Goal: Book appointment/travel/reservation

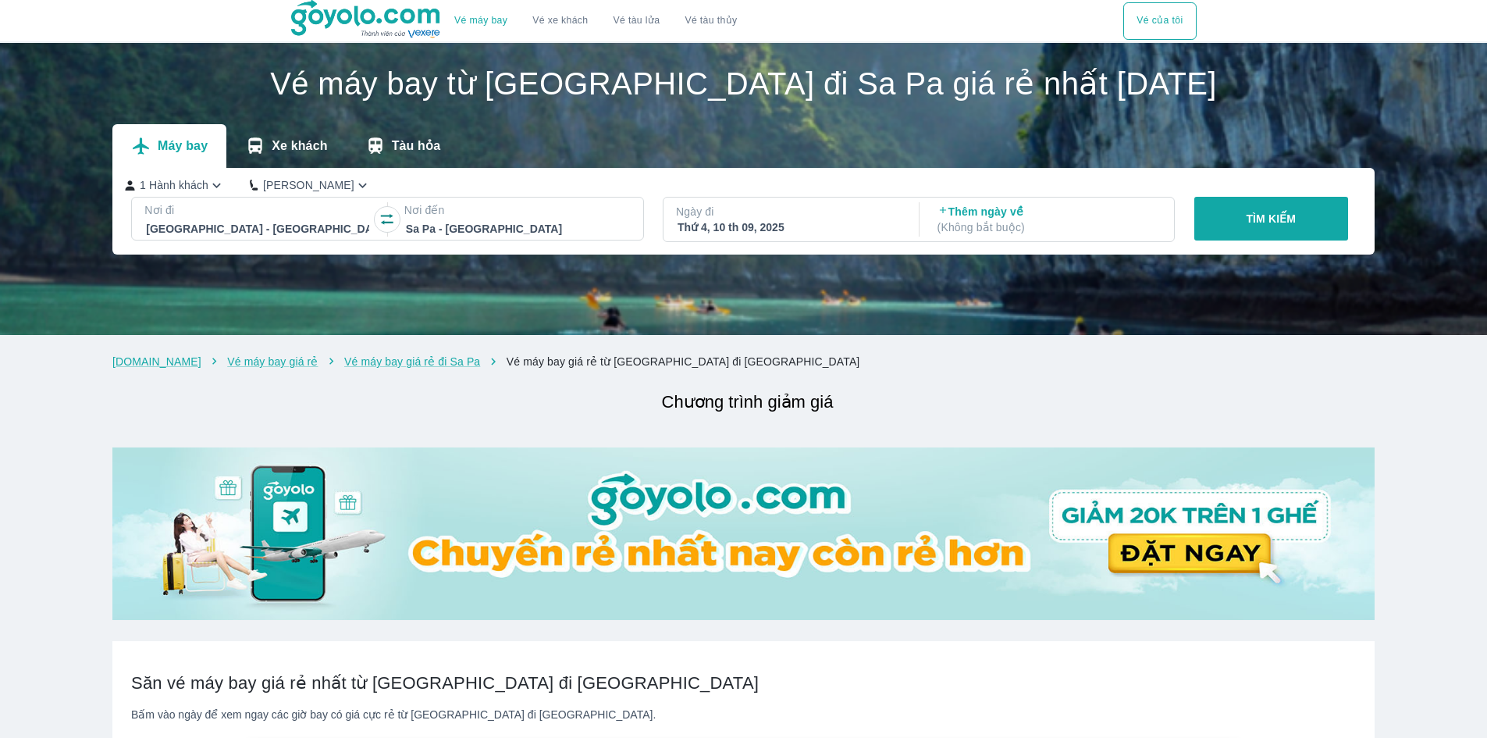
click at [786, 221] on div "Thứ 4, 10 th 09, 2025" at bounding box center [789, 227] width 223 height 16
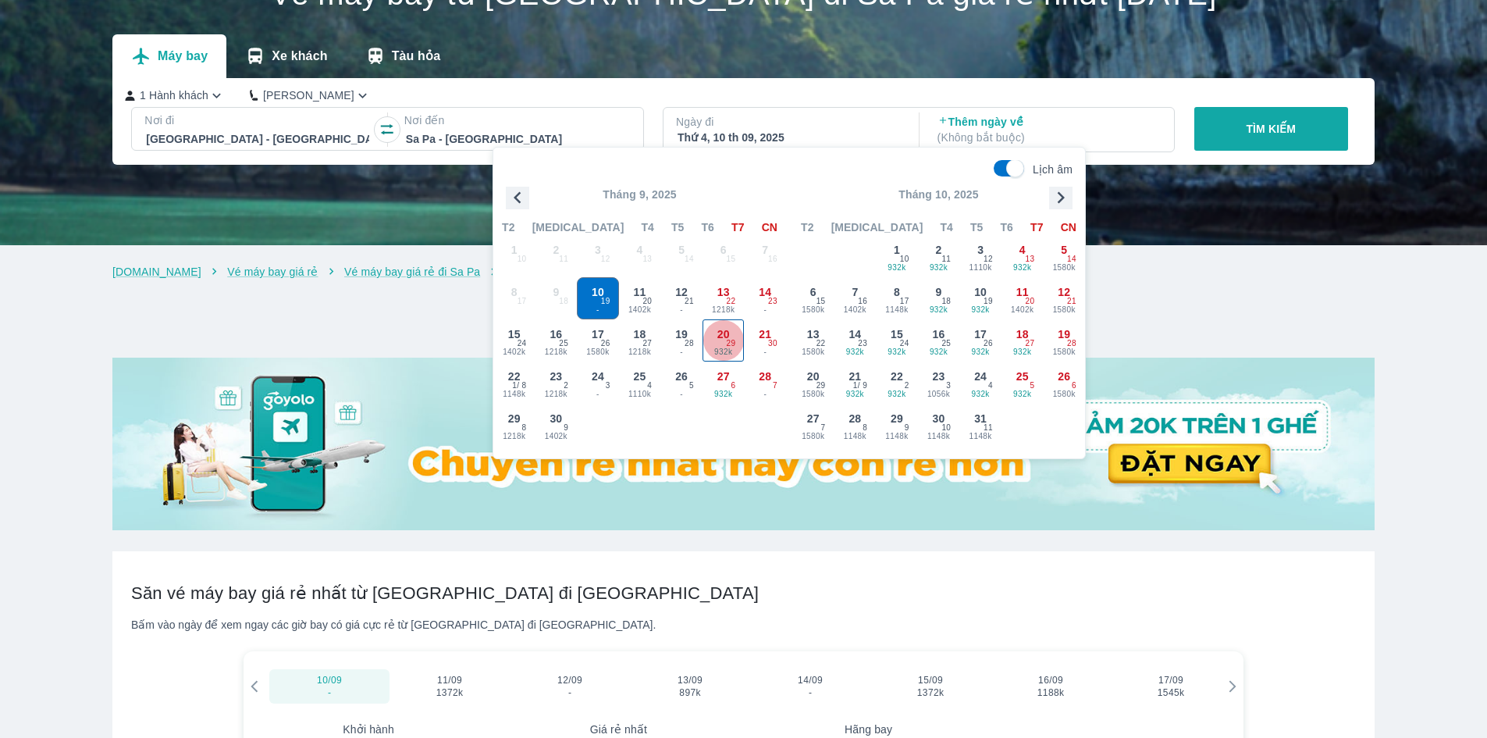
click at [732, 338] on span "29" at bounding box center [731, 343] width 9 height 12
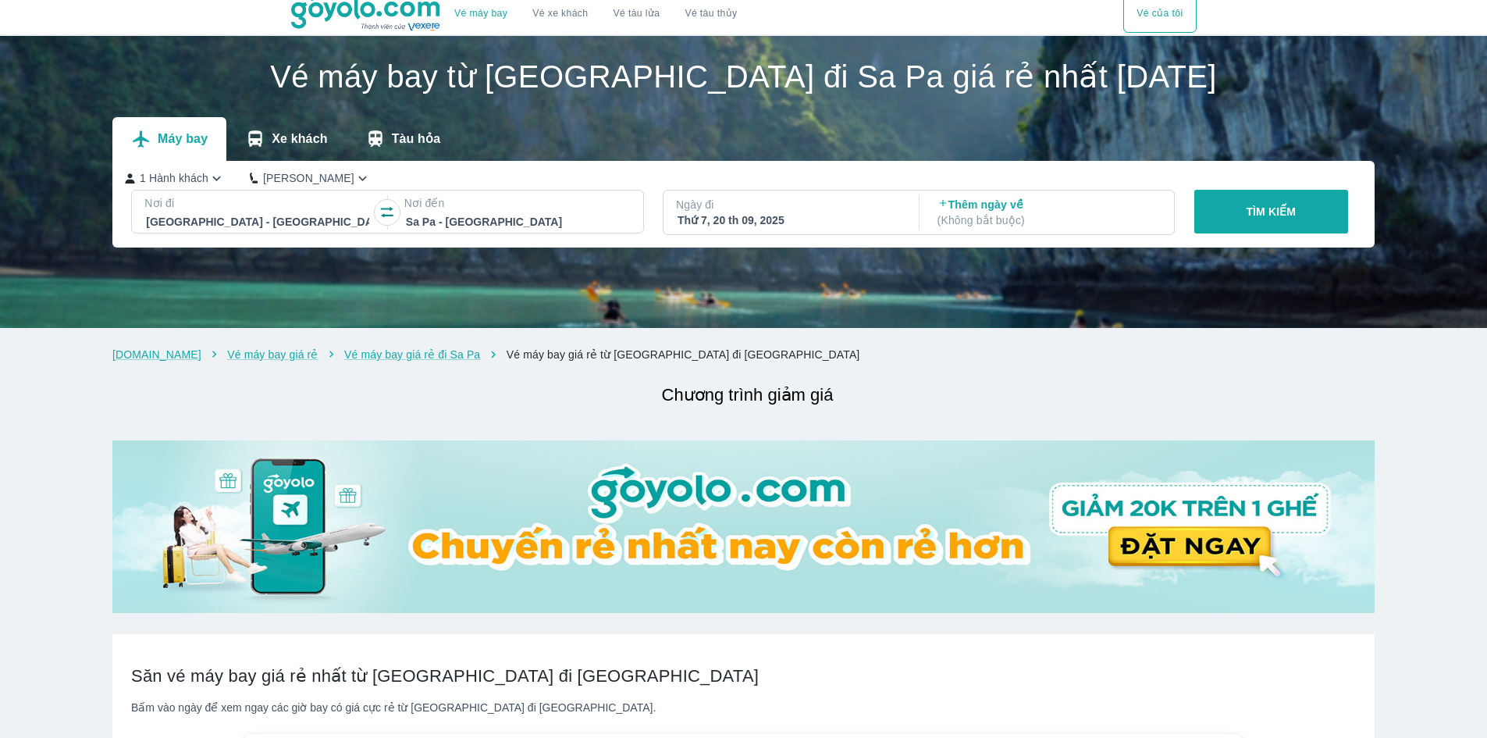
scroll to position [0, 0]
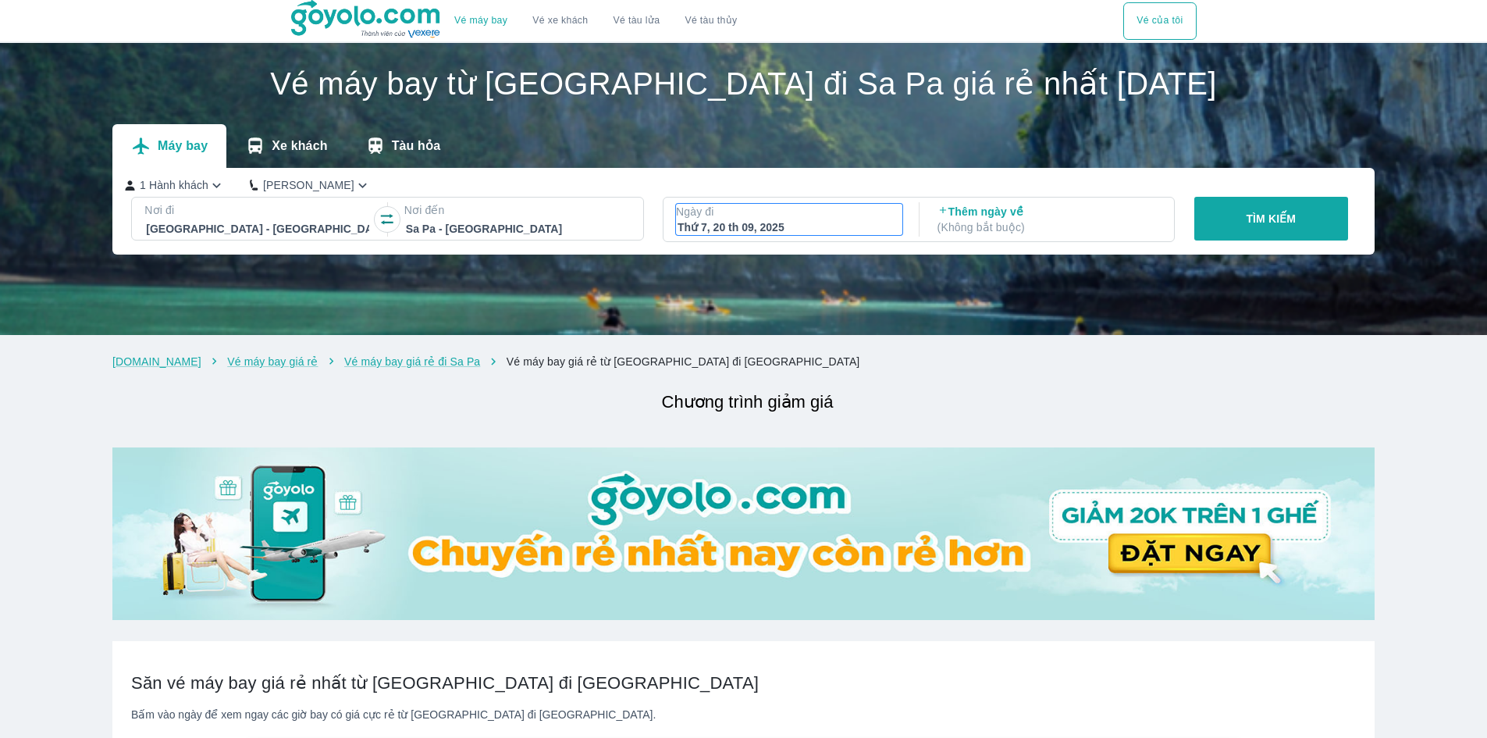
click at [812, 213] on p "Ngày đi" at bounding box center [789, 212] width 226 height 16
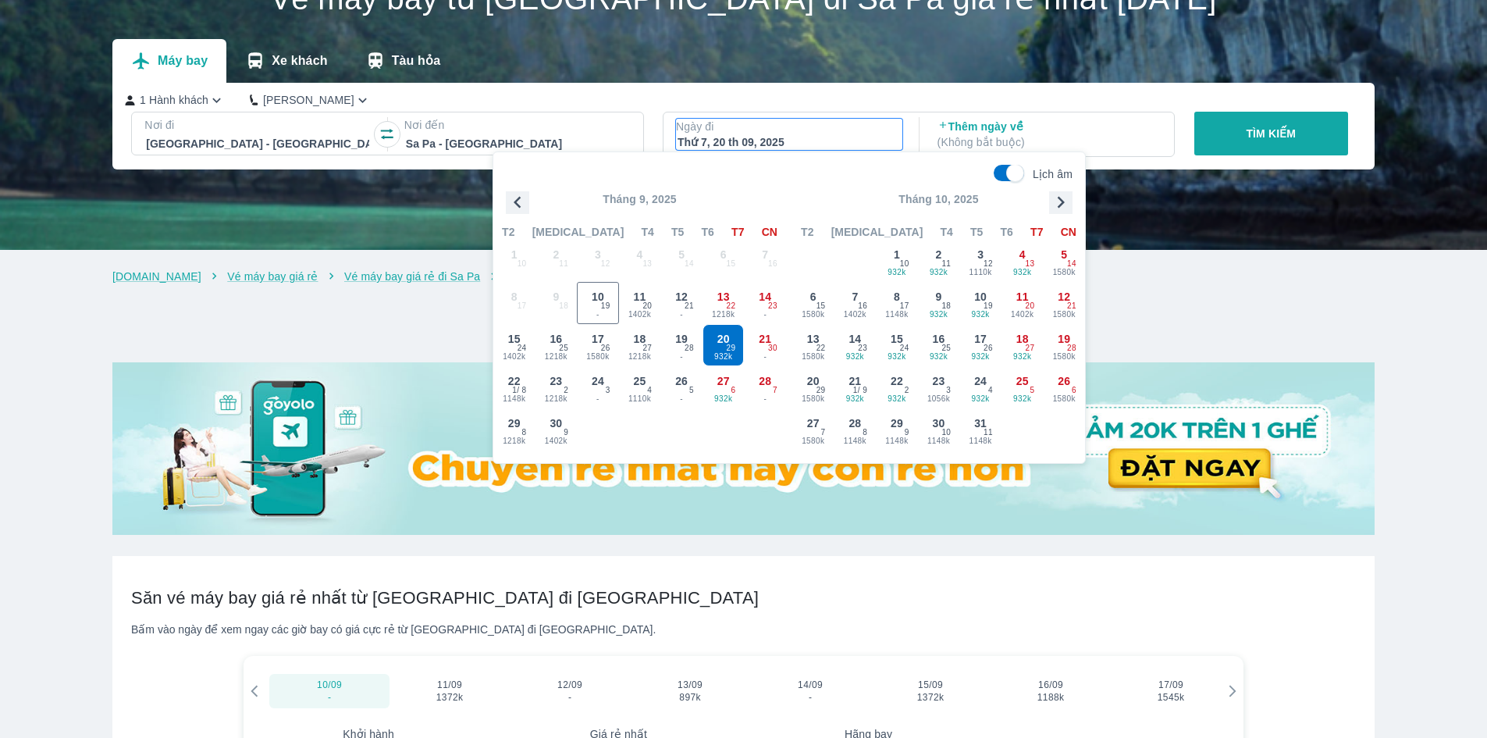
scroll to position [90, 0]
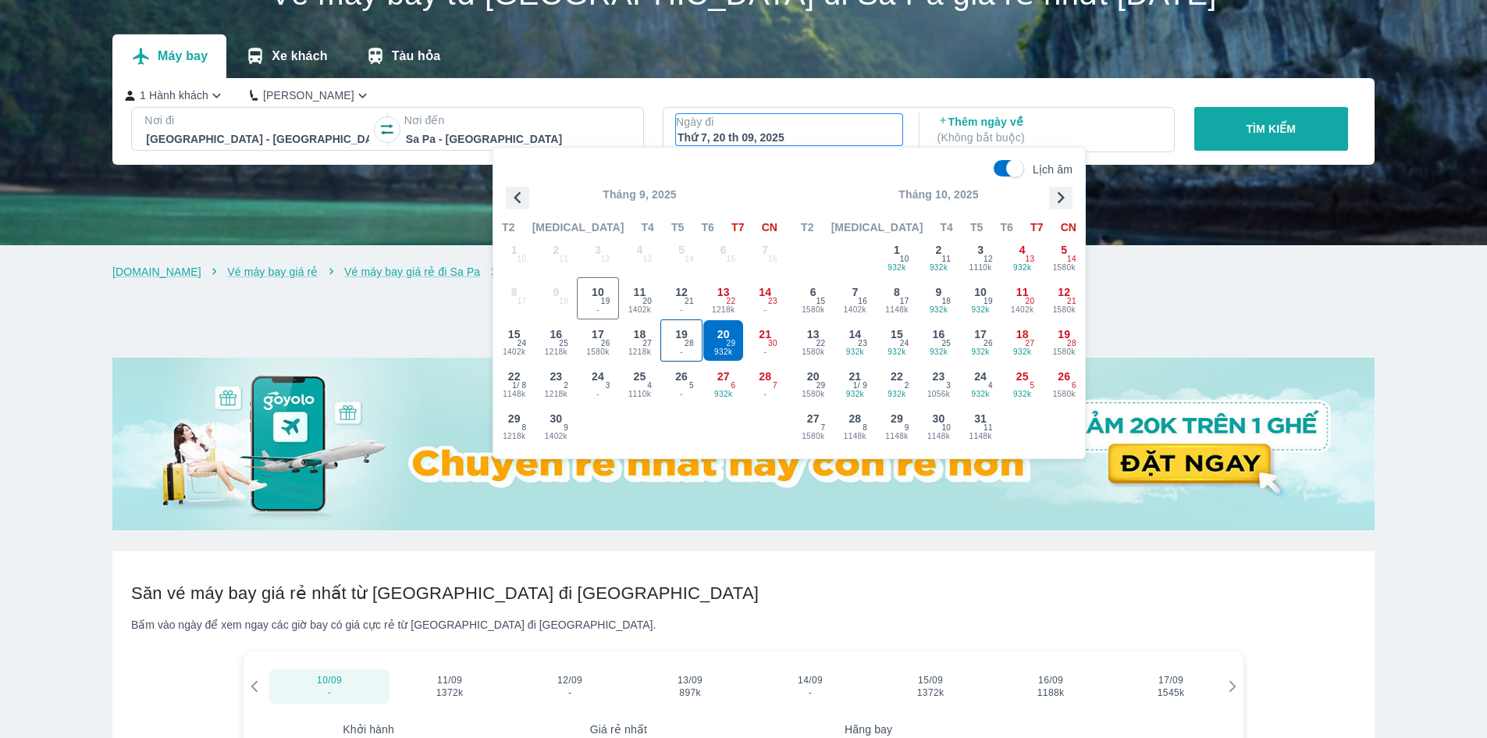
click at [689, 343] on span "28" at bounding box center [689, 343] width 9 height 12
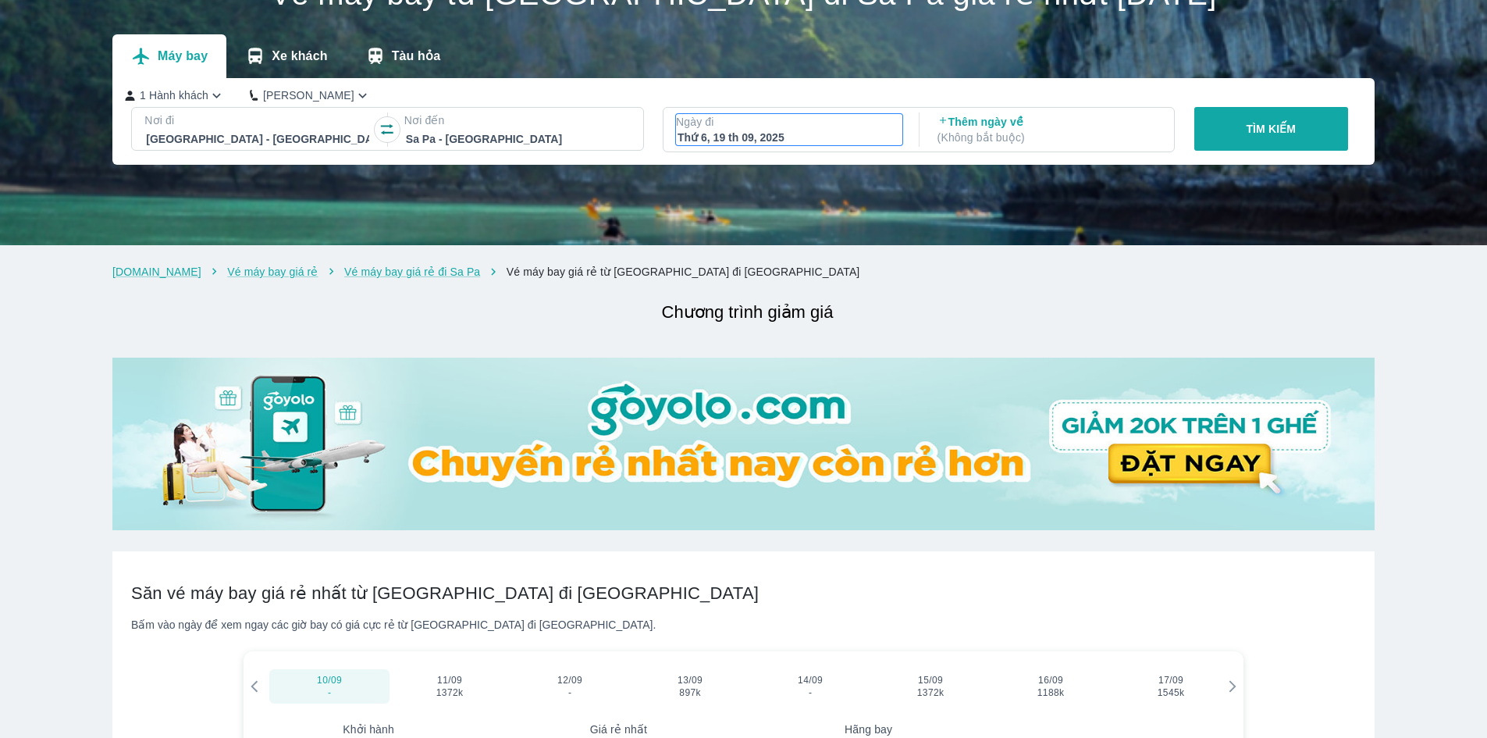
click at [791, 130] on p "Ngày đi" at bounding box center [789, 122] width 226 height 16
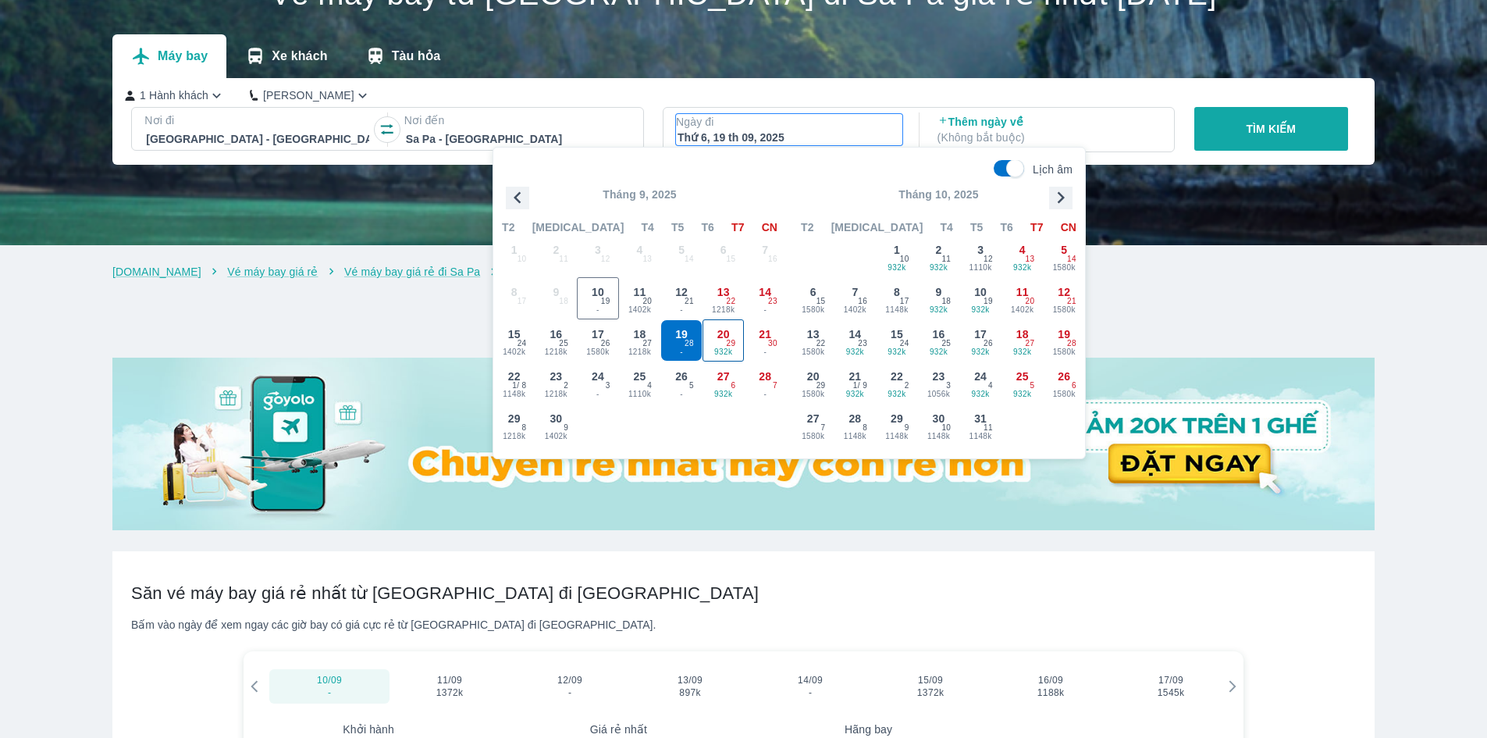
click at [727, 339] on span "29" at bounding box center [731, 343] width 9 height 12
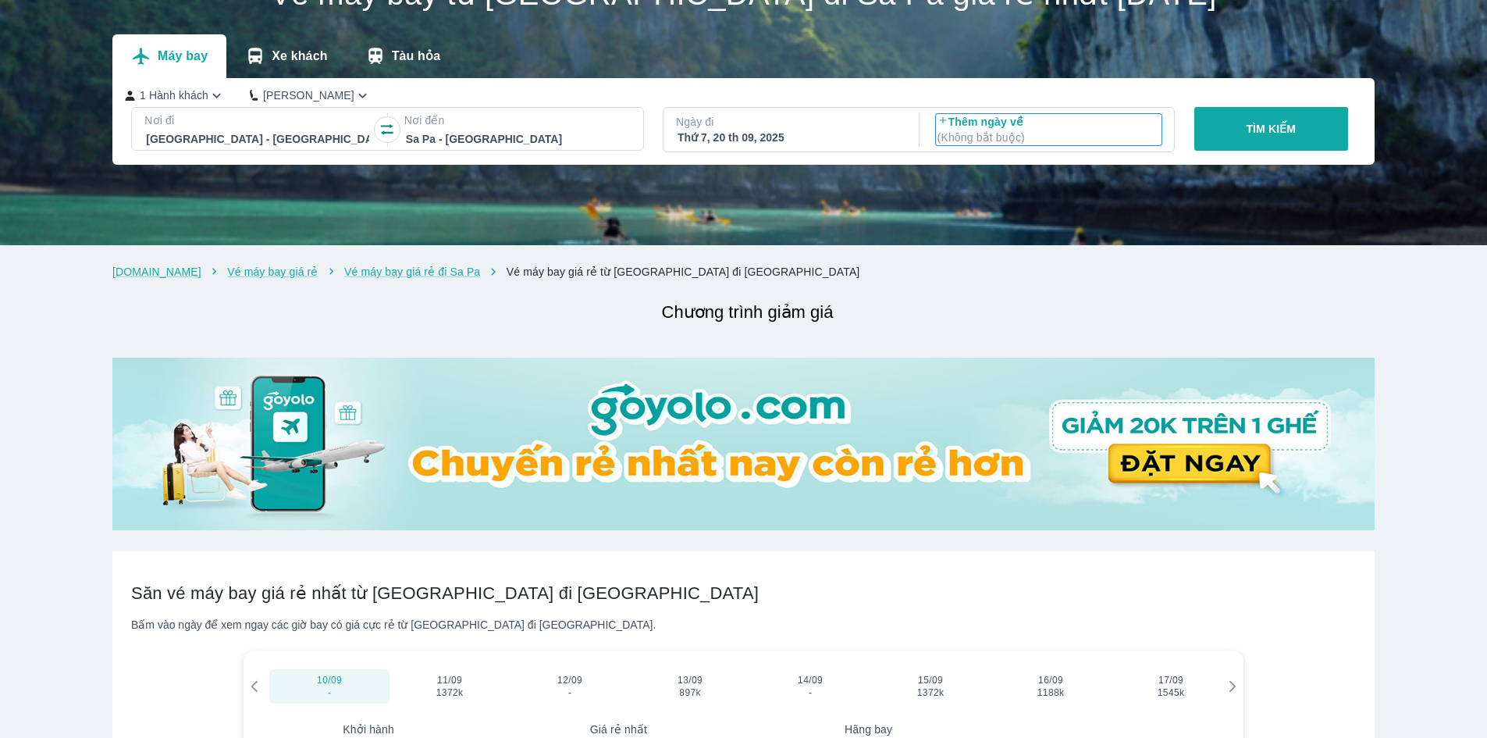
click at [1059, 128] on p "Thêm ngày về ( Không bắt buộc )" at bounding box center [1049, 129] width 223 height 31
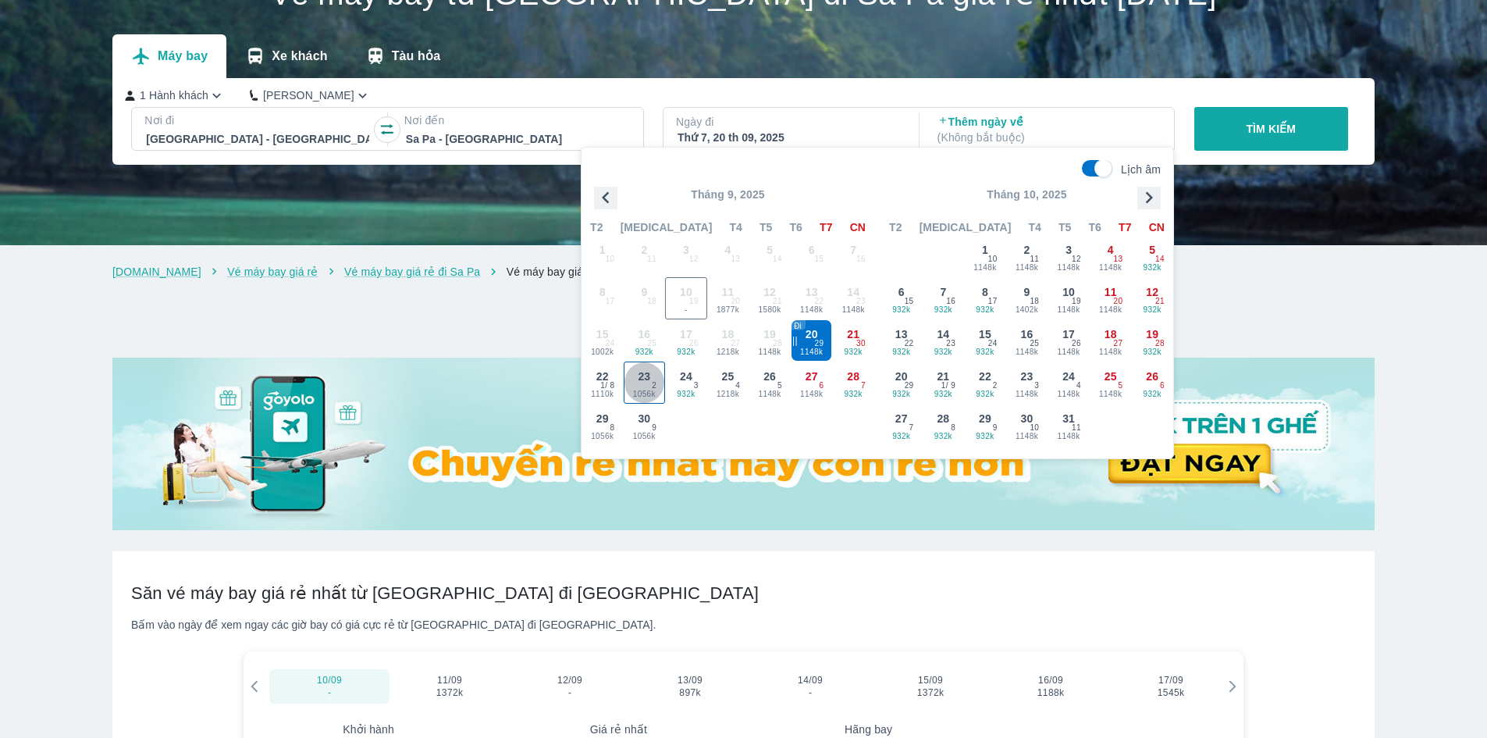
click at [646, 384] on div "23 1056k 2" at bounding box center [645, 382] width 41 height 41
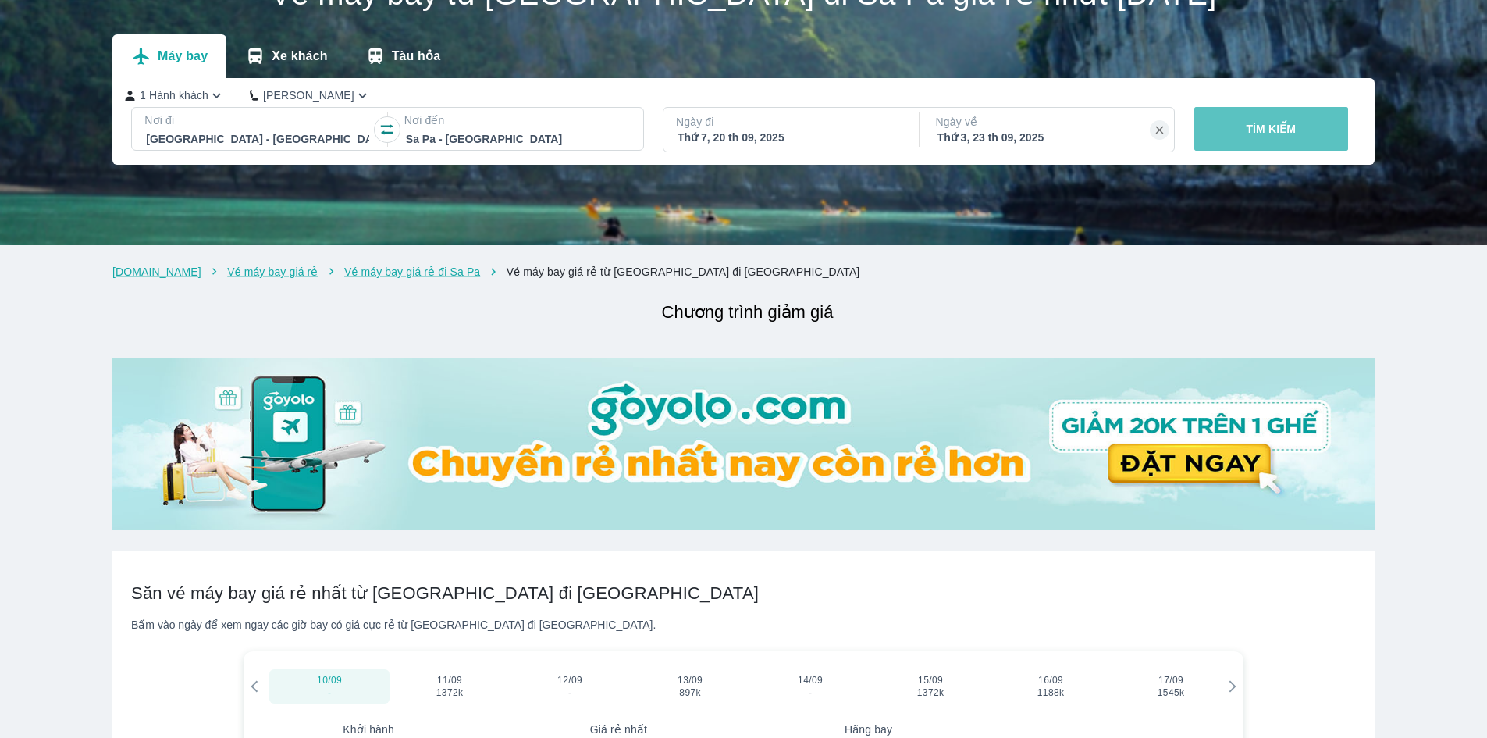
click at [1247, 141] on button "TÌM KIẾM" at bounding box center [1271, 129] width 154 height 44
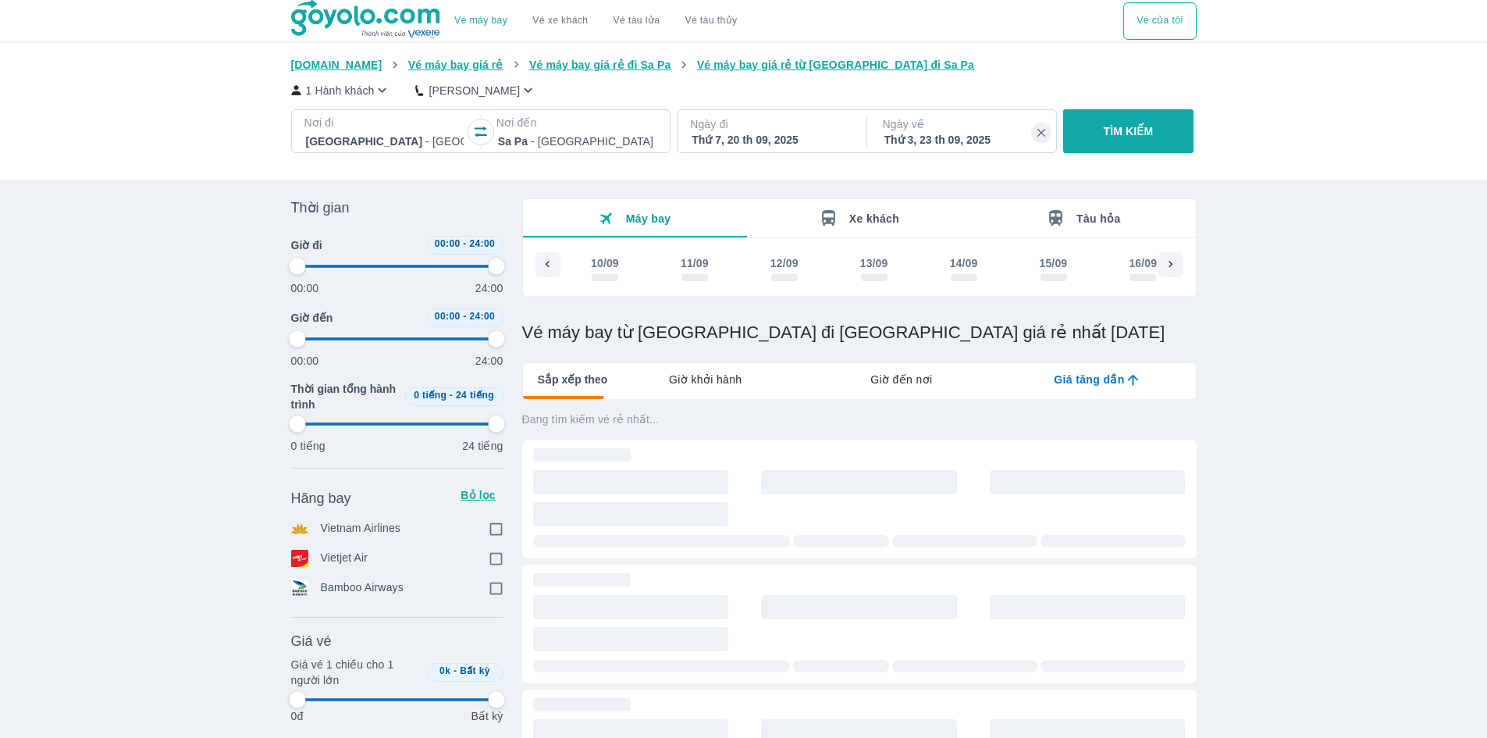
scroll to position [0, 422]
type input "97.9166666666667"
checkbox input "true"
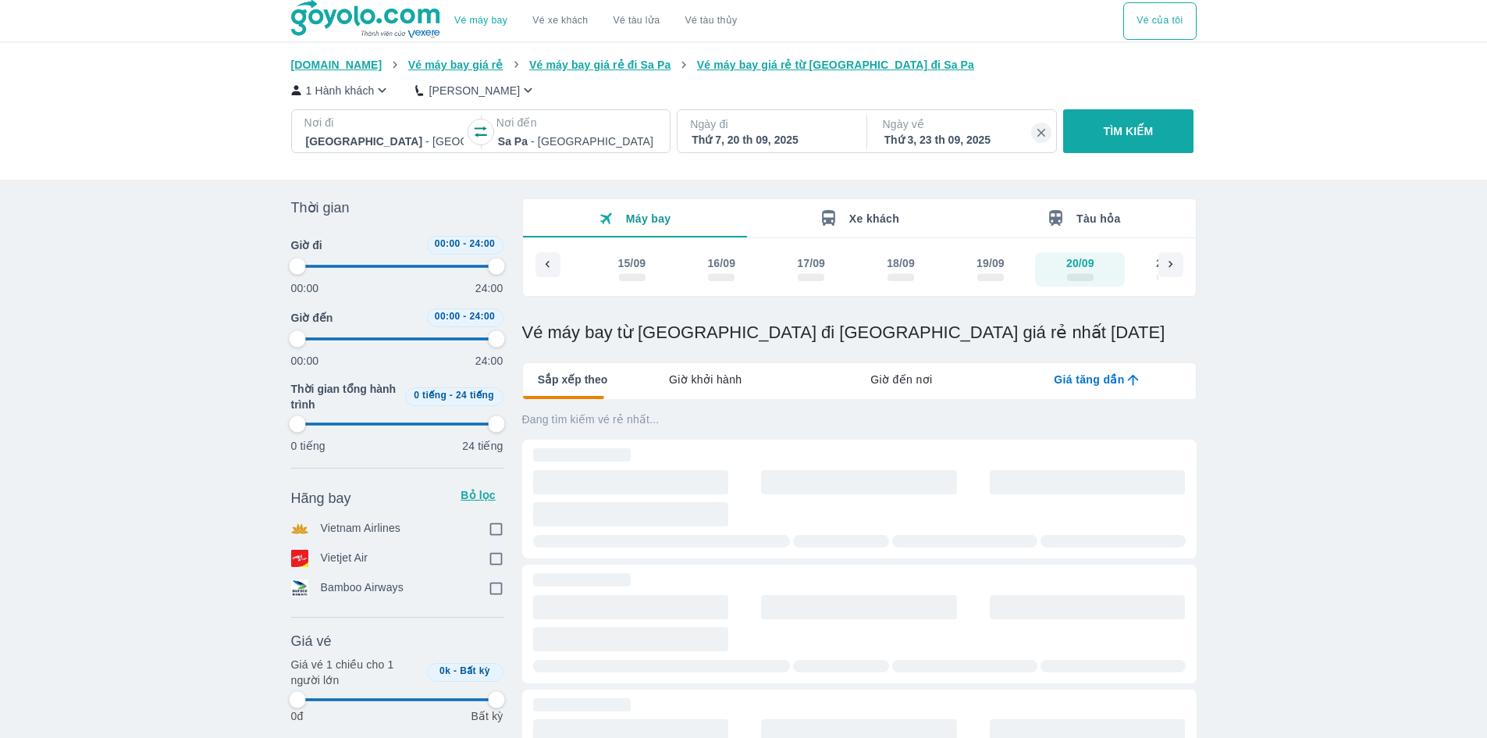
checkbox input "true"
type input "97.9166666666667"
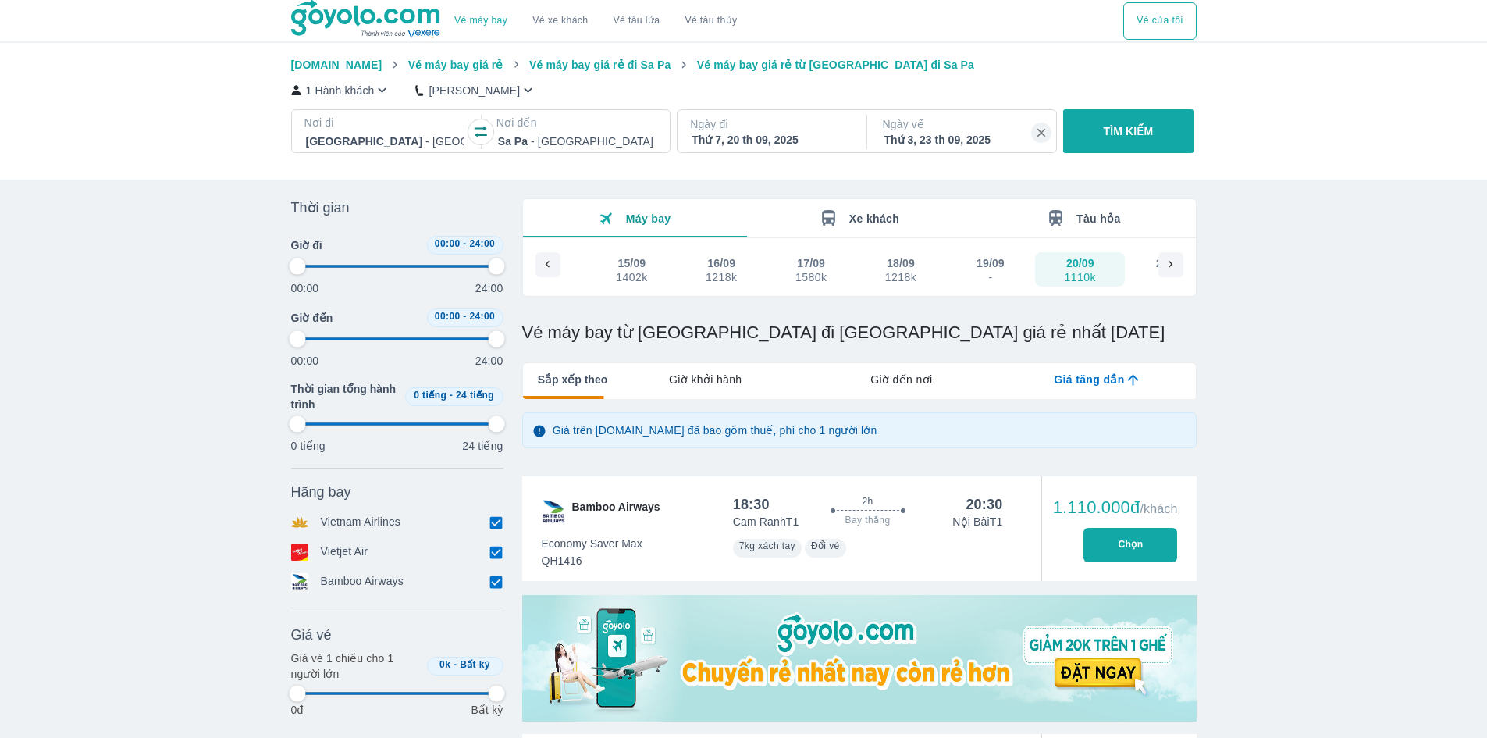
type input "97.9166666666667"
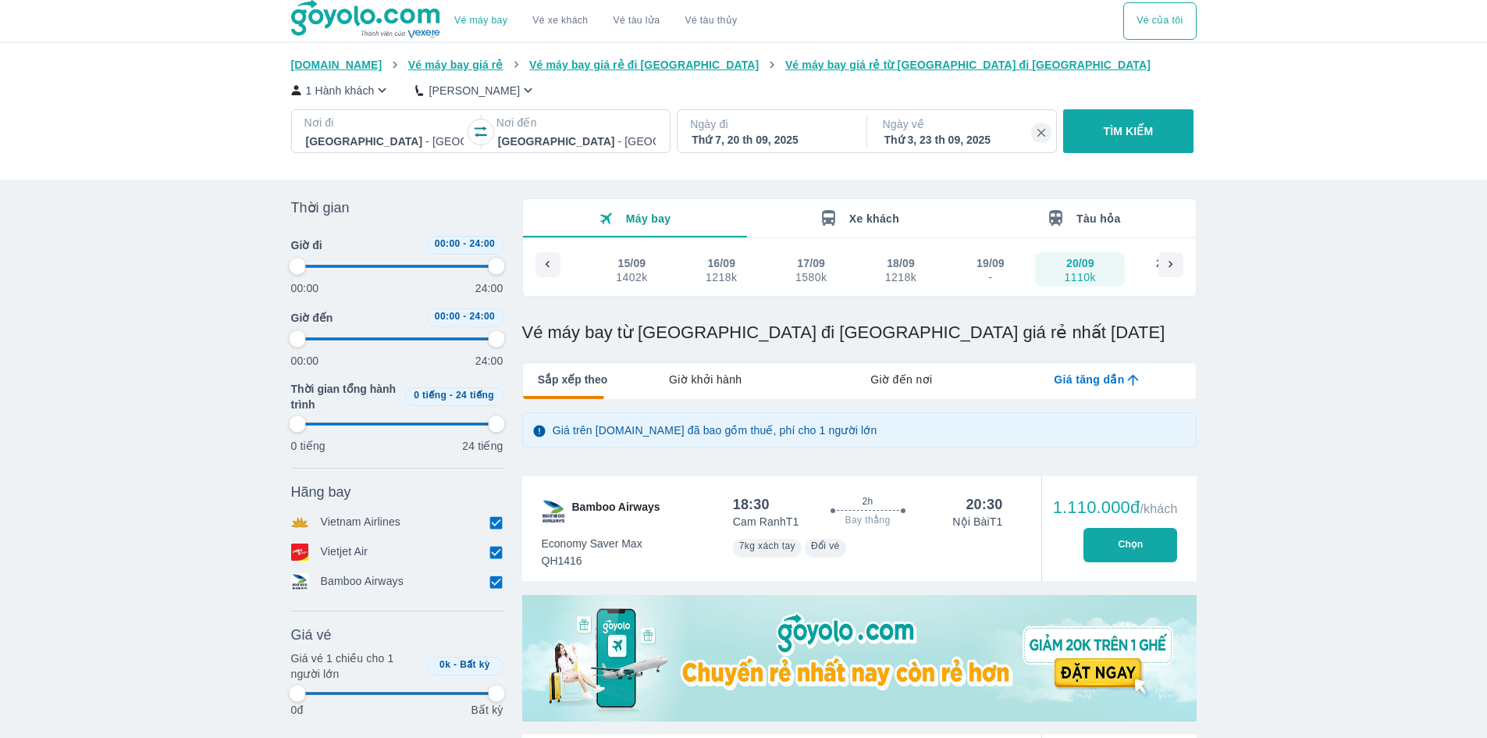
type input "97.9166666666667"
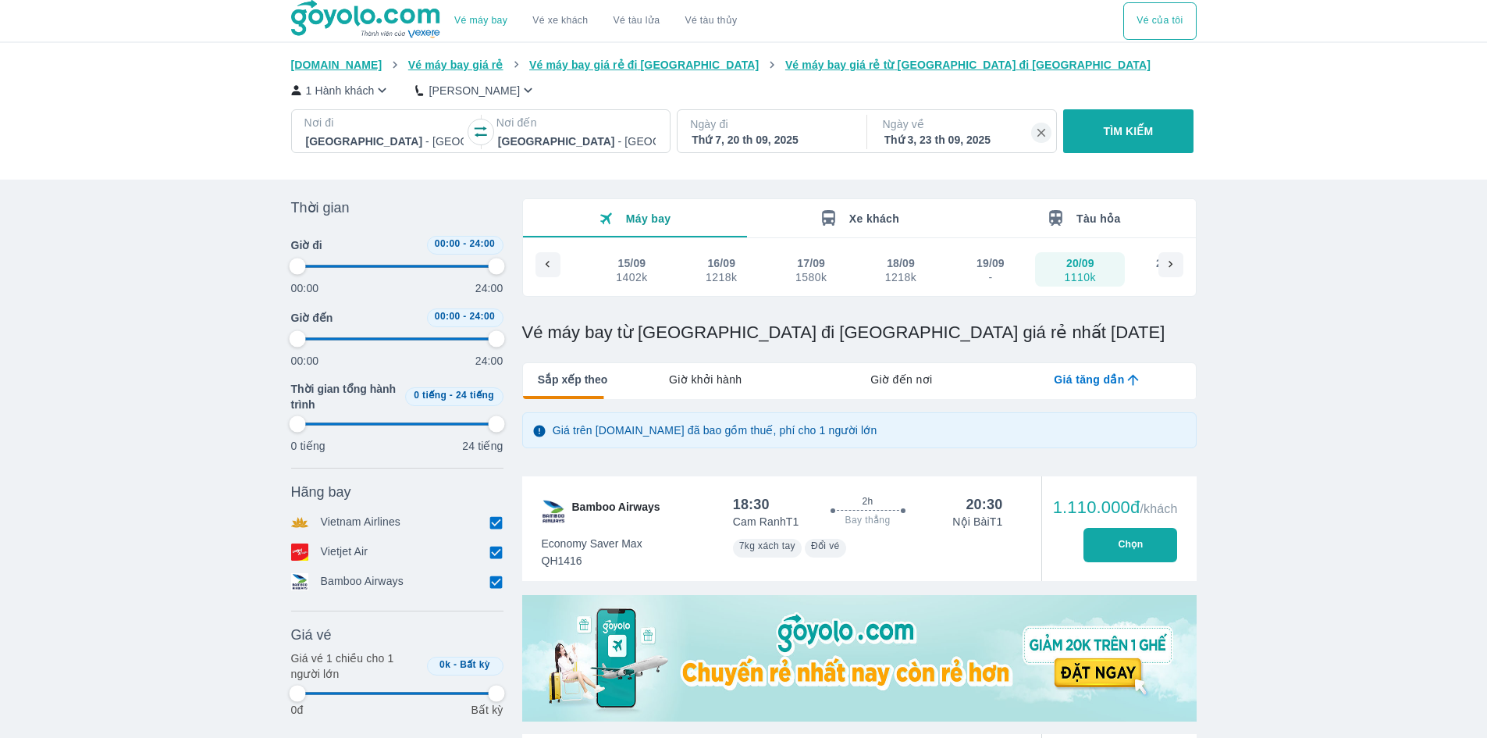
type input "97.9166666666667"
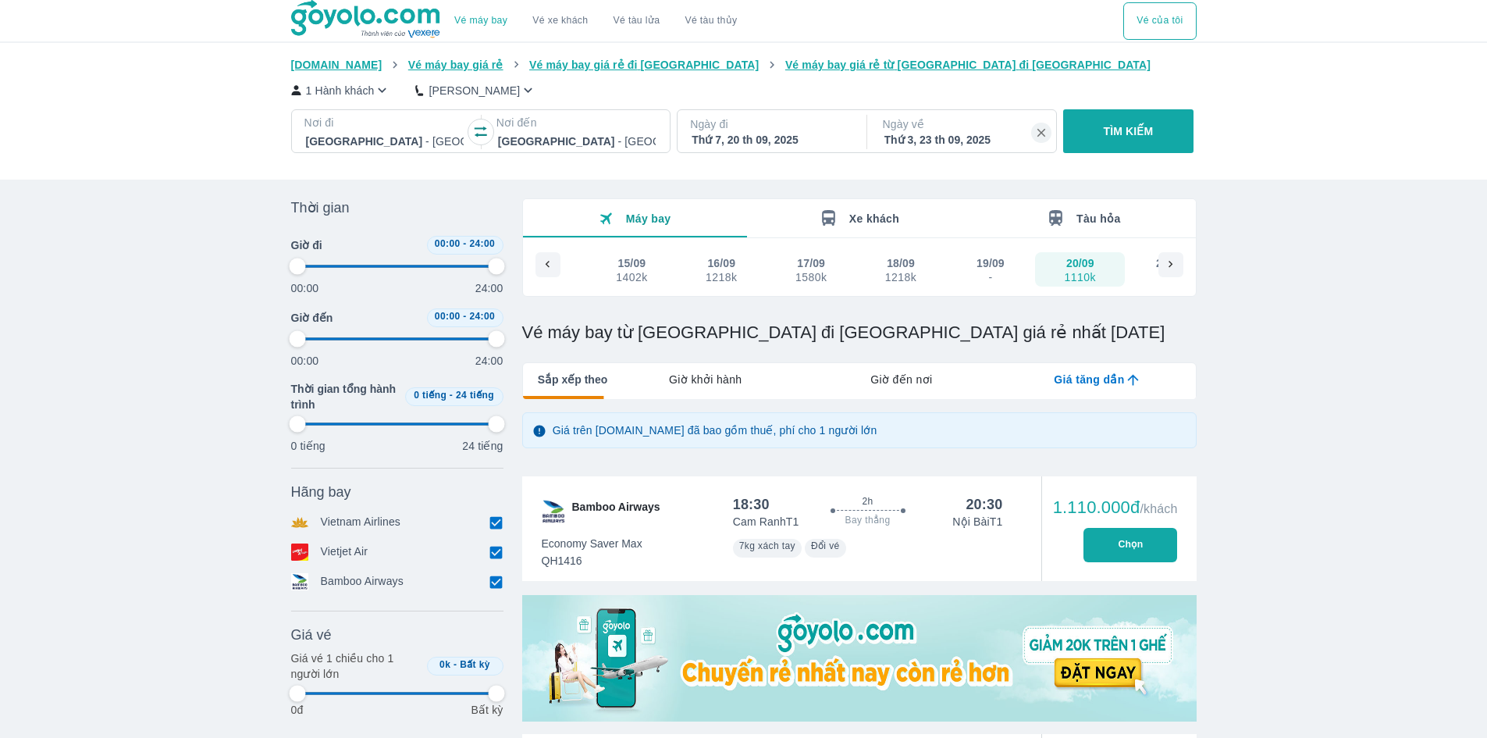
type input "97.9166666666667"
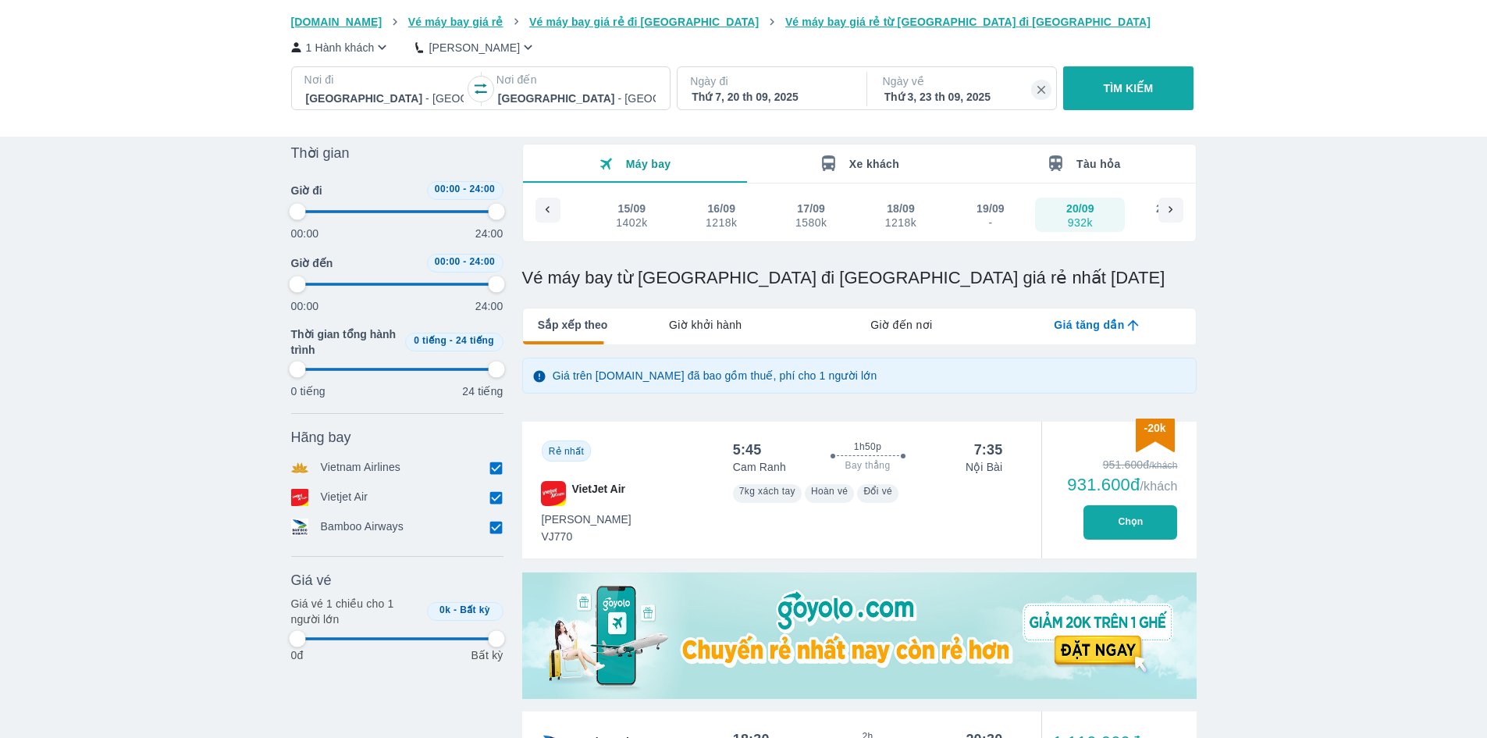
scroll to position [78, 0]
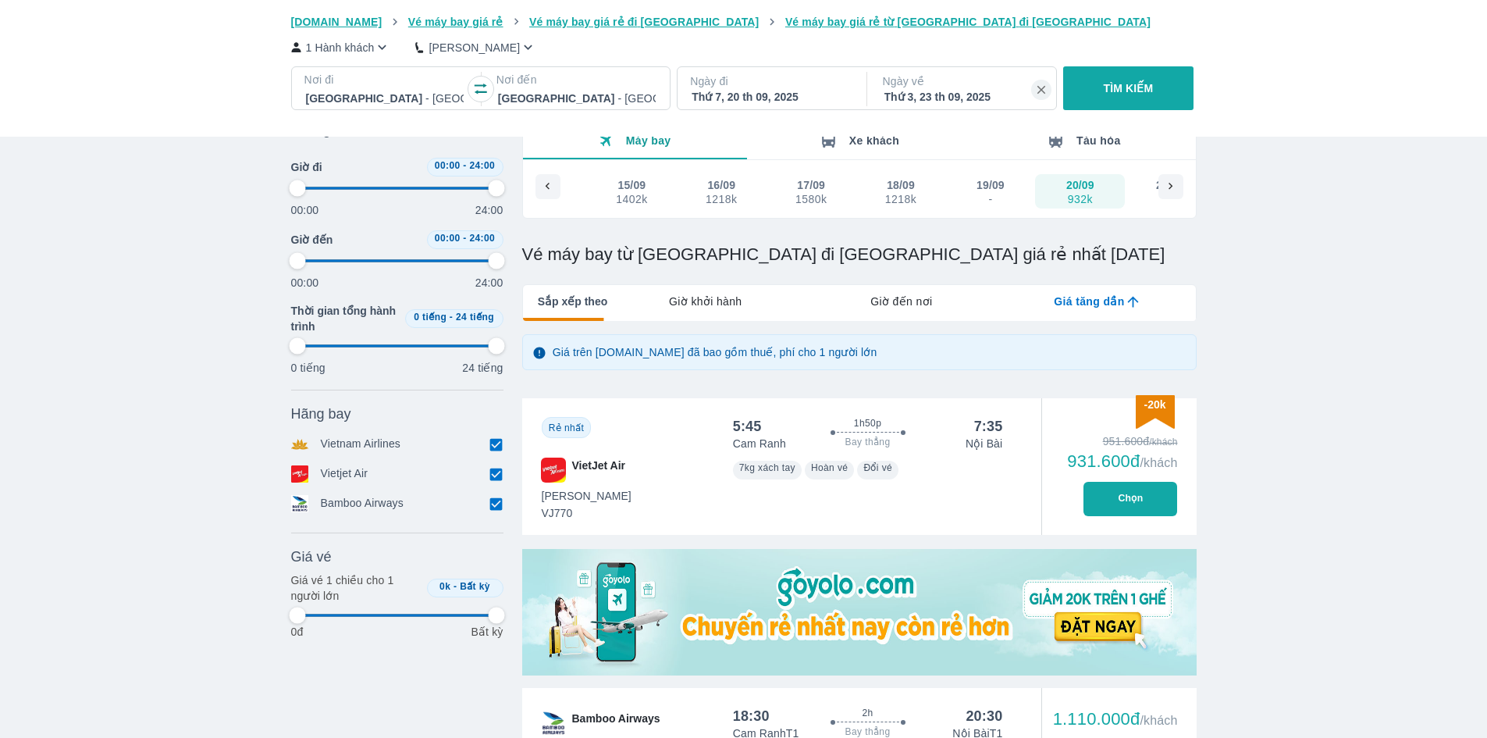
type input "97.9166666666667"
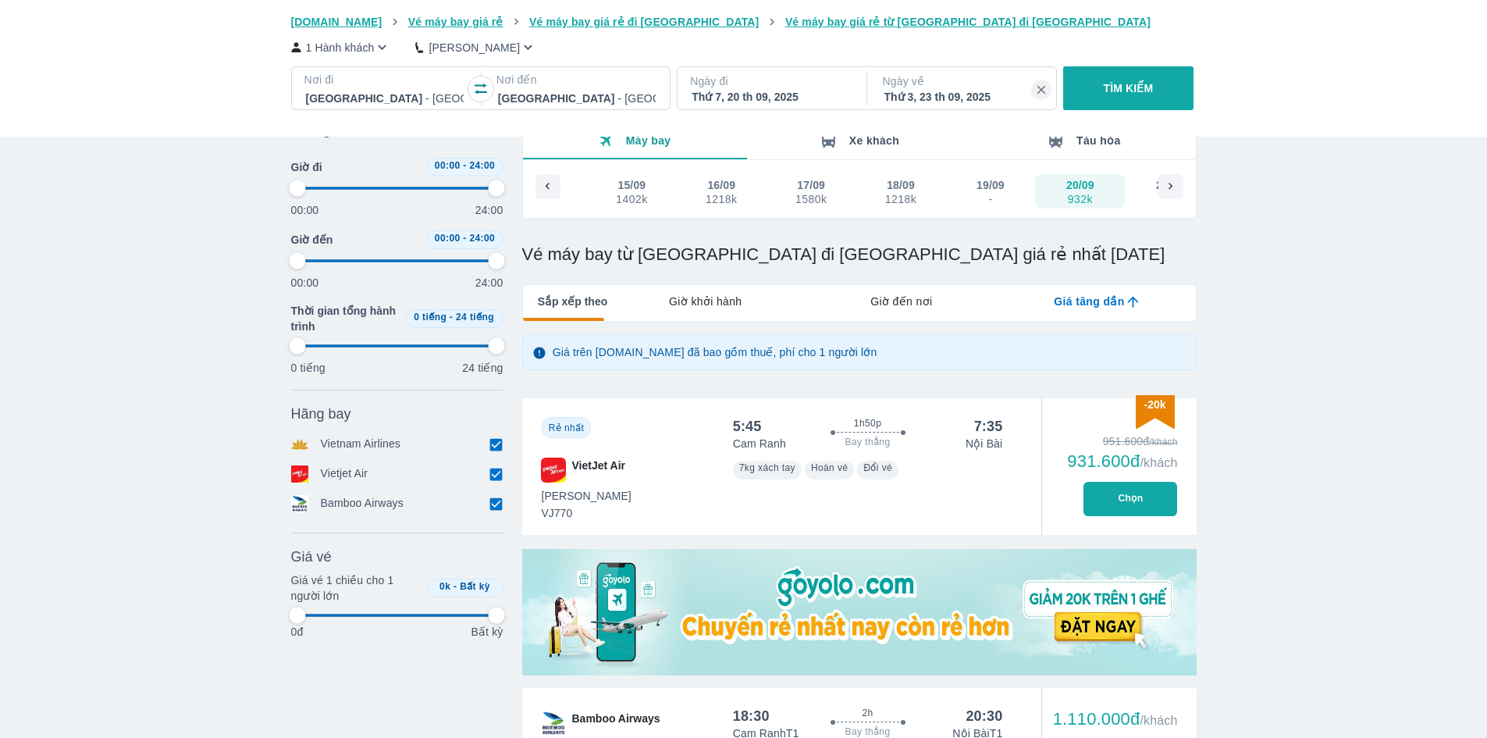
type input "97.9166666666667"
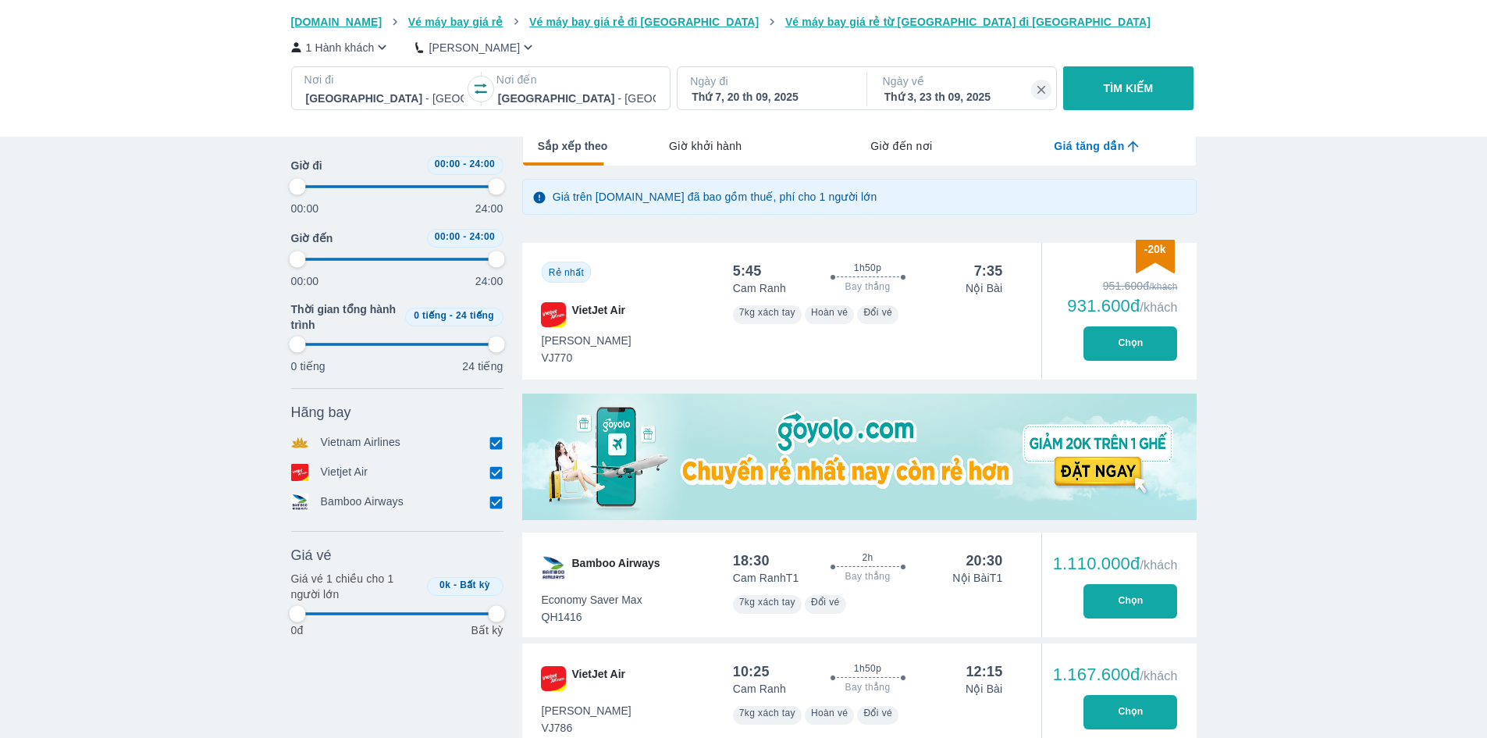
scroll to position [234, 0]
type input "97.9166666666667"
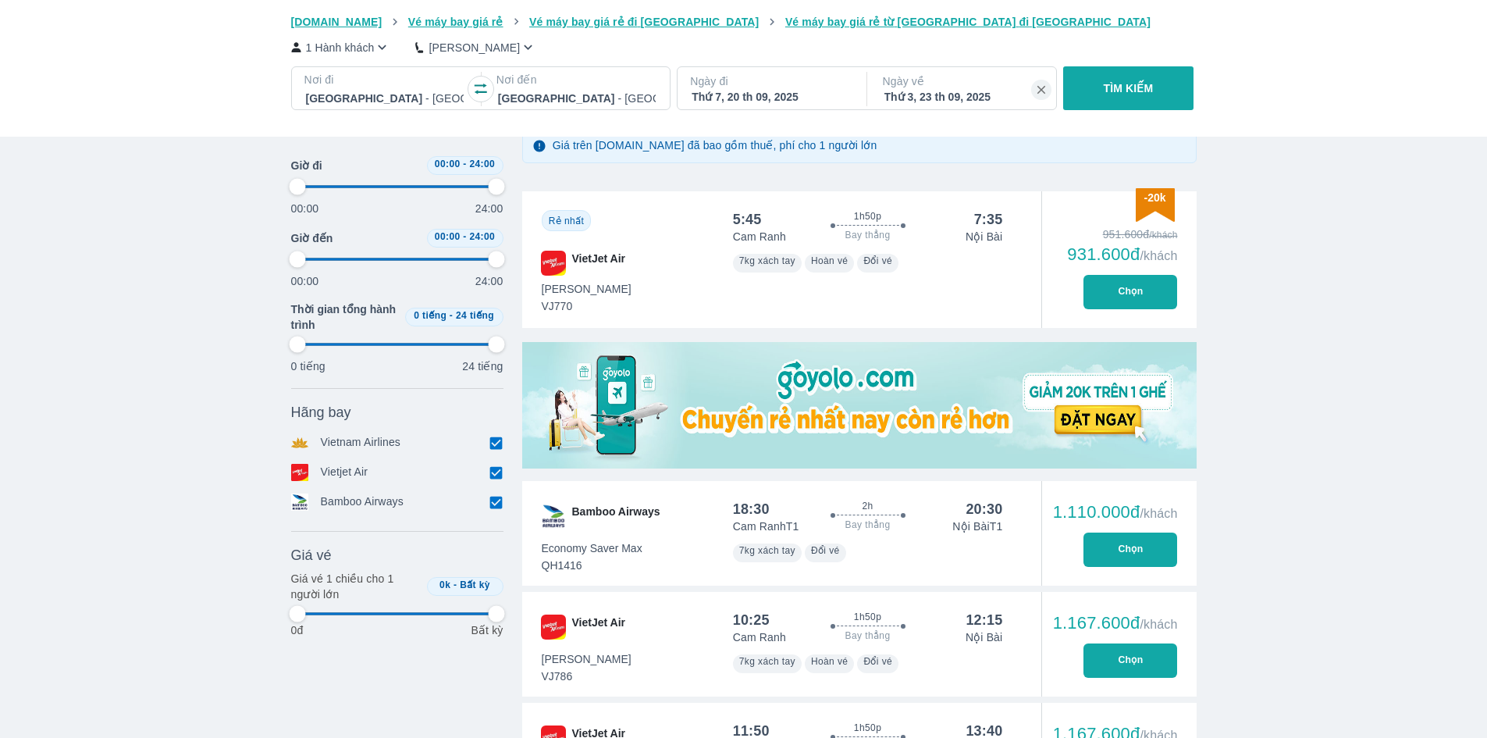
type input "97.9166666666667"
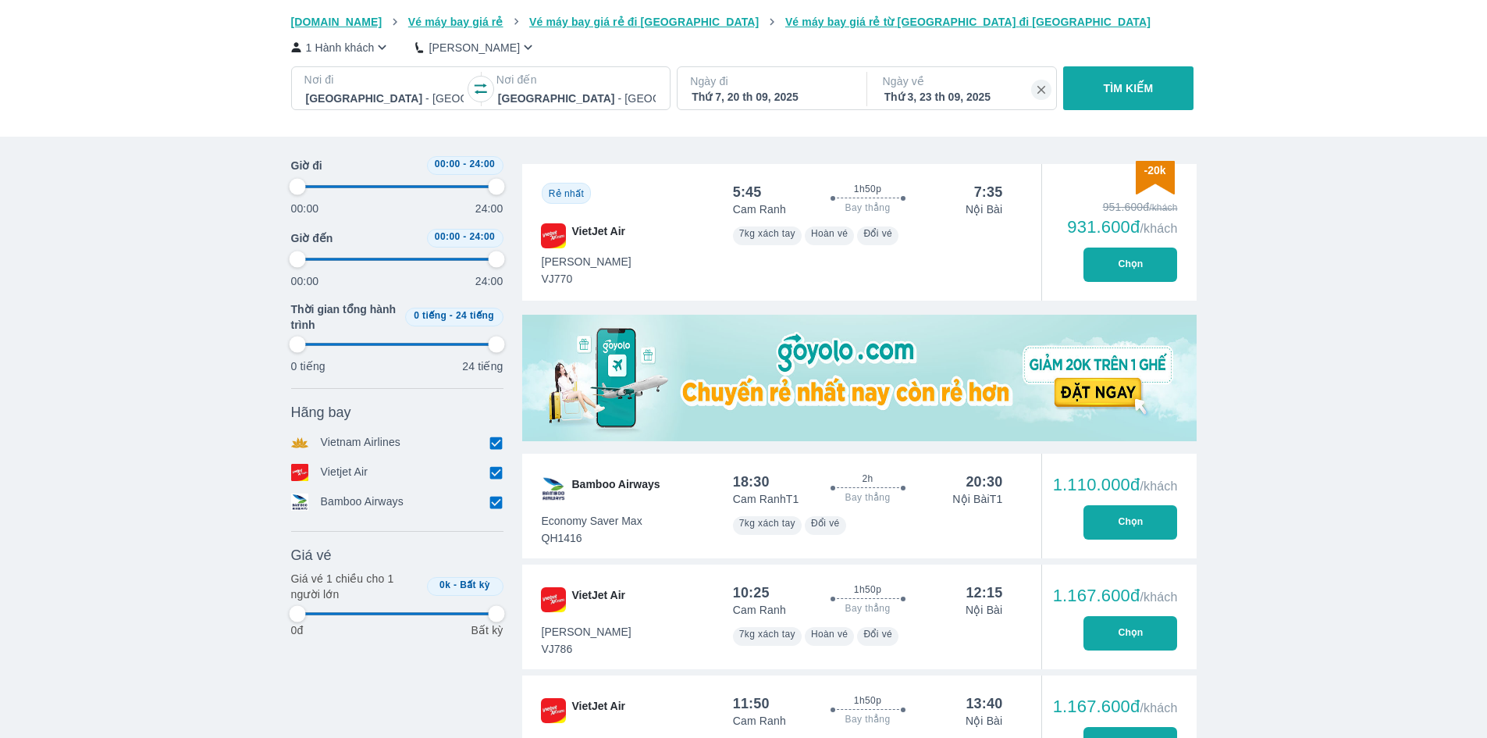
type input "97.9166666666667"
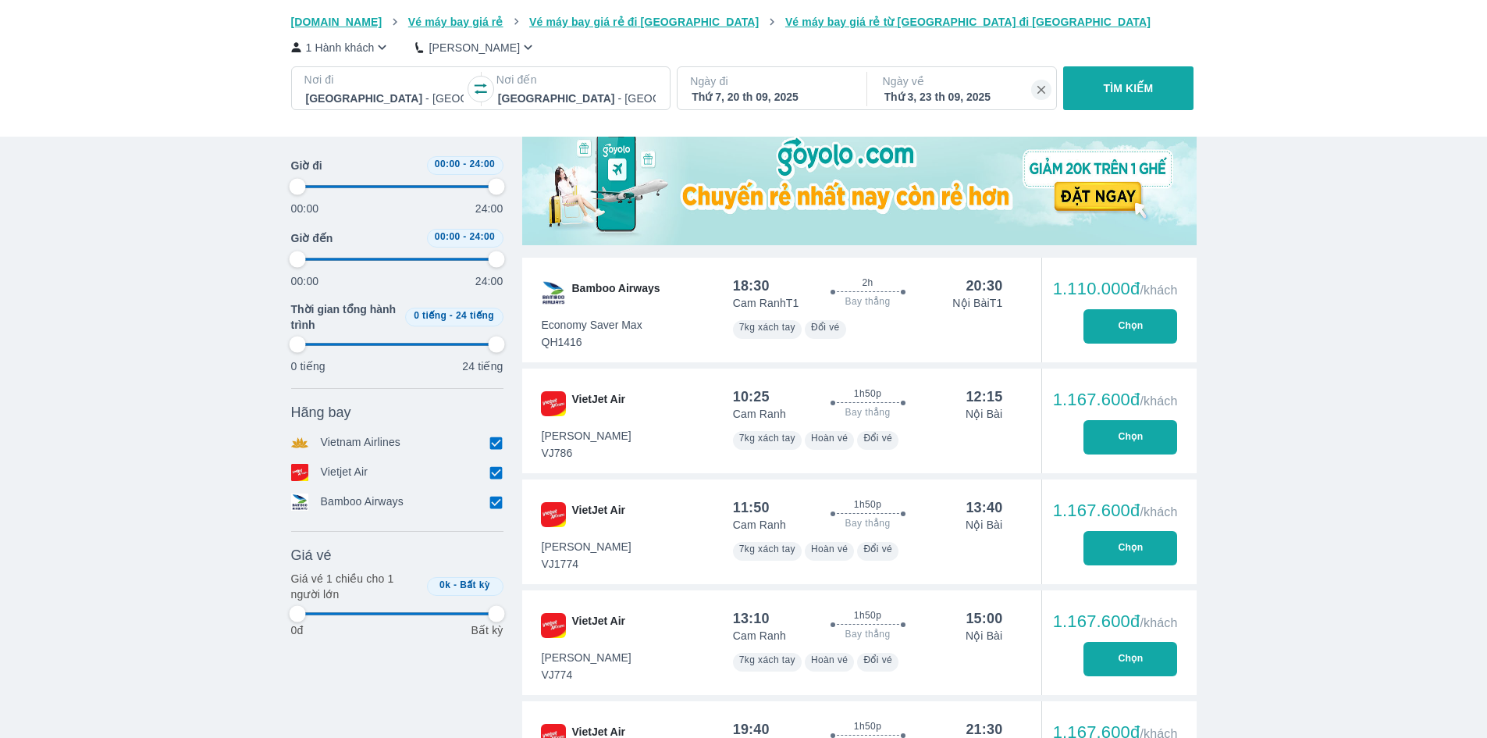
scroll to position [546, 0]
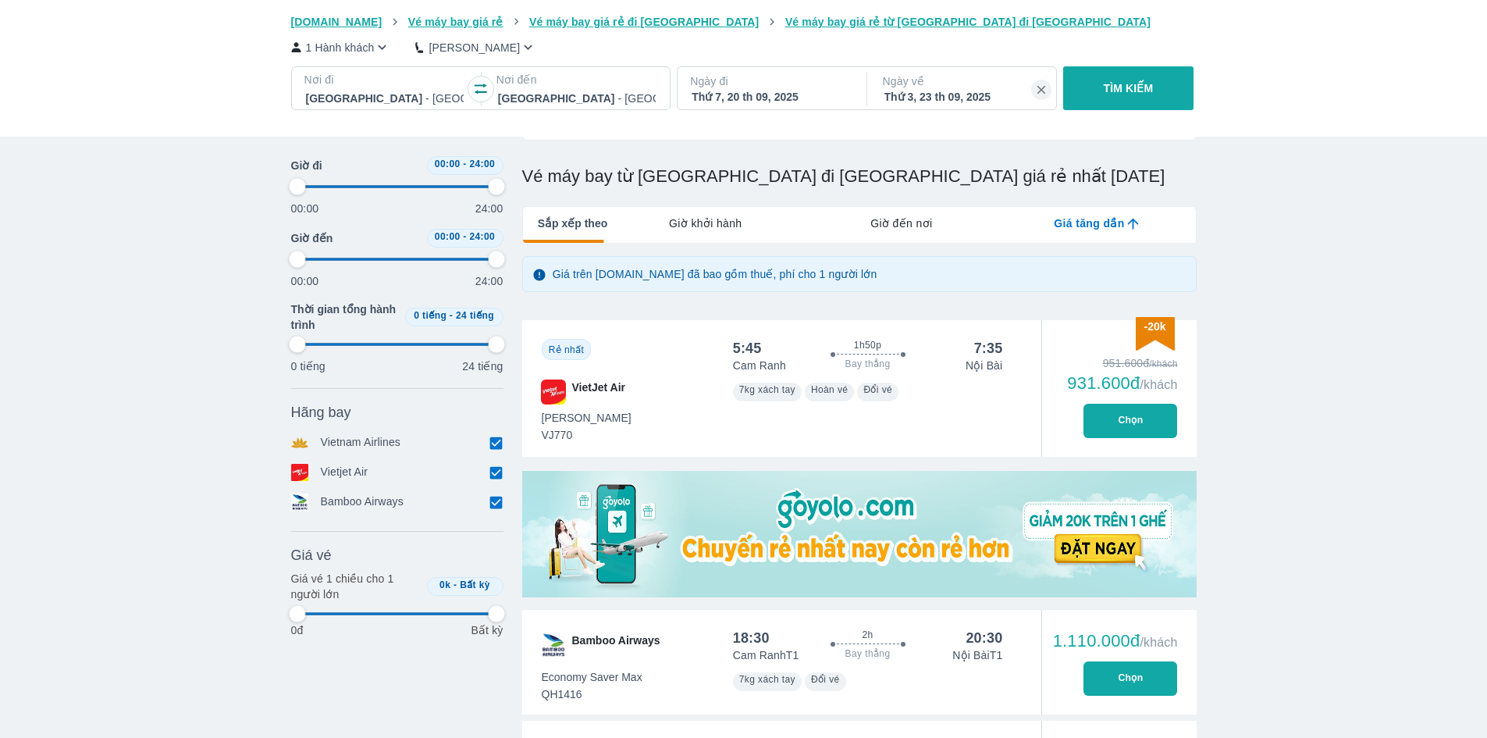
type input "97.9166666666667"
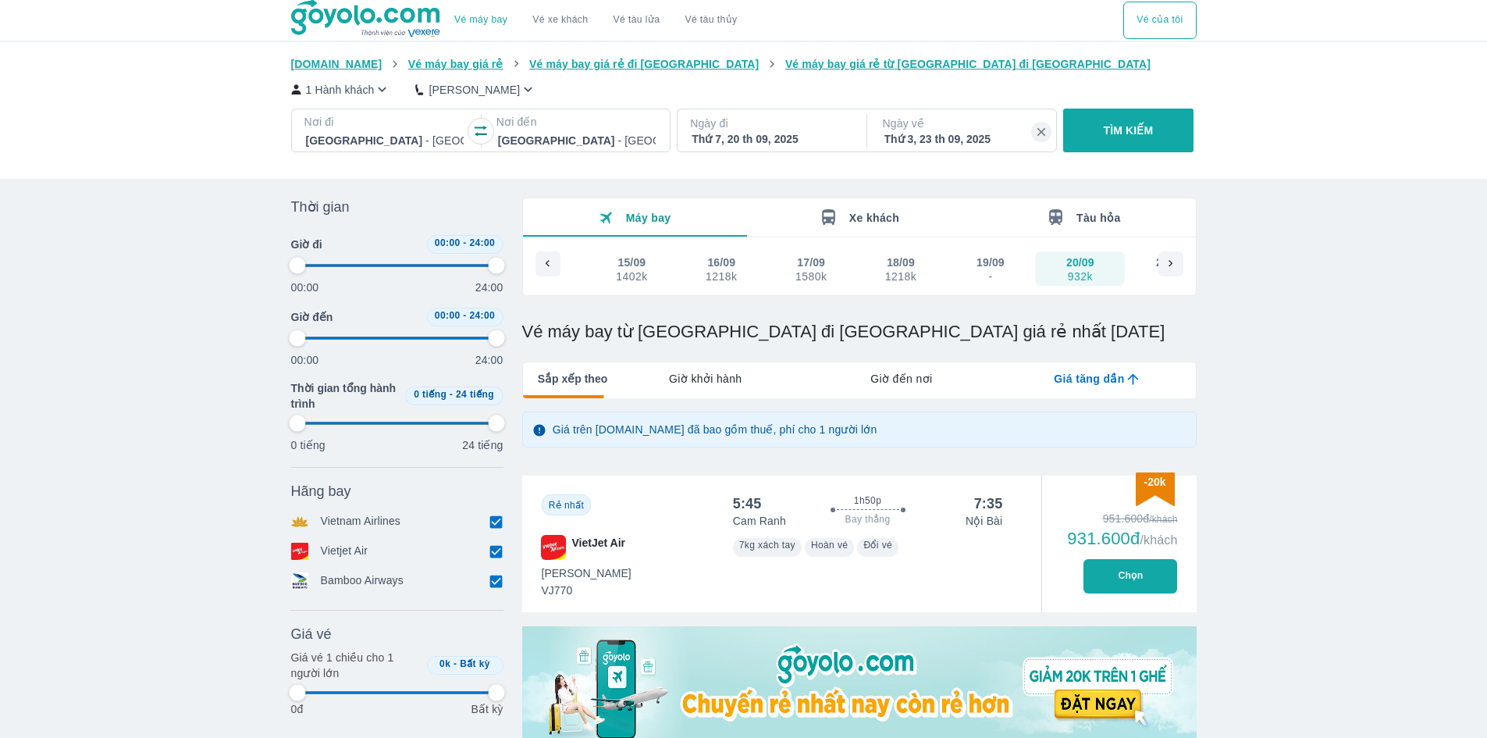
scroll to position [0, 0]
type input "97.9166666666667"
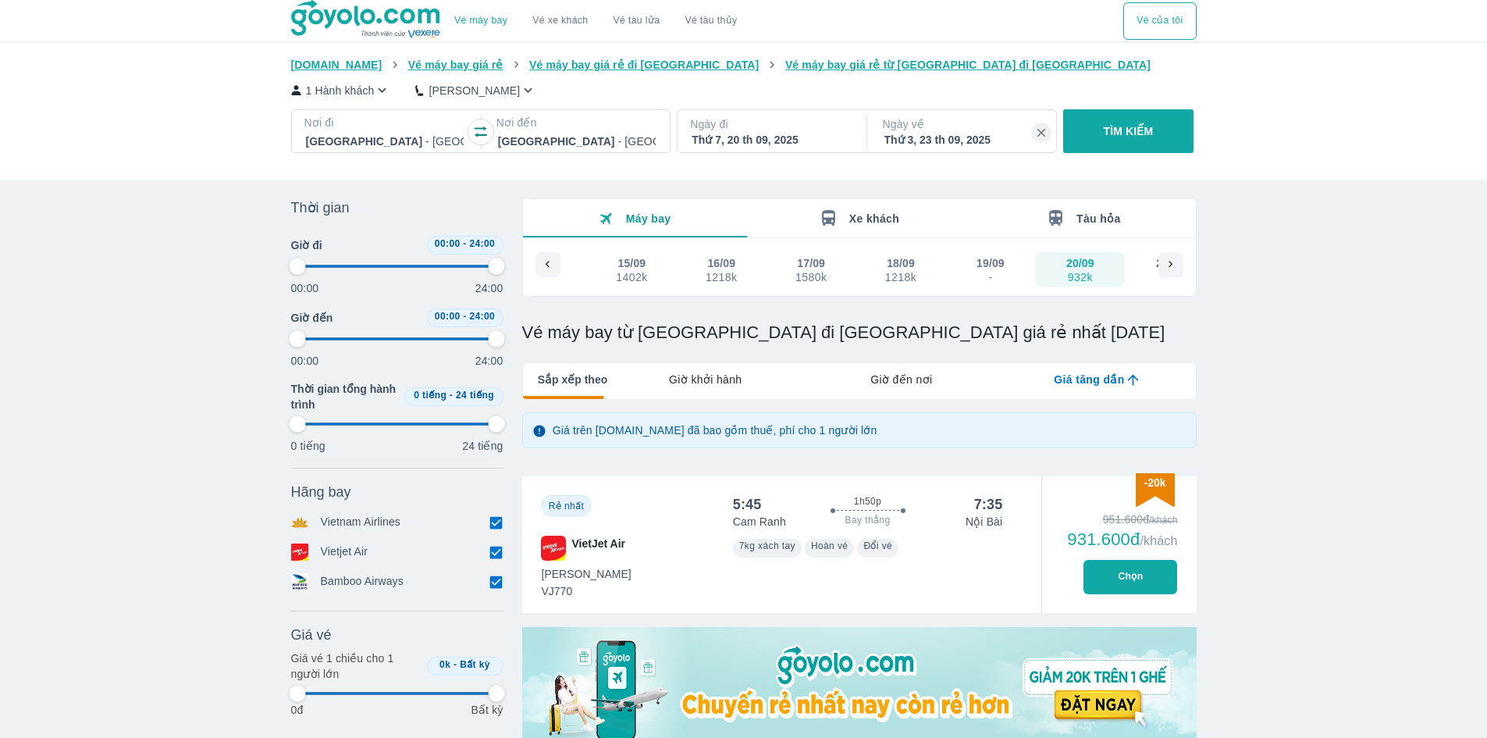
type input "97.9166666666667"
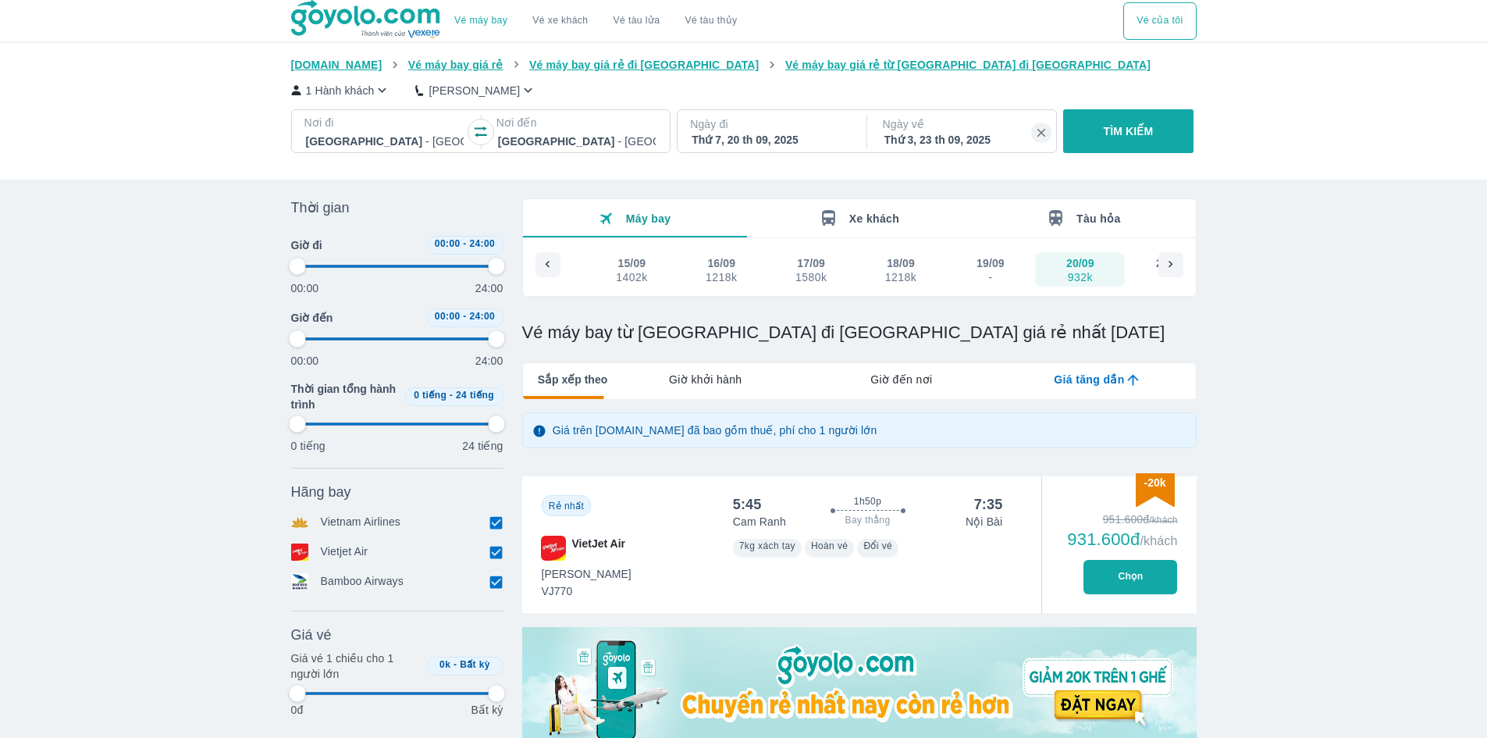
type input "97.9166666666667"
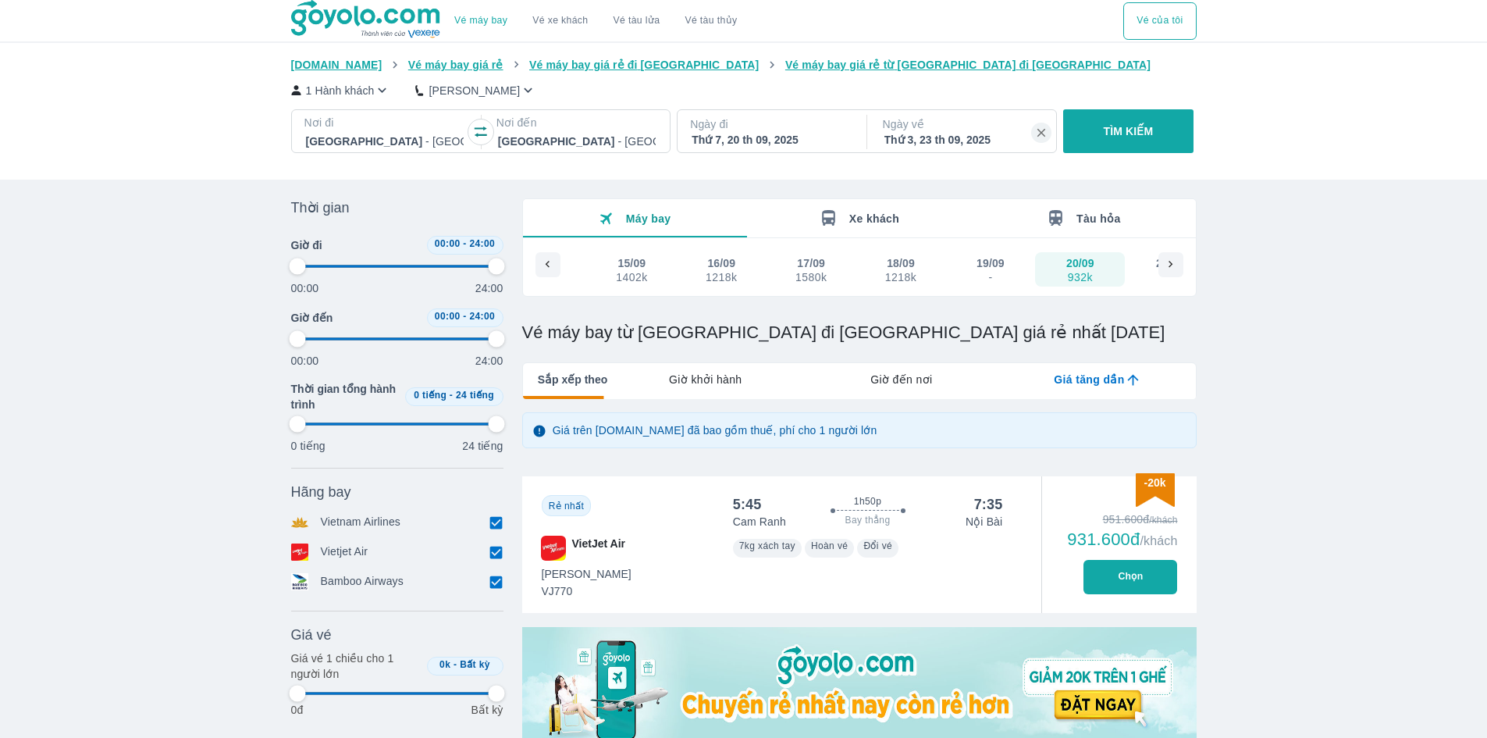
type input "97.9166666666667"
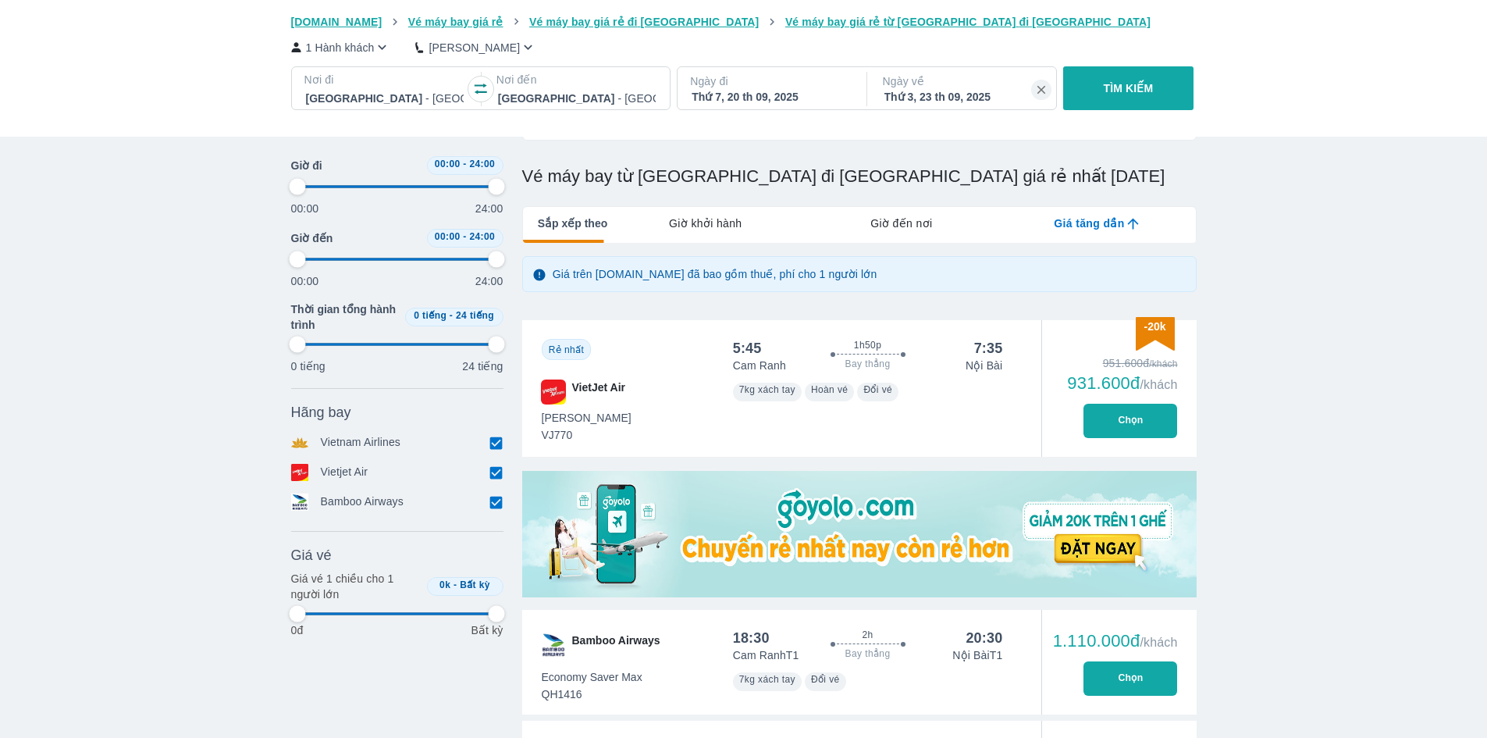
type input "97.9166666666667"
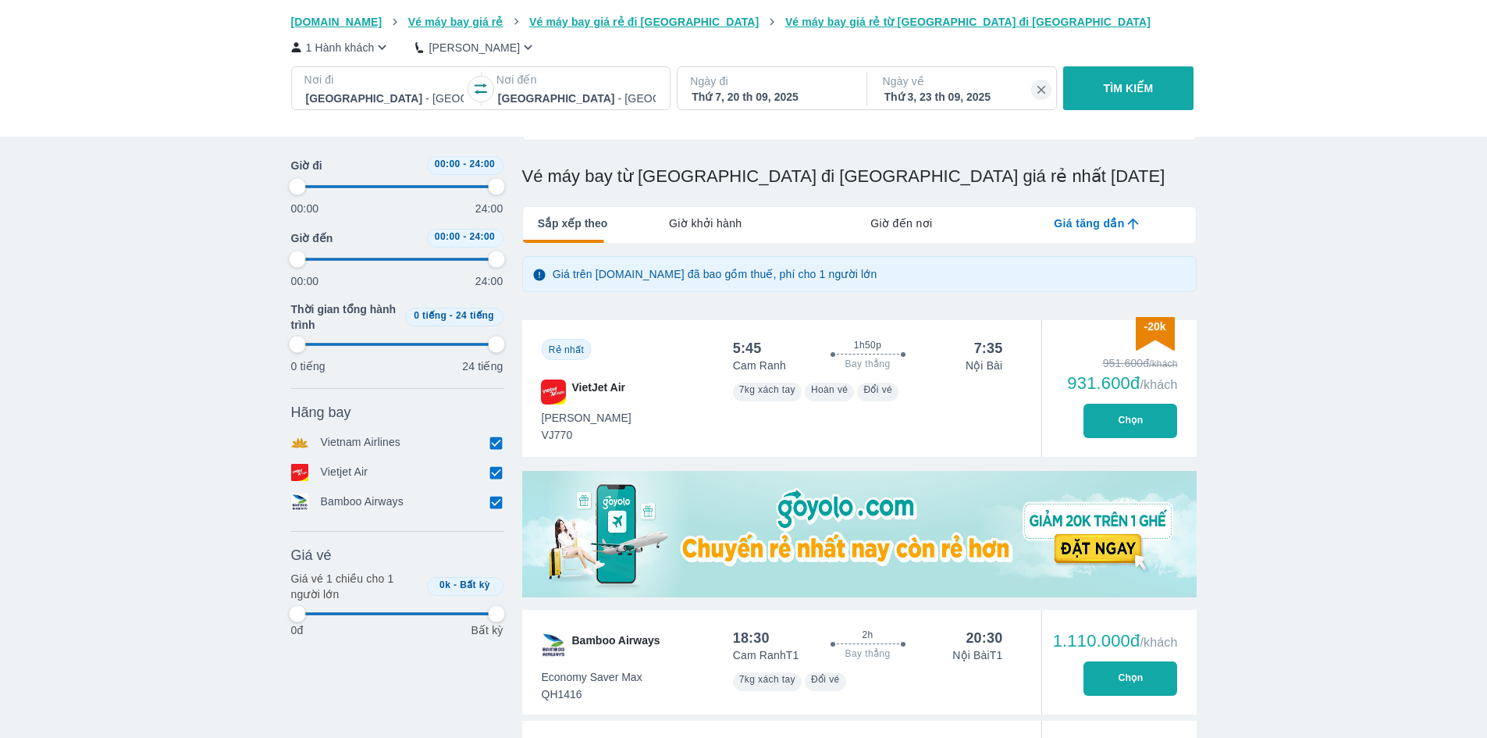
type input "97.9166666666667"
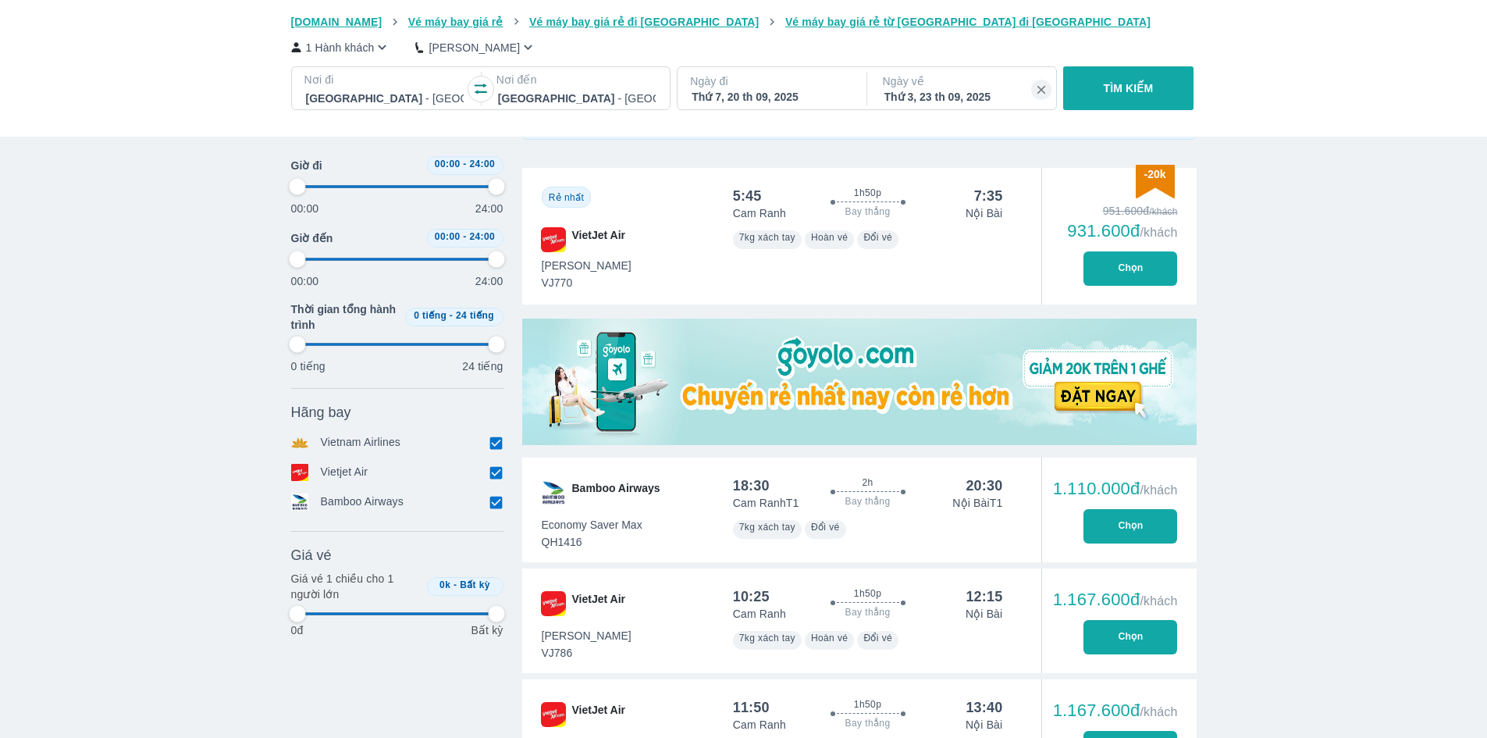
scroll to position [312, 0]
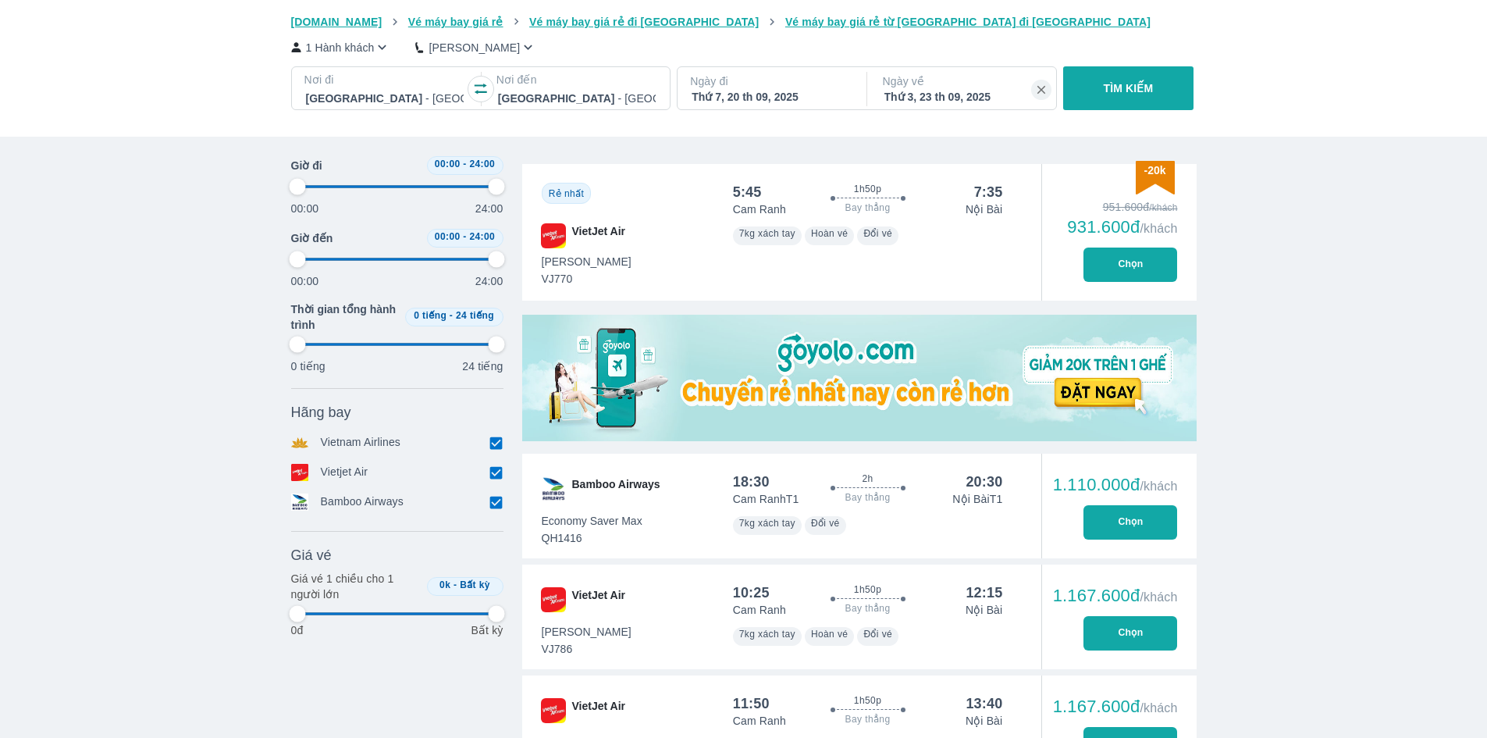
type input "97.9166666666667"
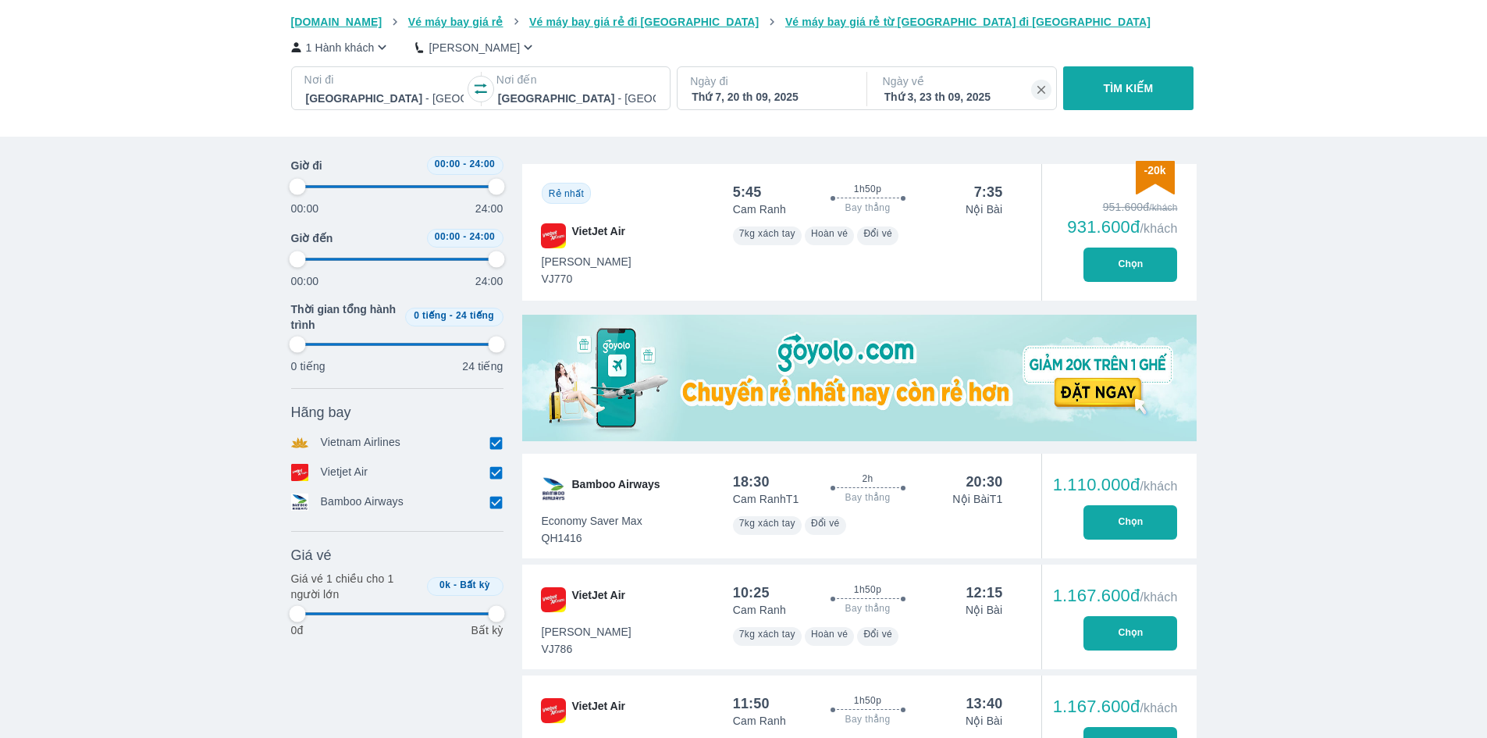
type input "97.9166666666667"
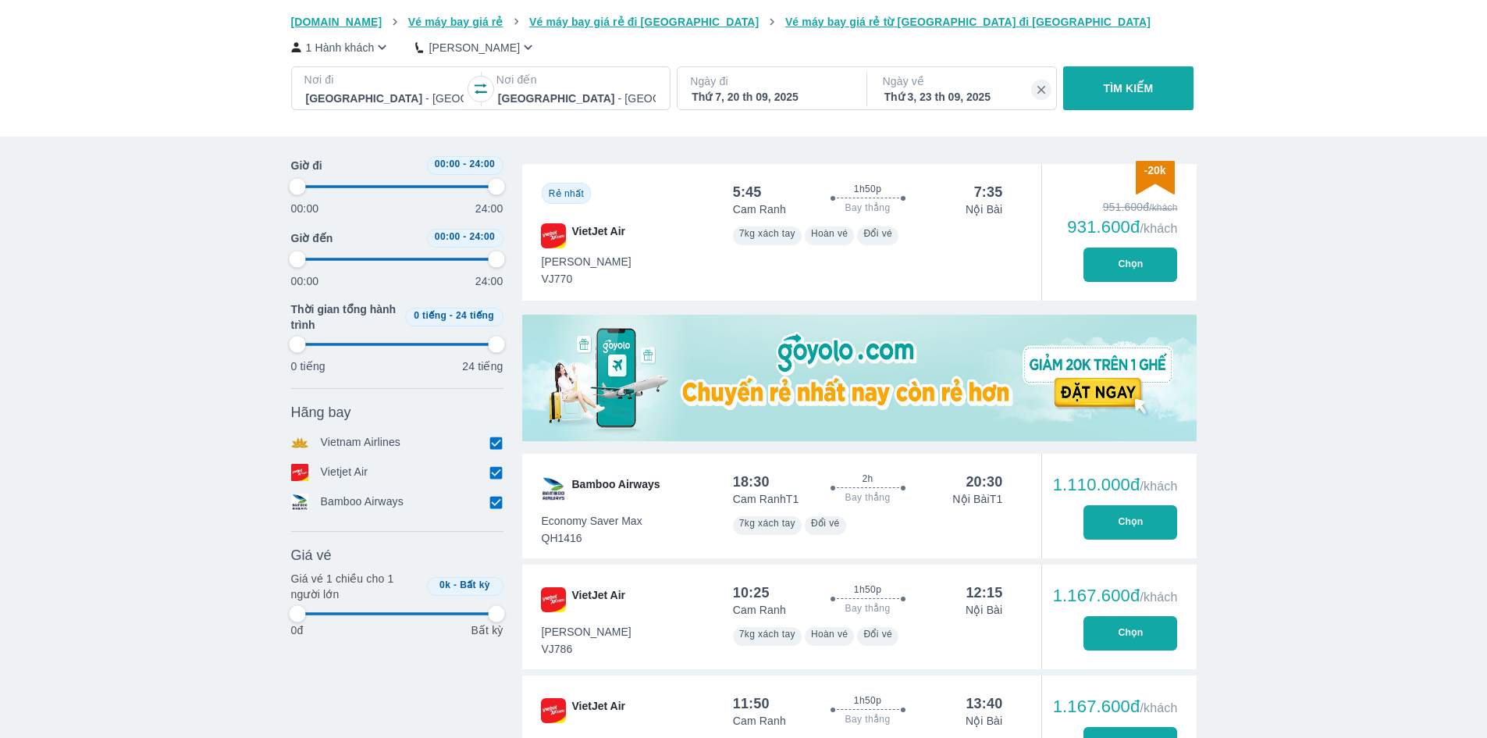
type input "97.9166666666667"
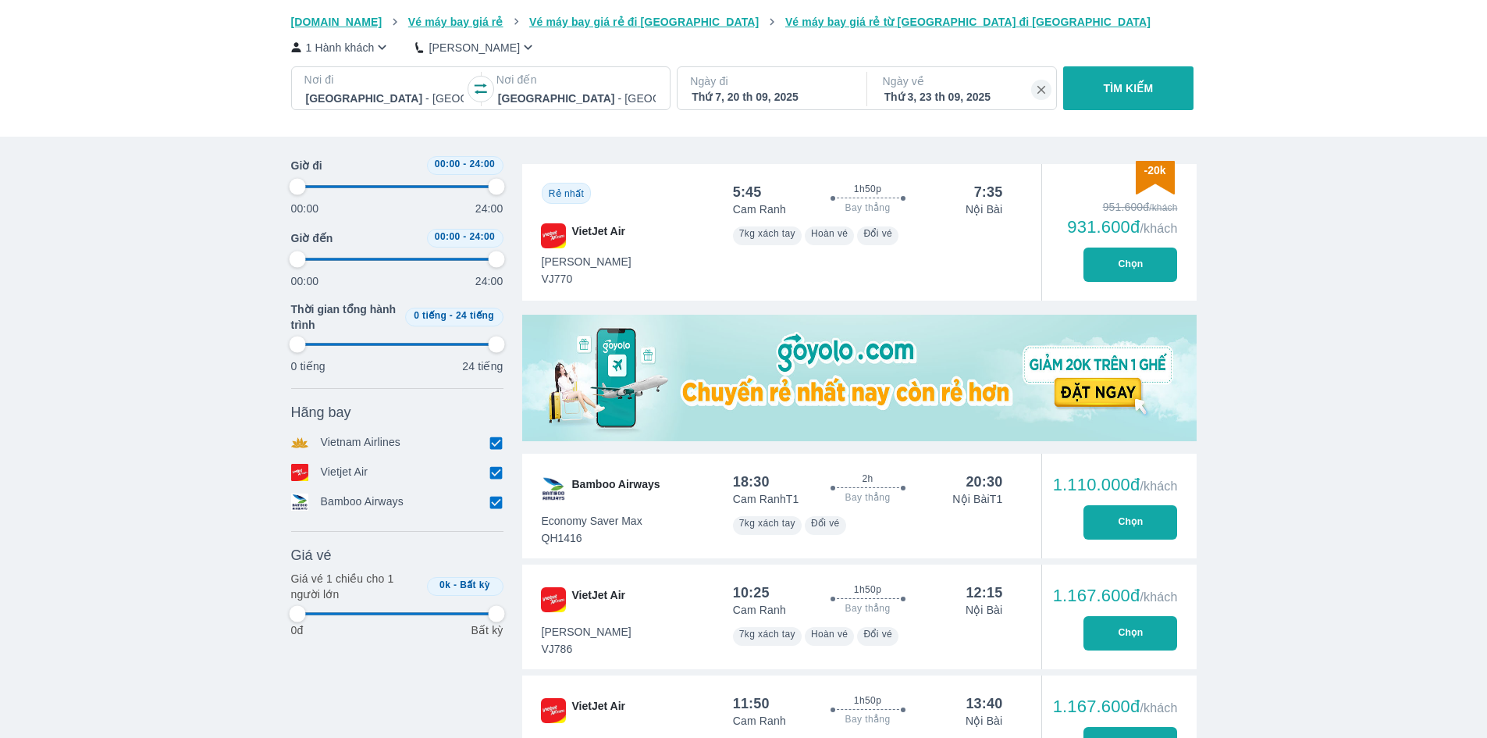
type input "97.9166666666667"
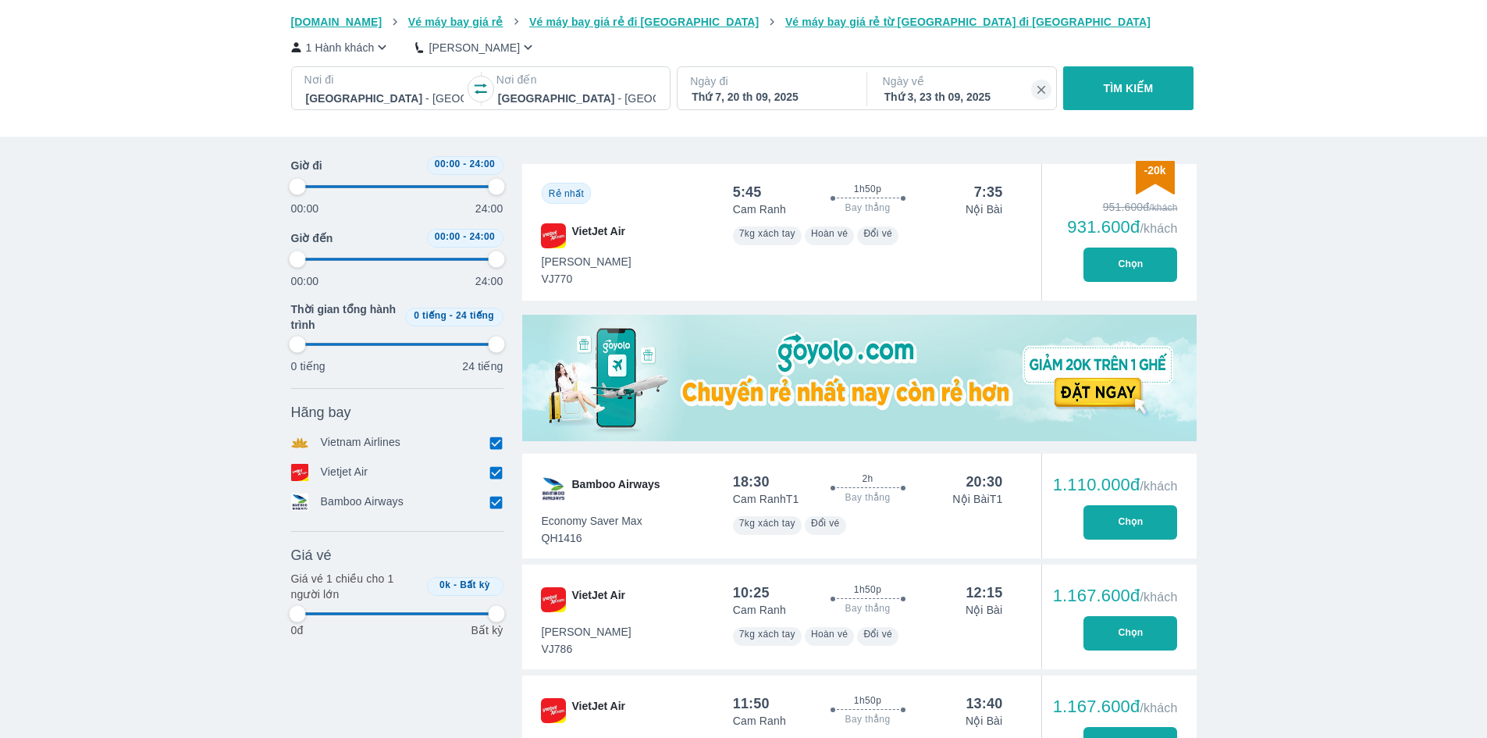
type input "97.9166666666667"
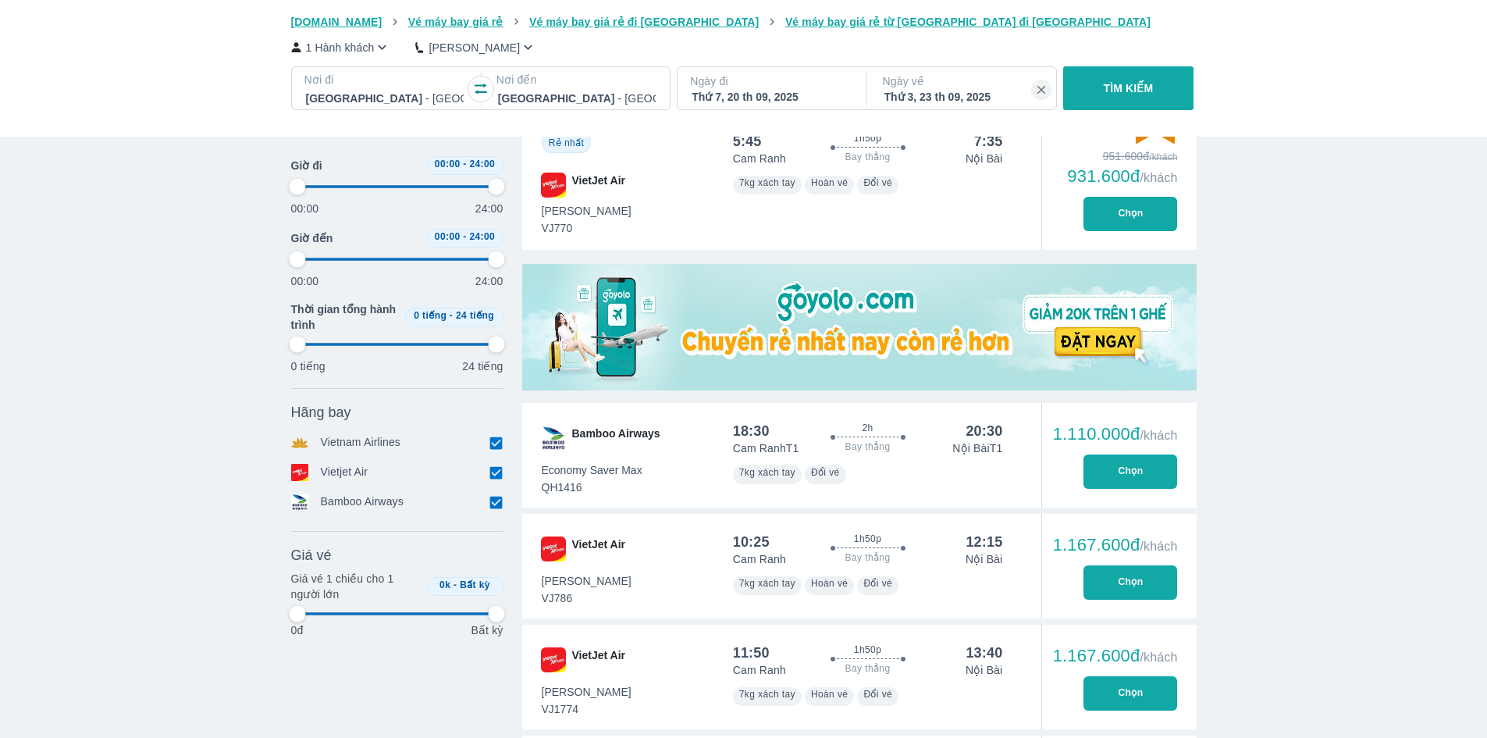
scroll to position [390, 0]
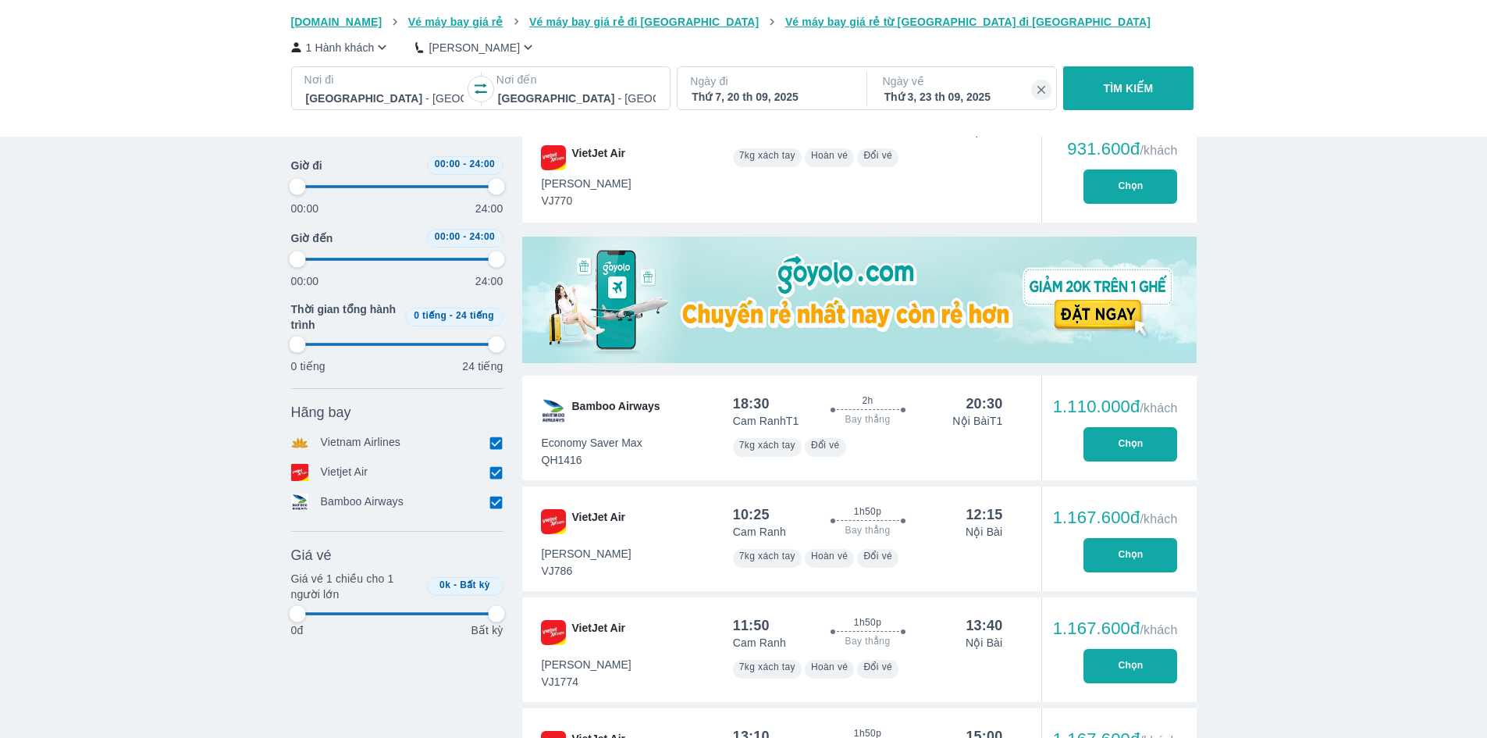
type input "97.9166666666667"
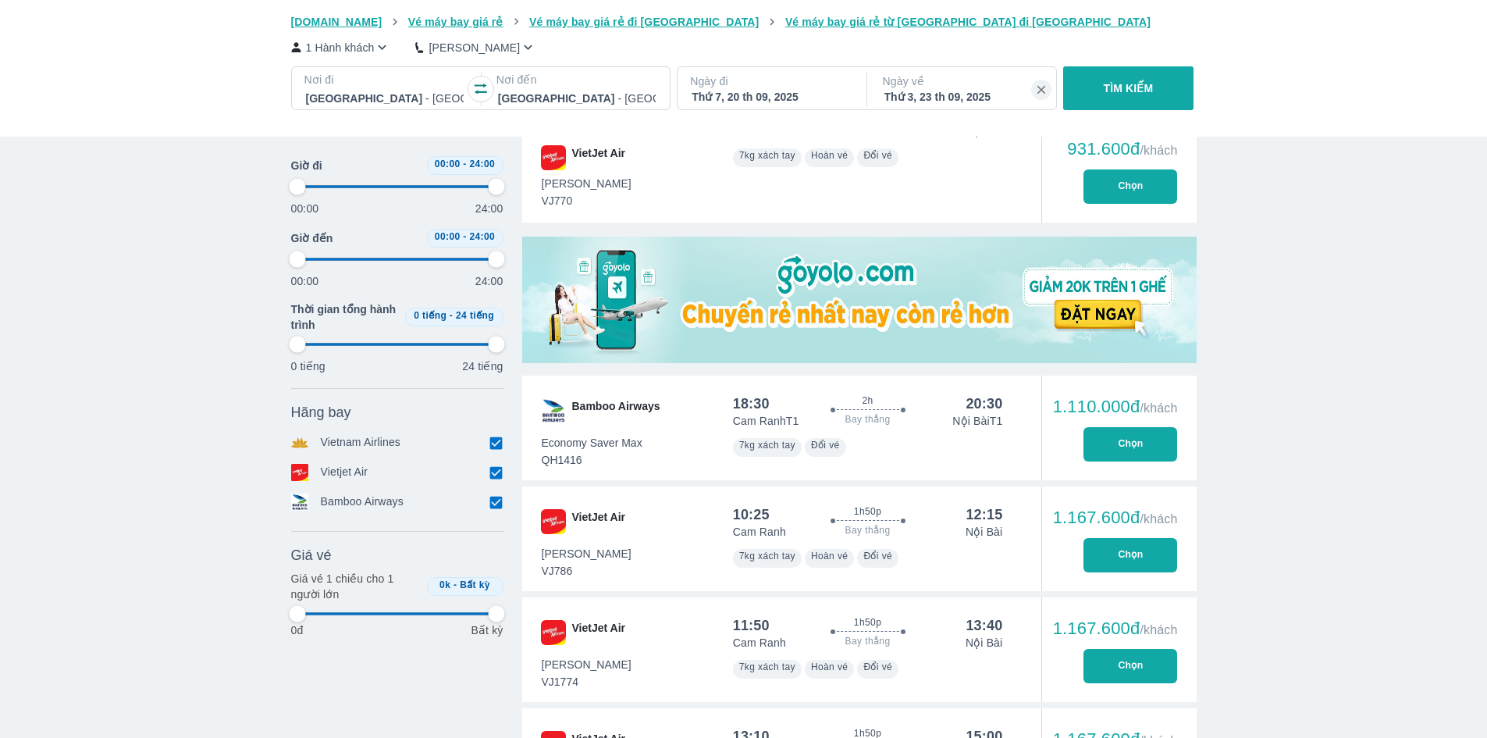
type input "97.9166666666667"
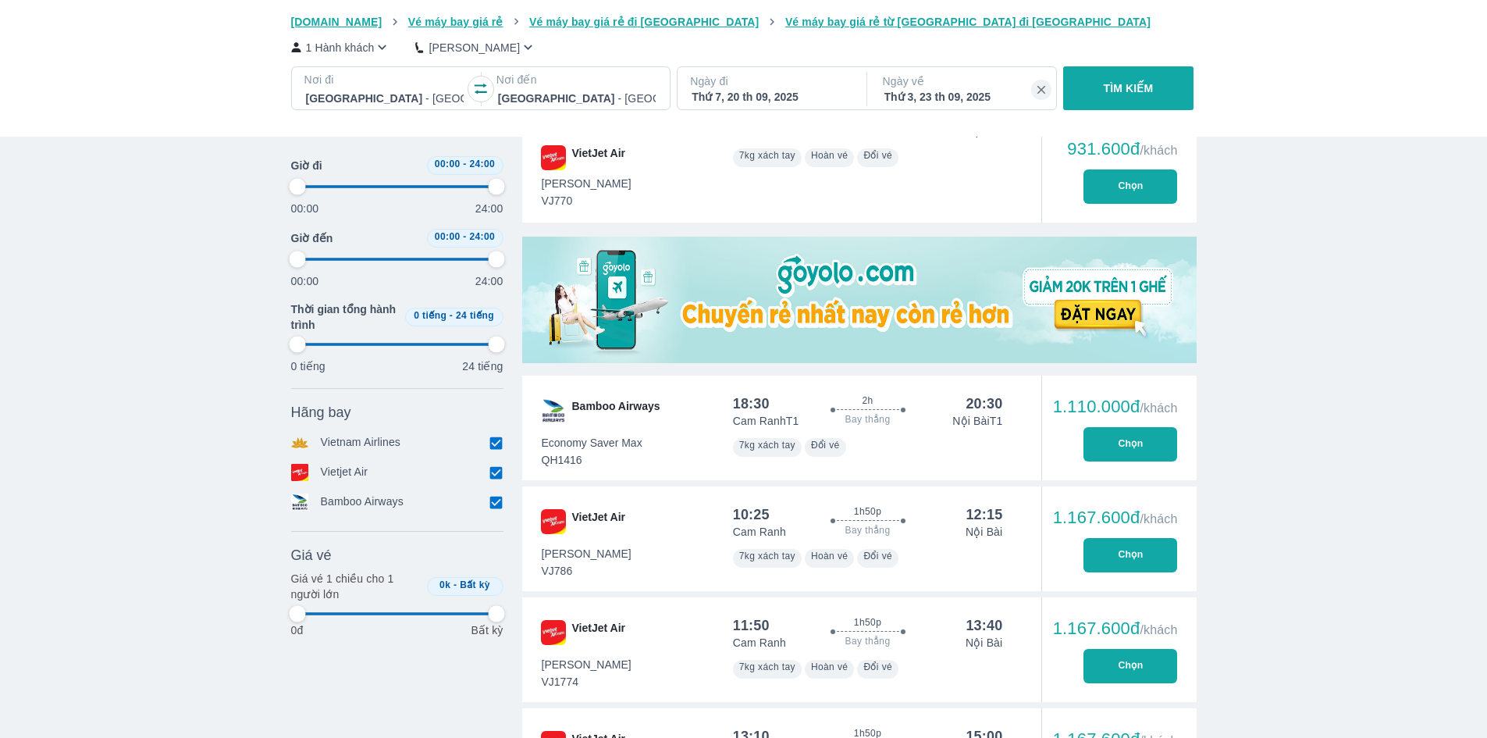
type input "97.9166666666667"
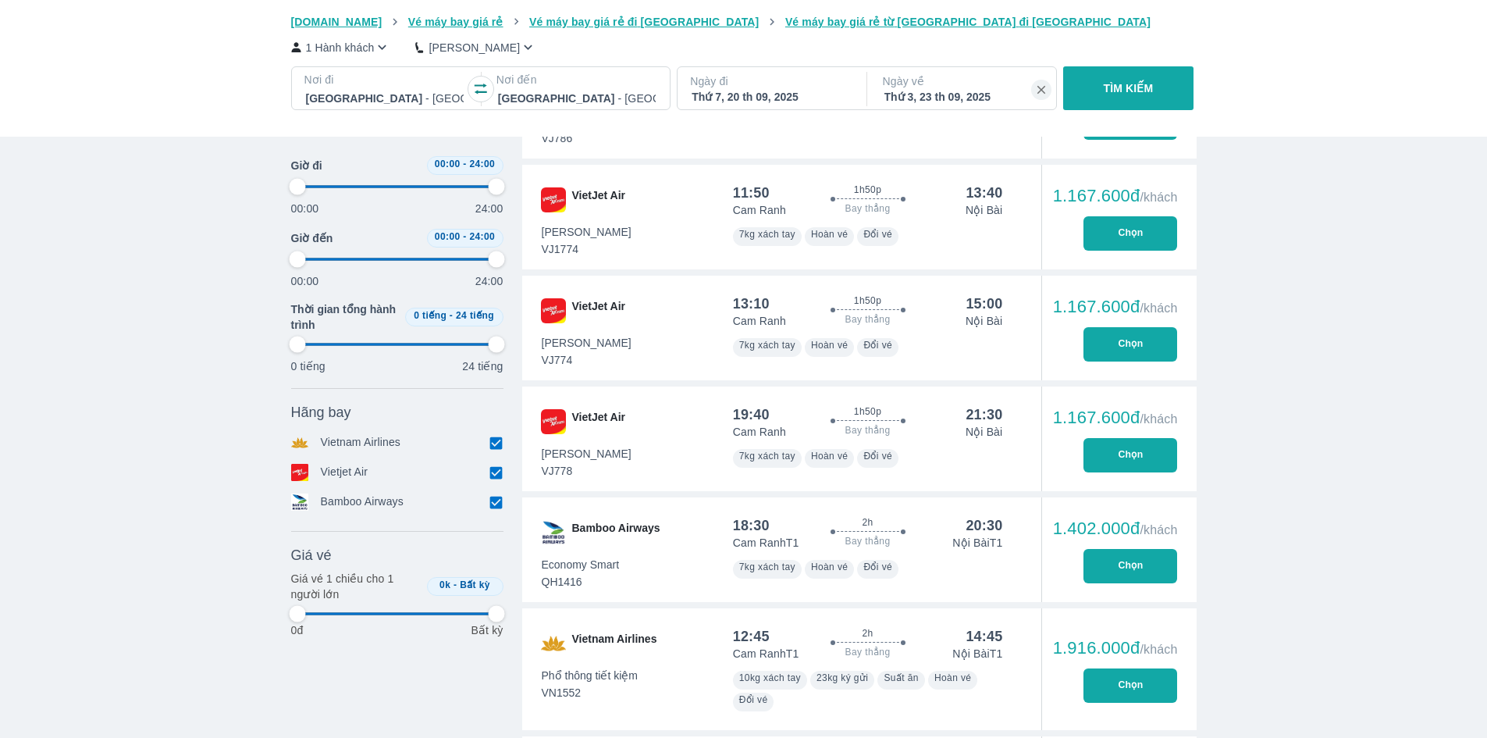
scroll to position [859, 0]
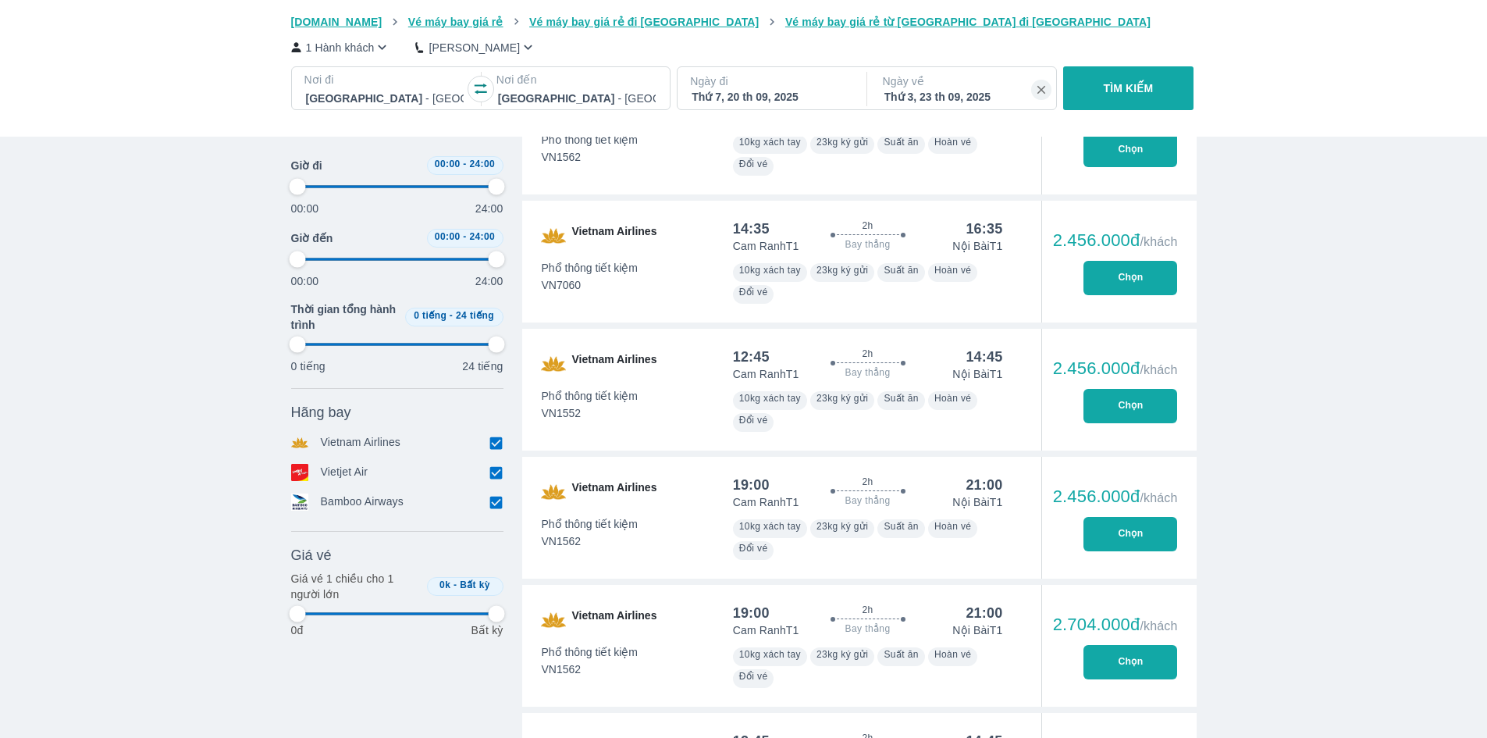
type input "97.9166666666667"
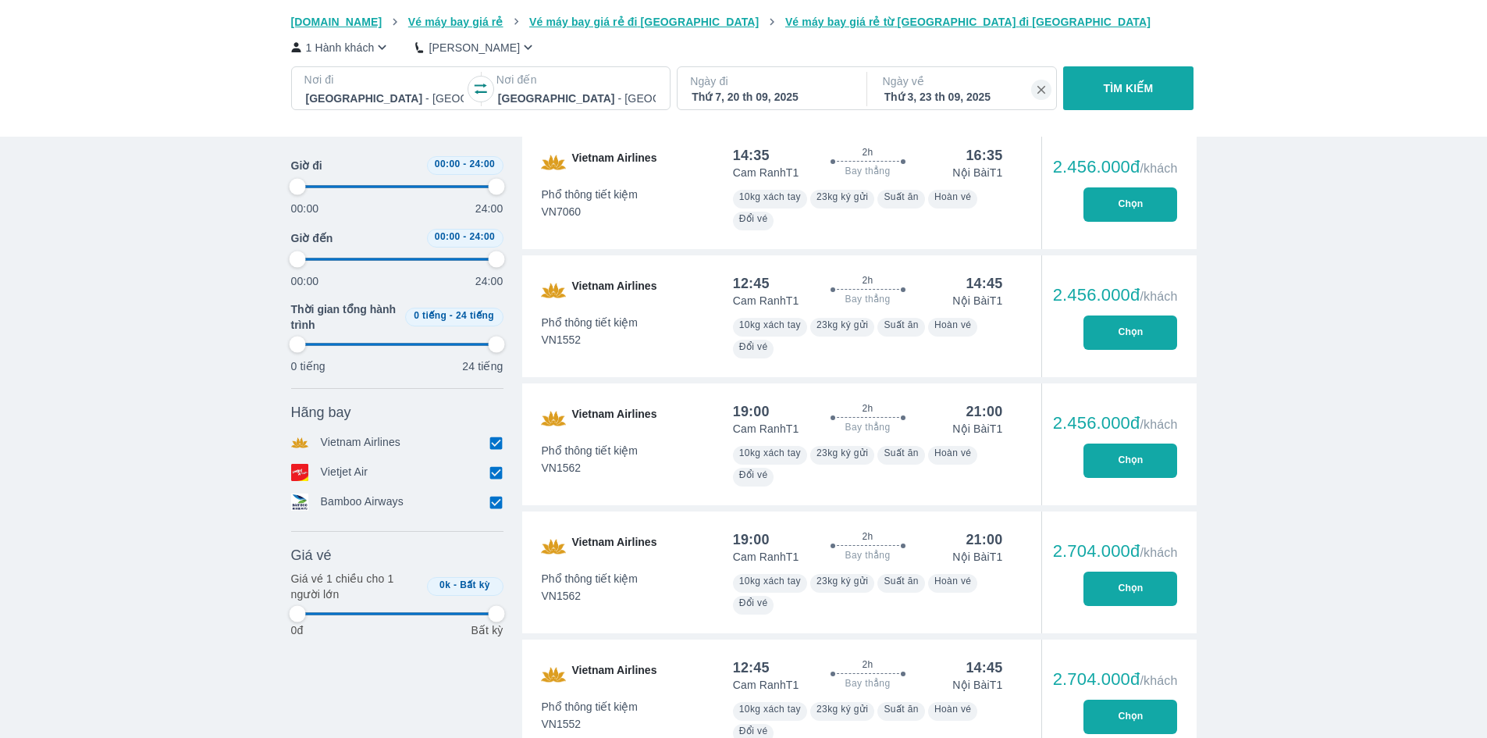
type input "97.9166666666667"
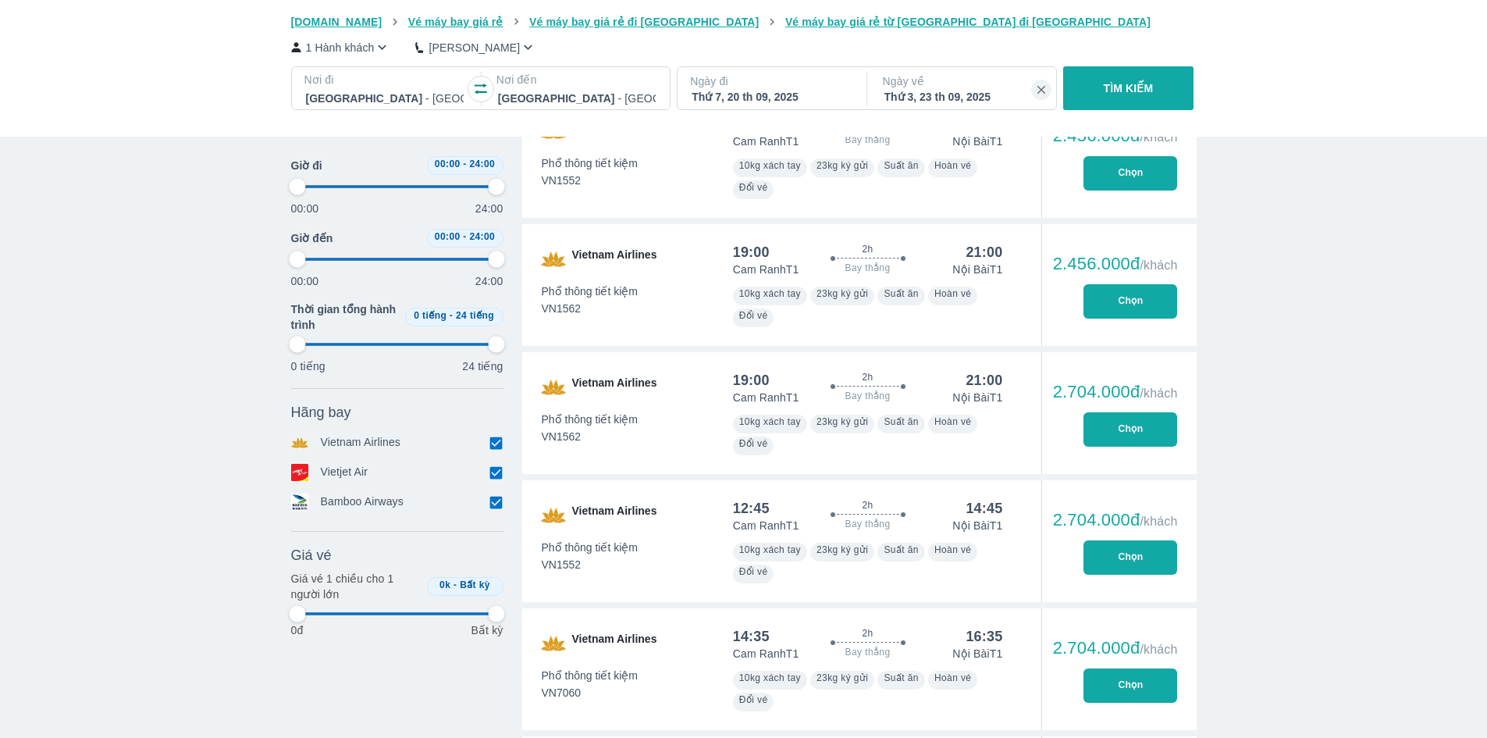
type input "97.9166666666667"
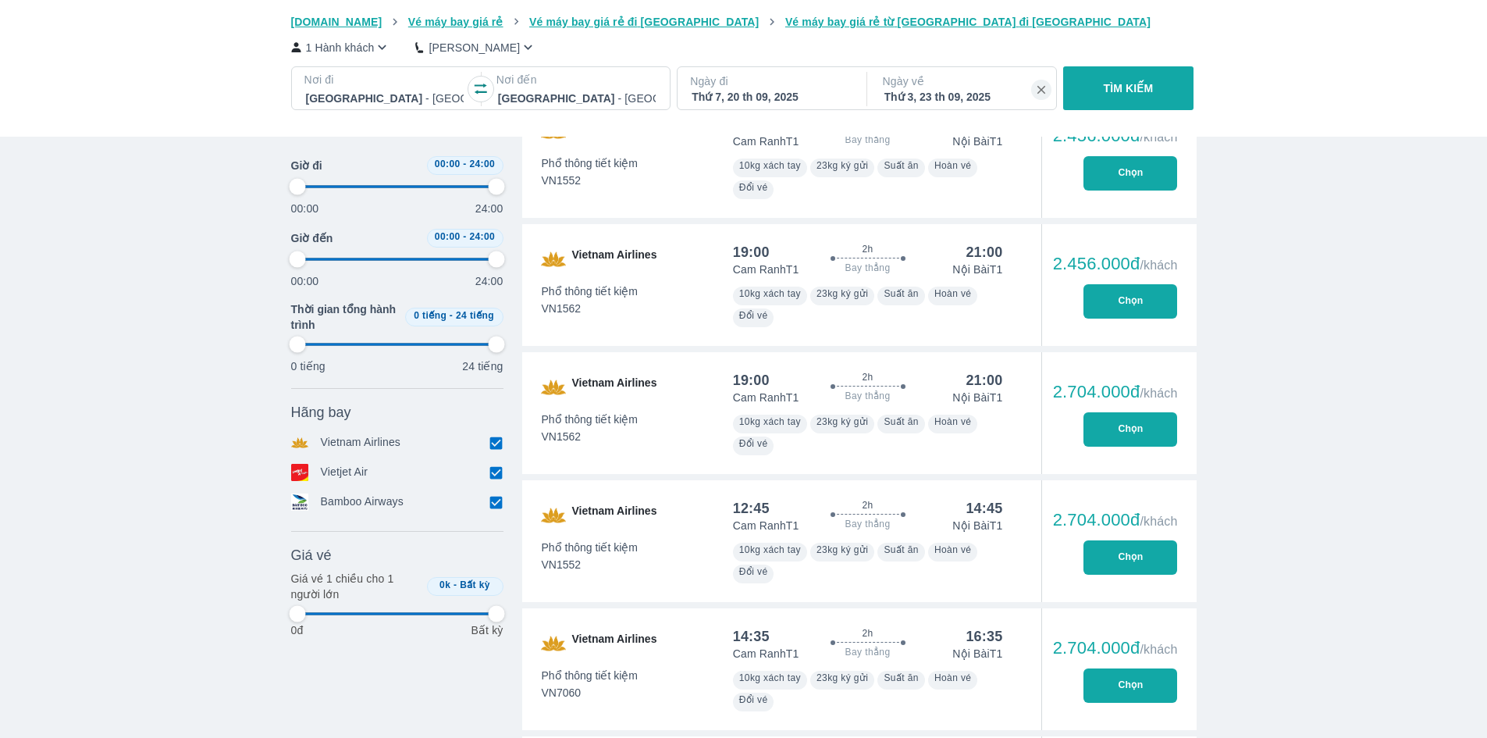
type input "97.9166666666667"
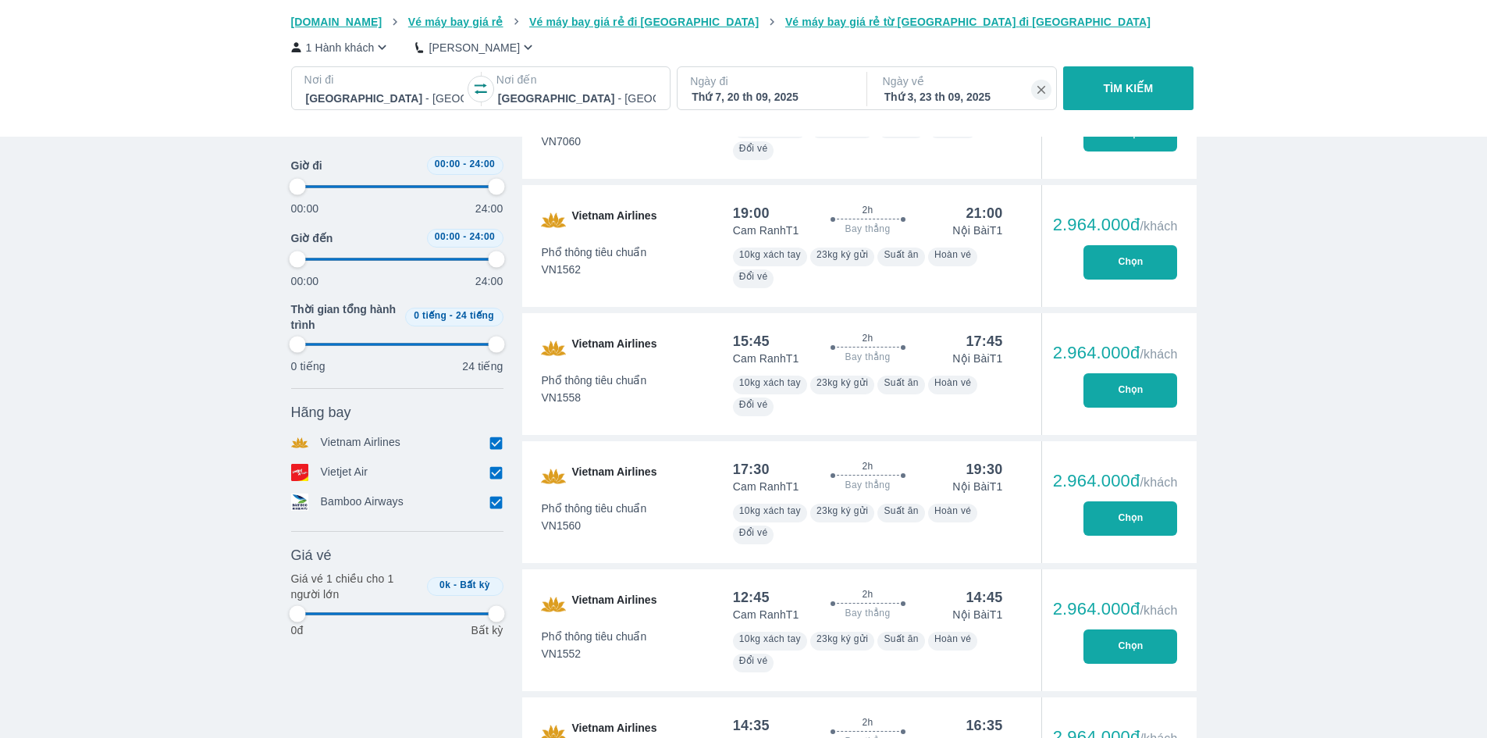
type input "97.9166666666667"
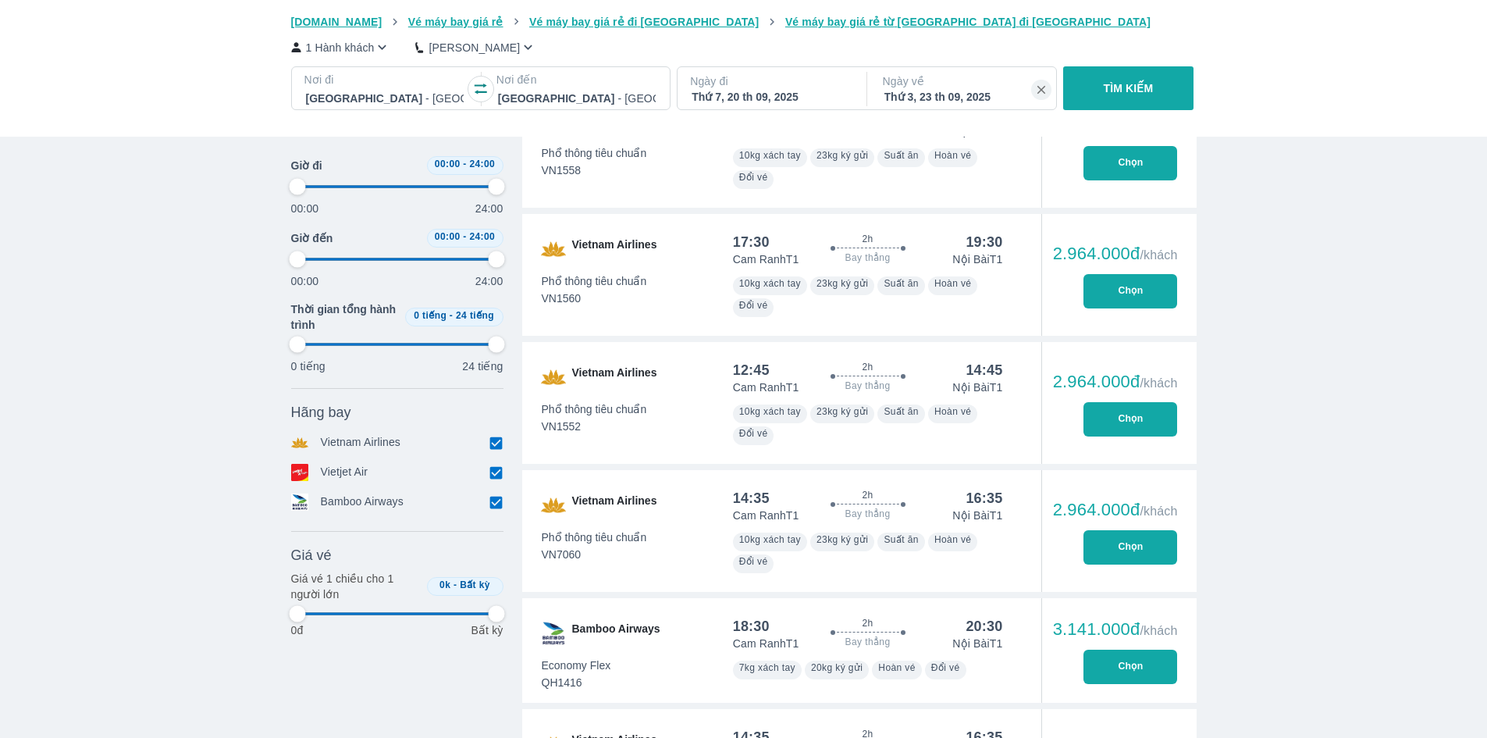
scroll to position [2888, 0]
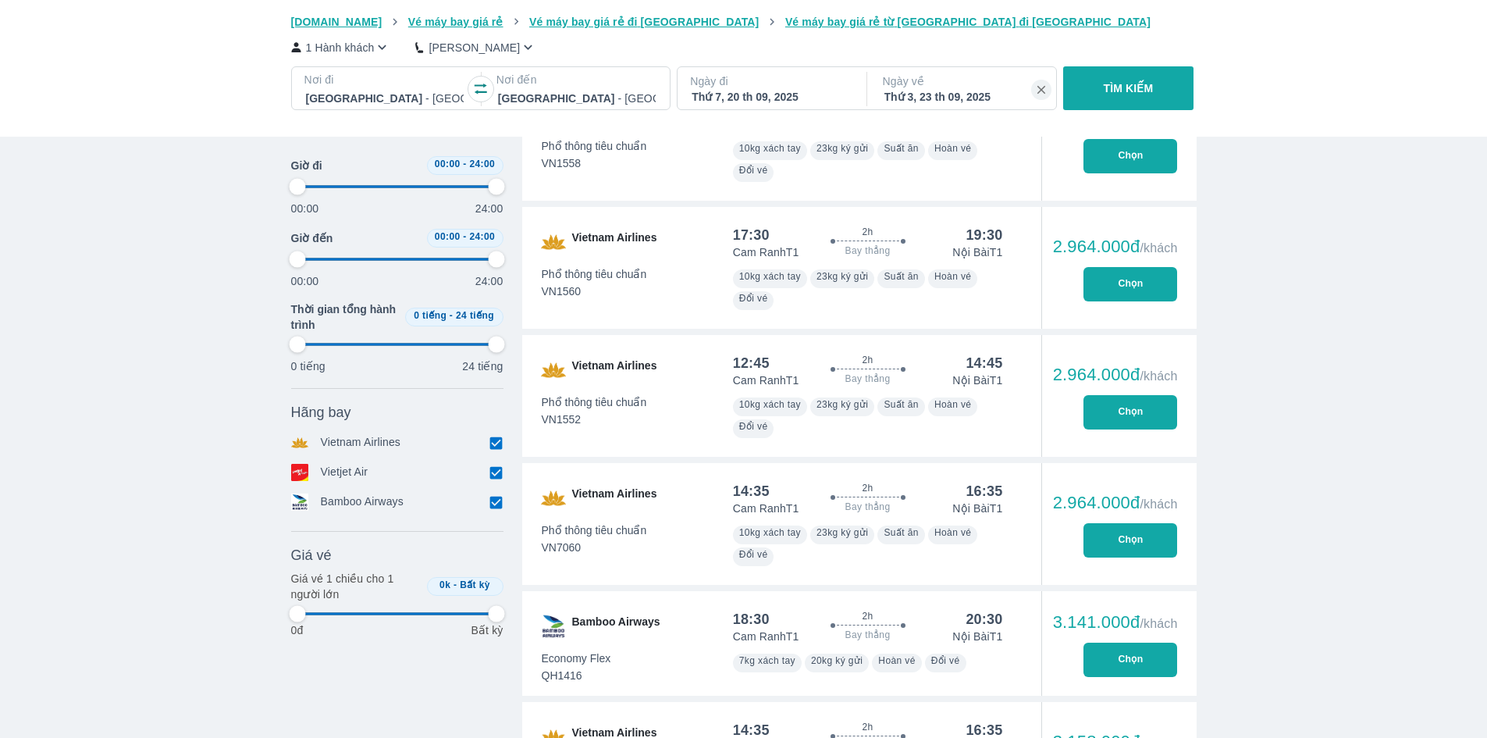
type input "97.9166666666667"
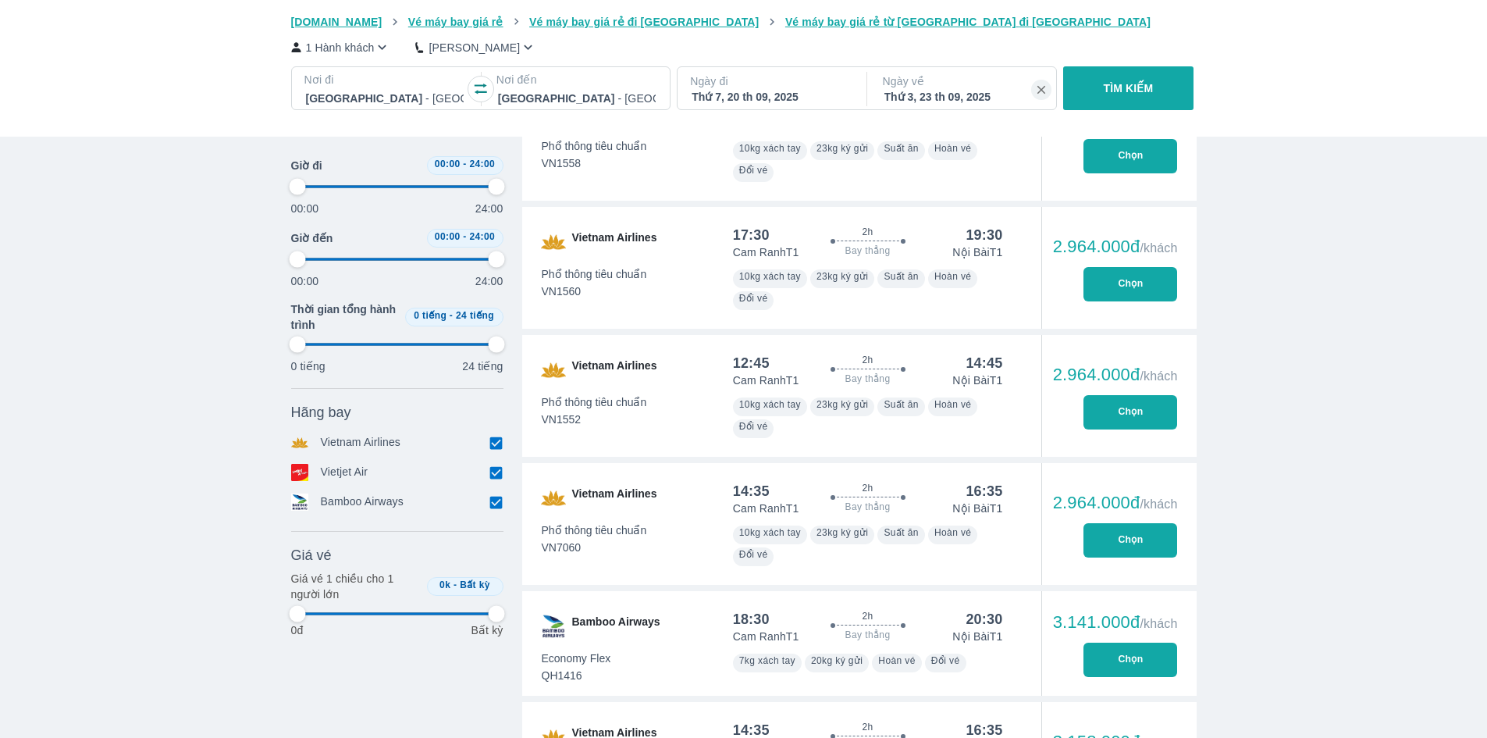
type input "97.9166666666667"
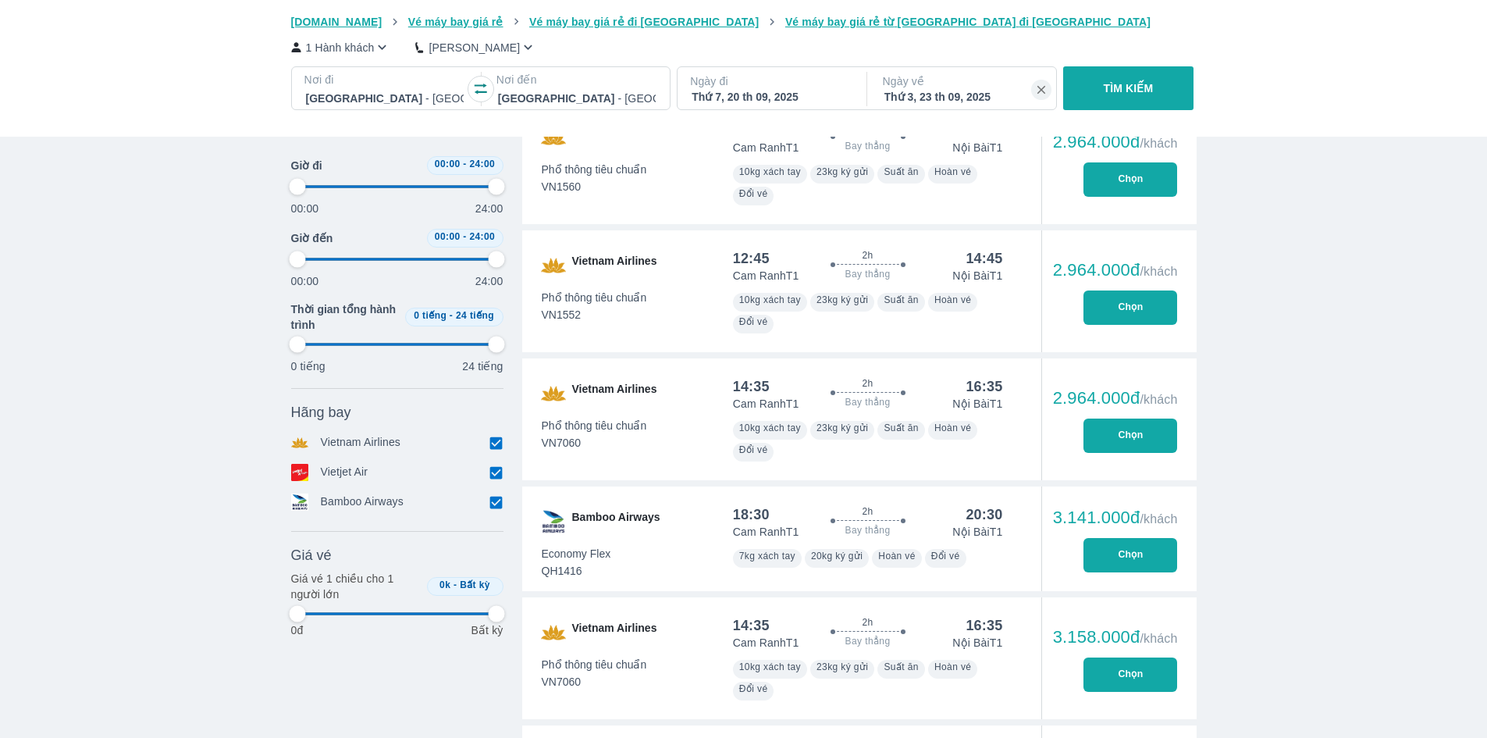
type input "97.9166666666667"
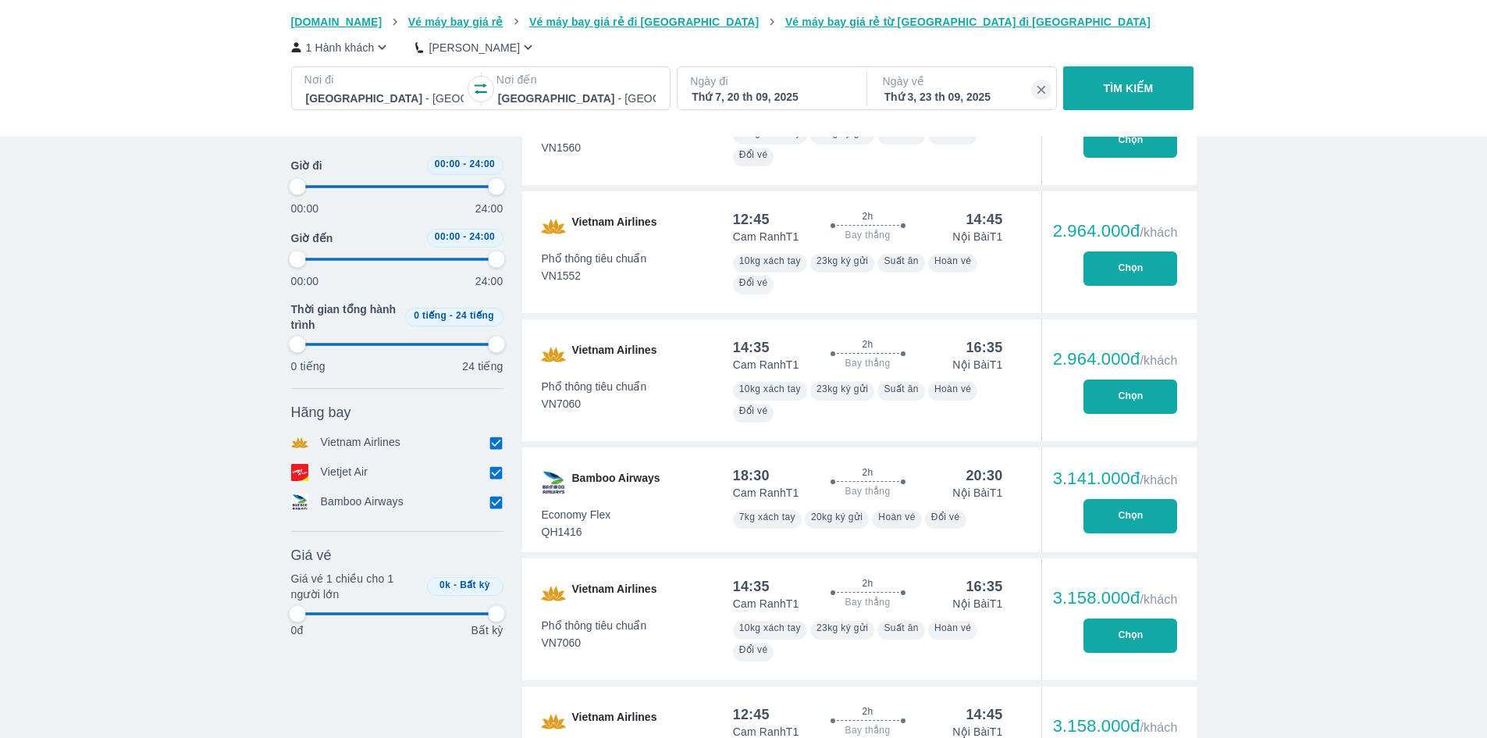
scroll to position [3123, 0]
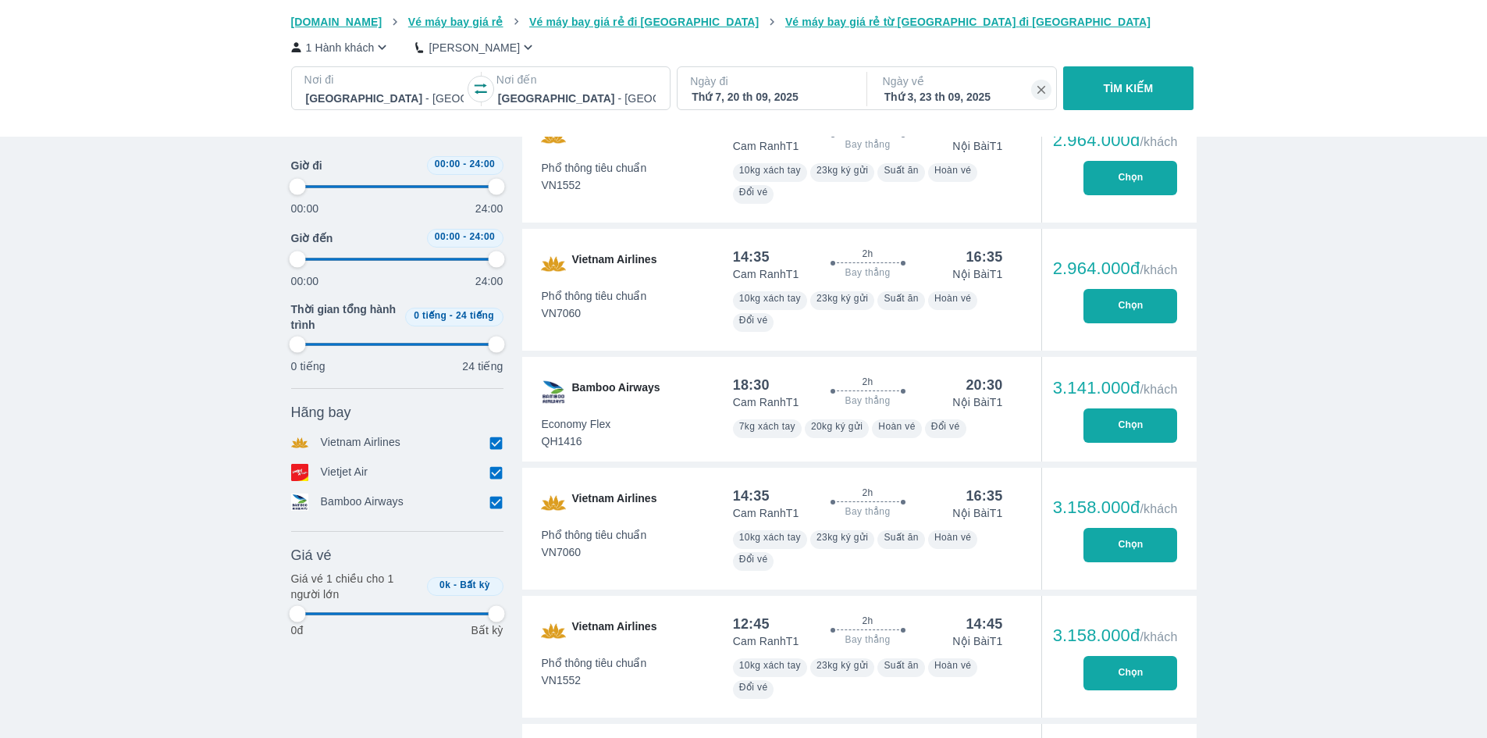
type input "97.9166666666667"
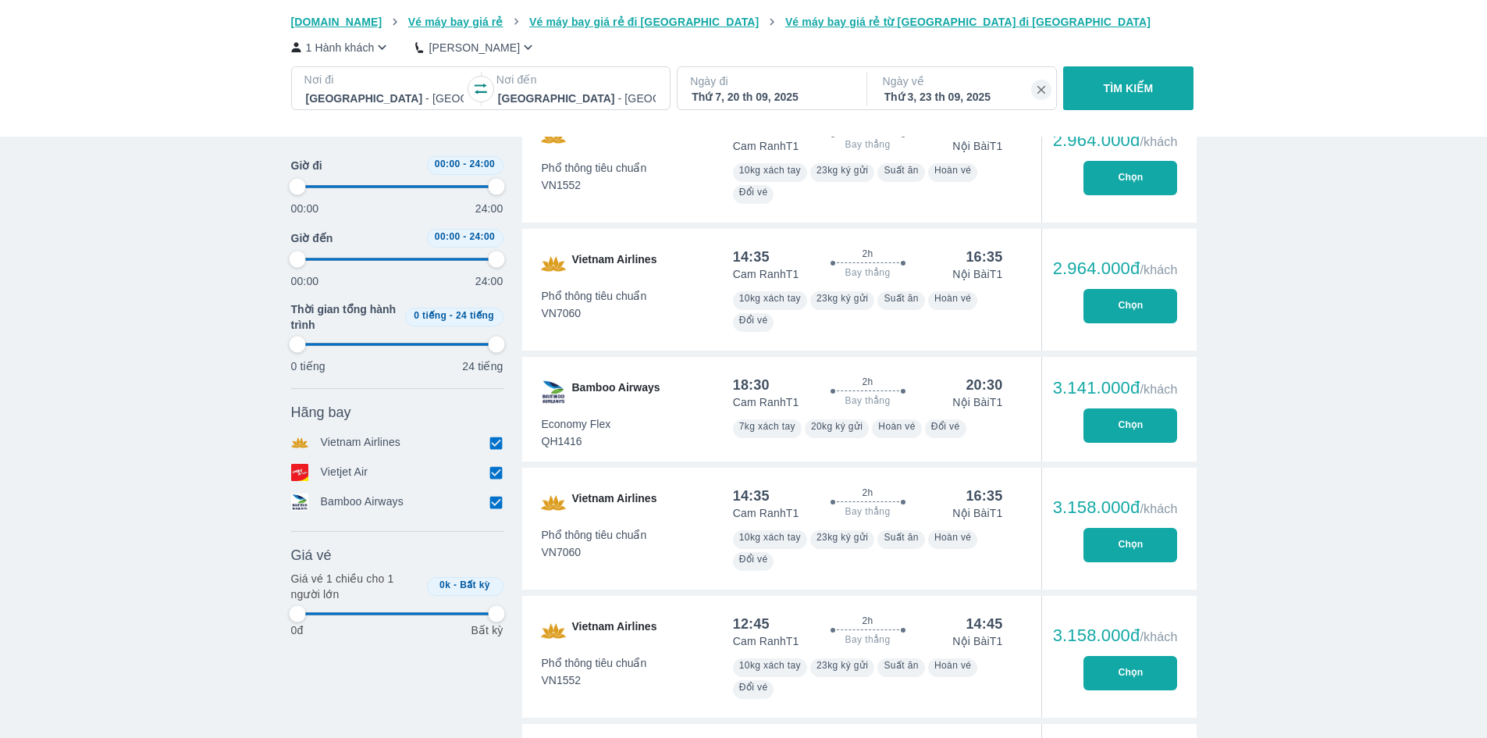
type input "97.9166666666667"
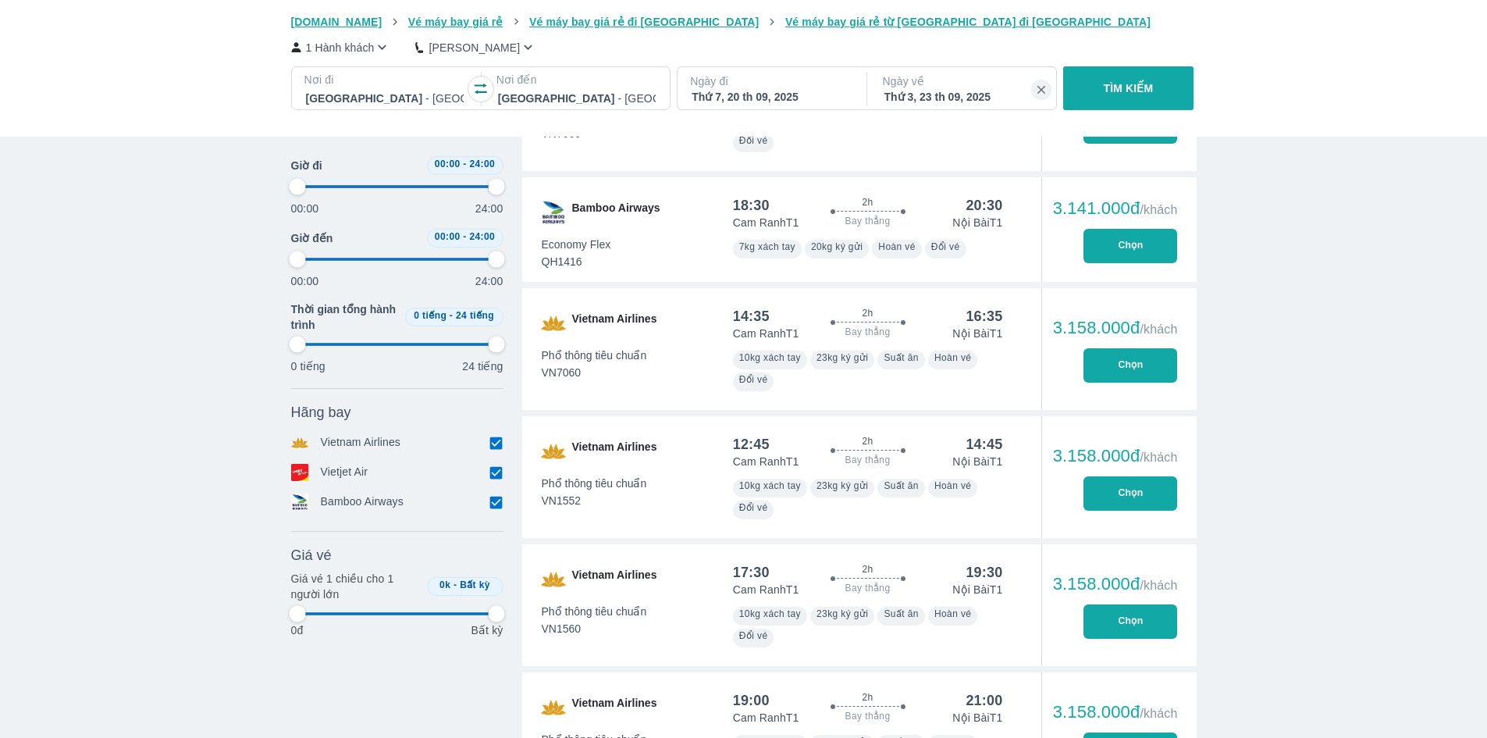
scroll to position [3357, 0]
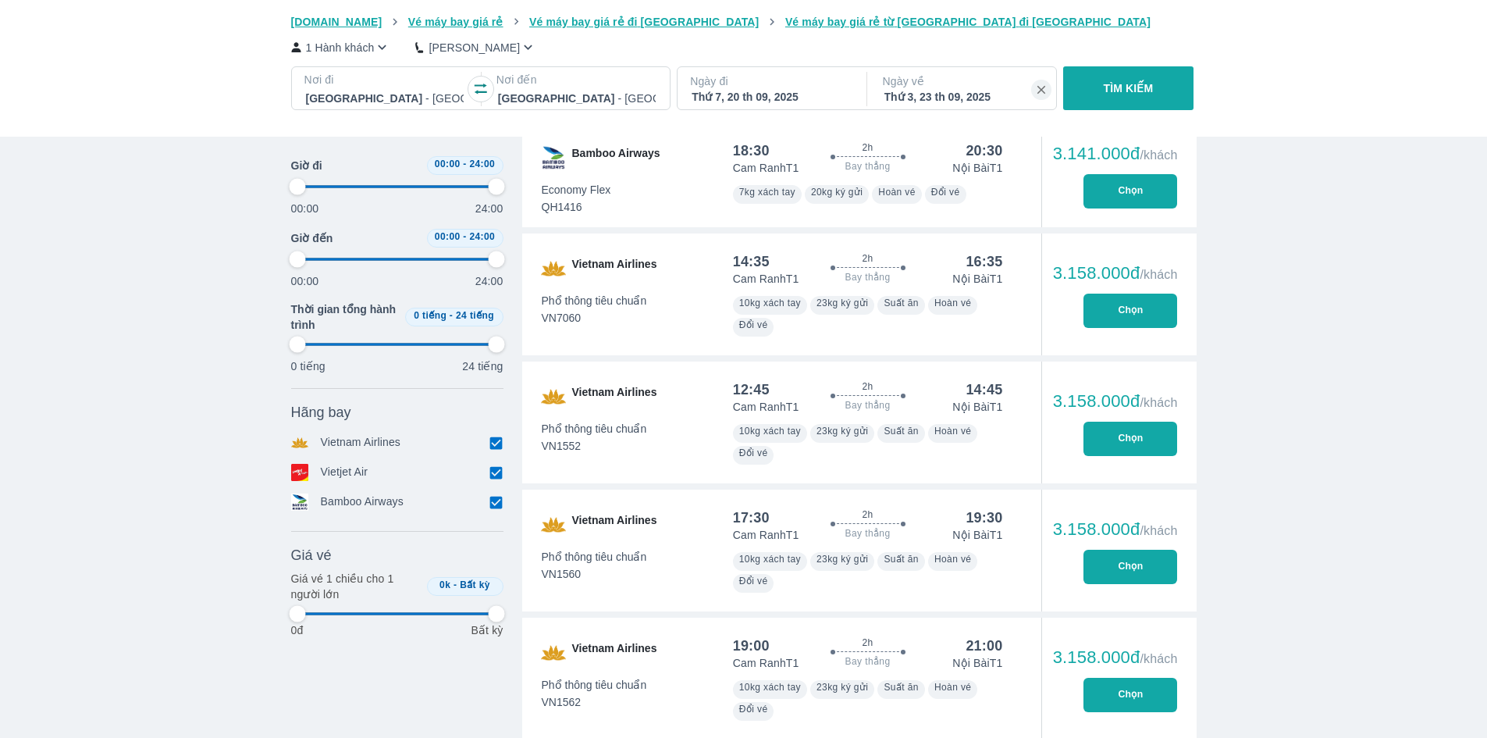
type input "97.9166666666667"
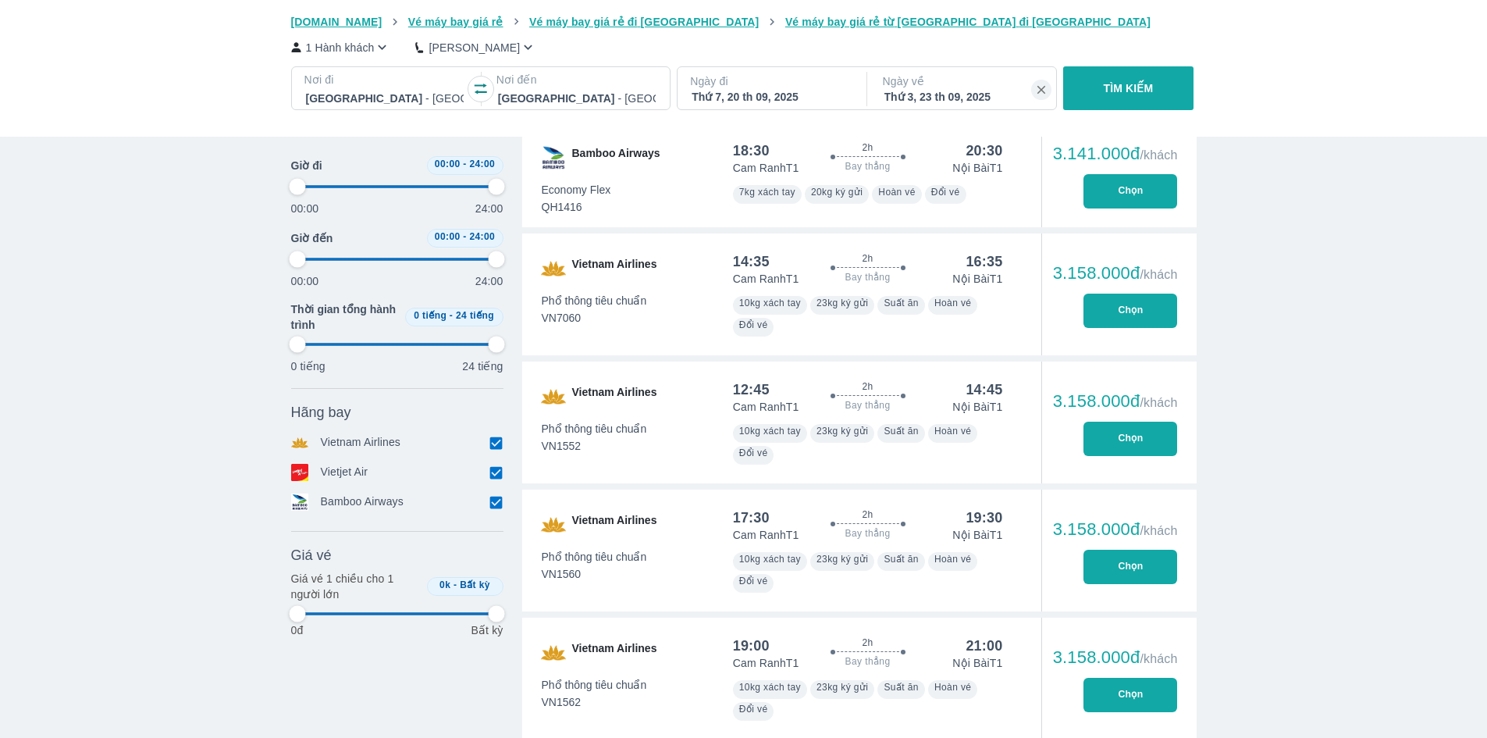
type input "97.9166666666667"
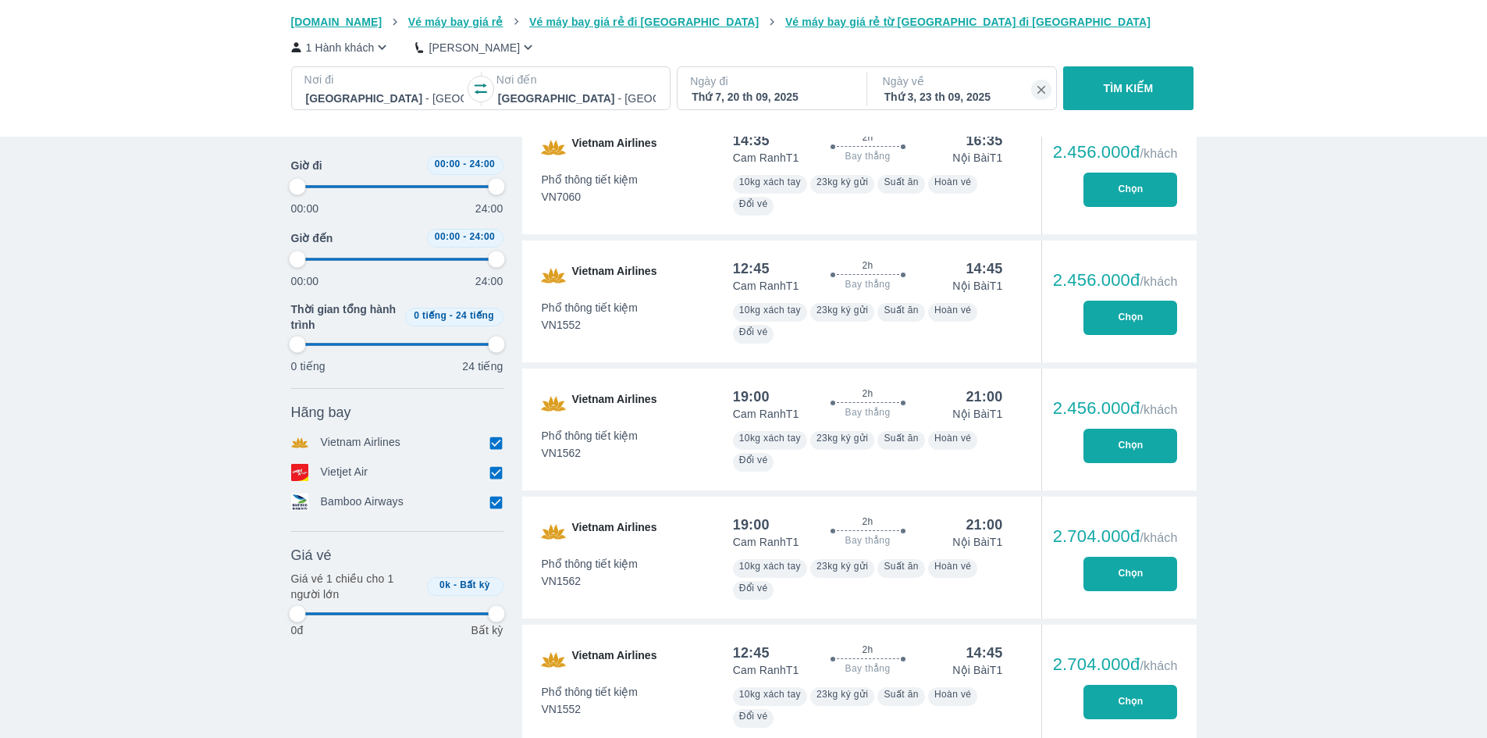
scroll to position [1952, 0]
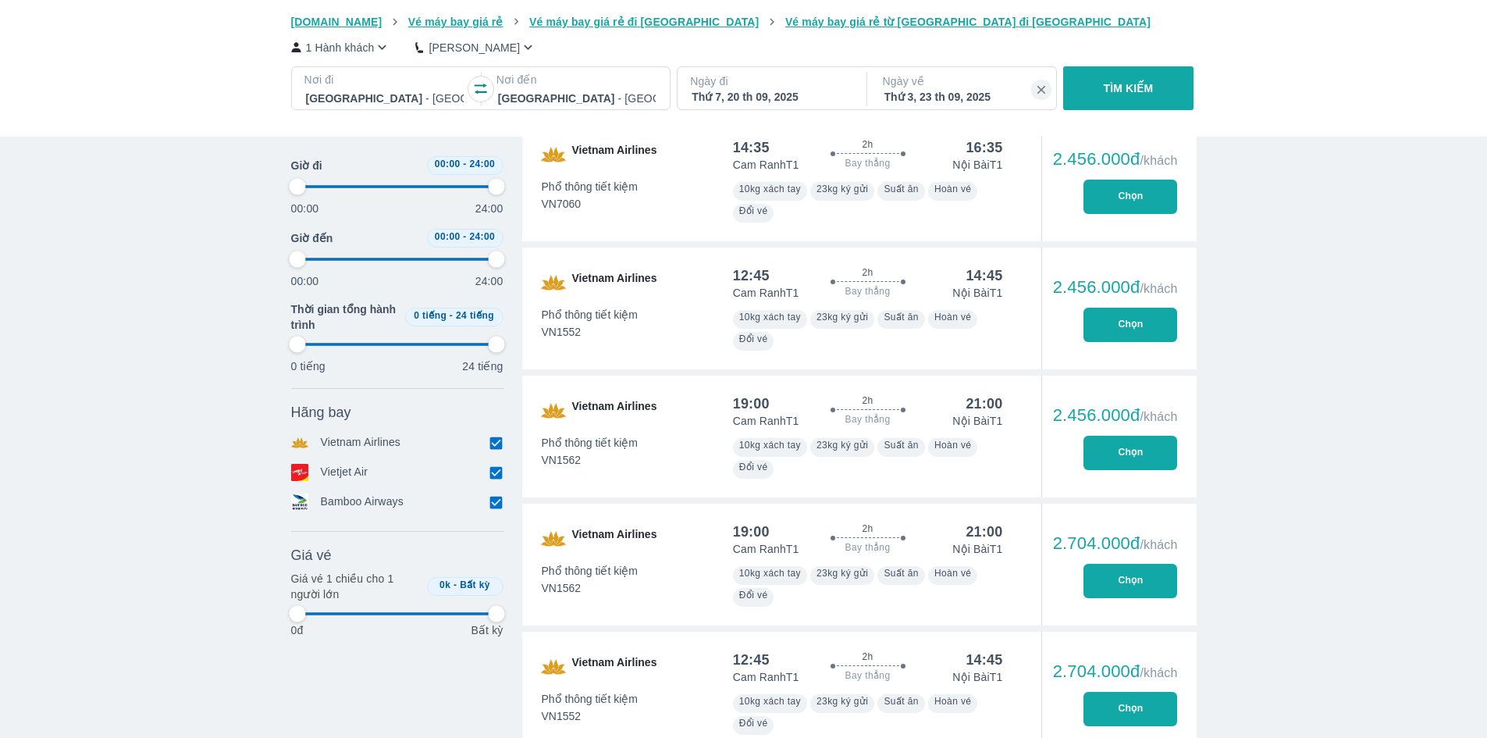
type input "97.9166666666667"
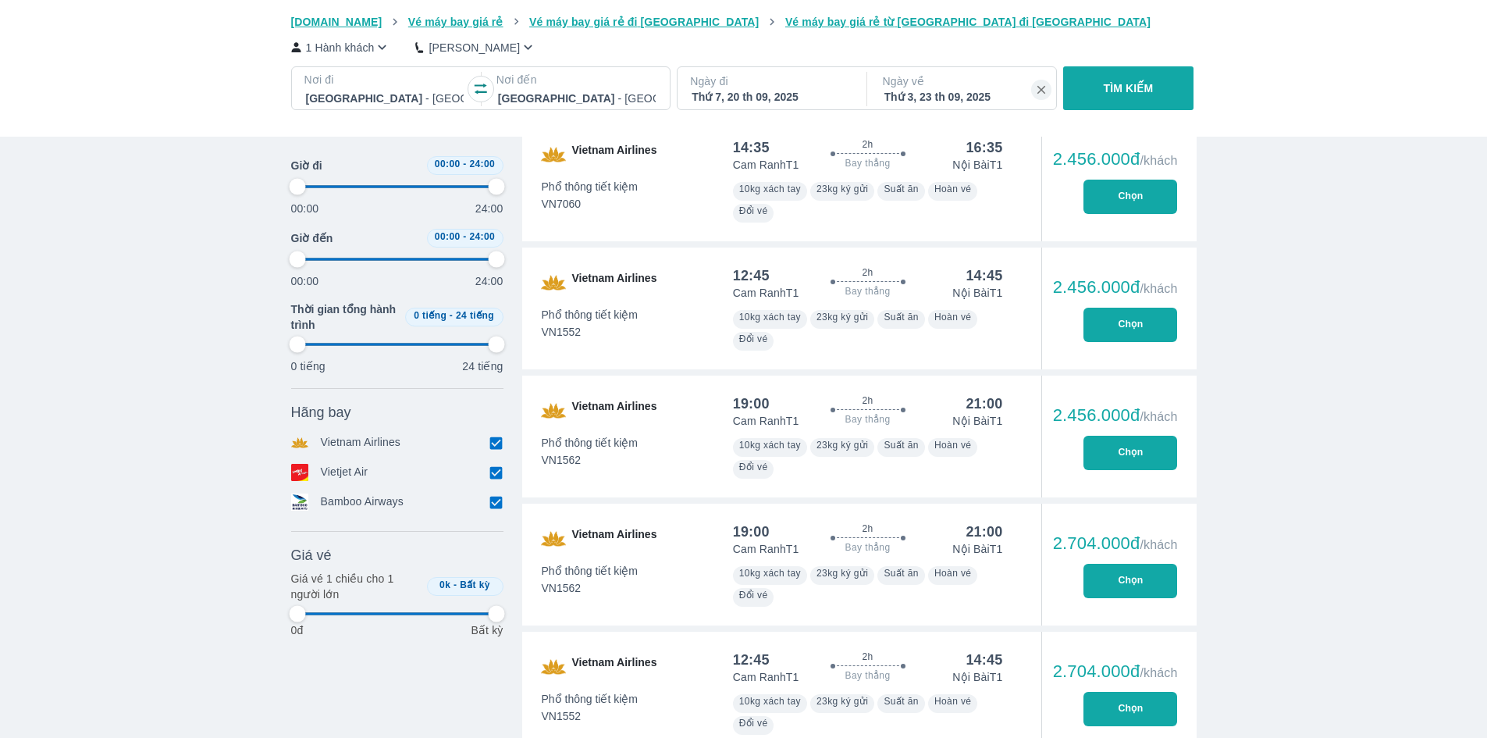
type input "97.9166666666667"
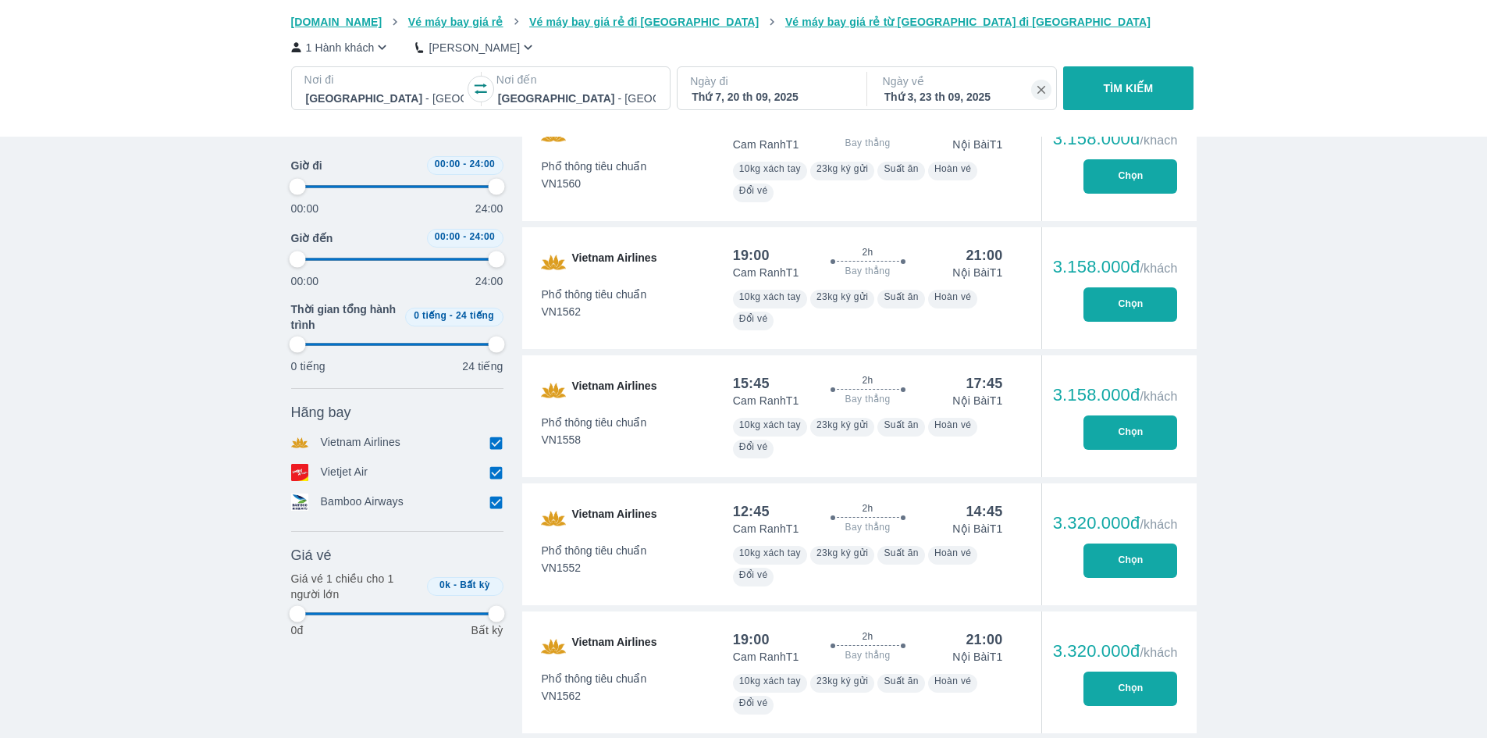
type input "97.9166666666667"
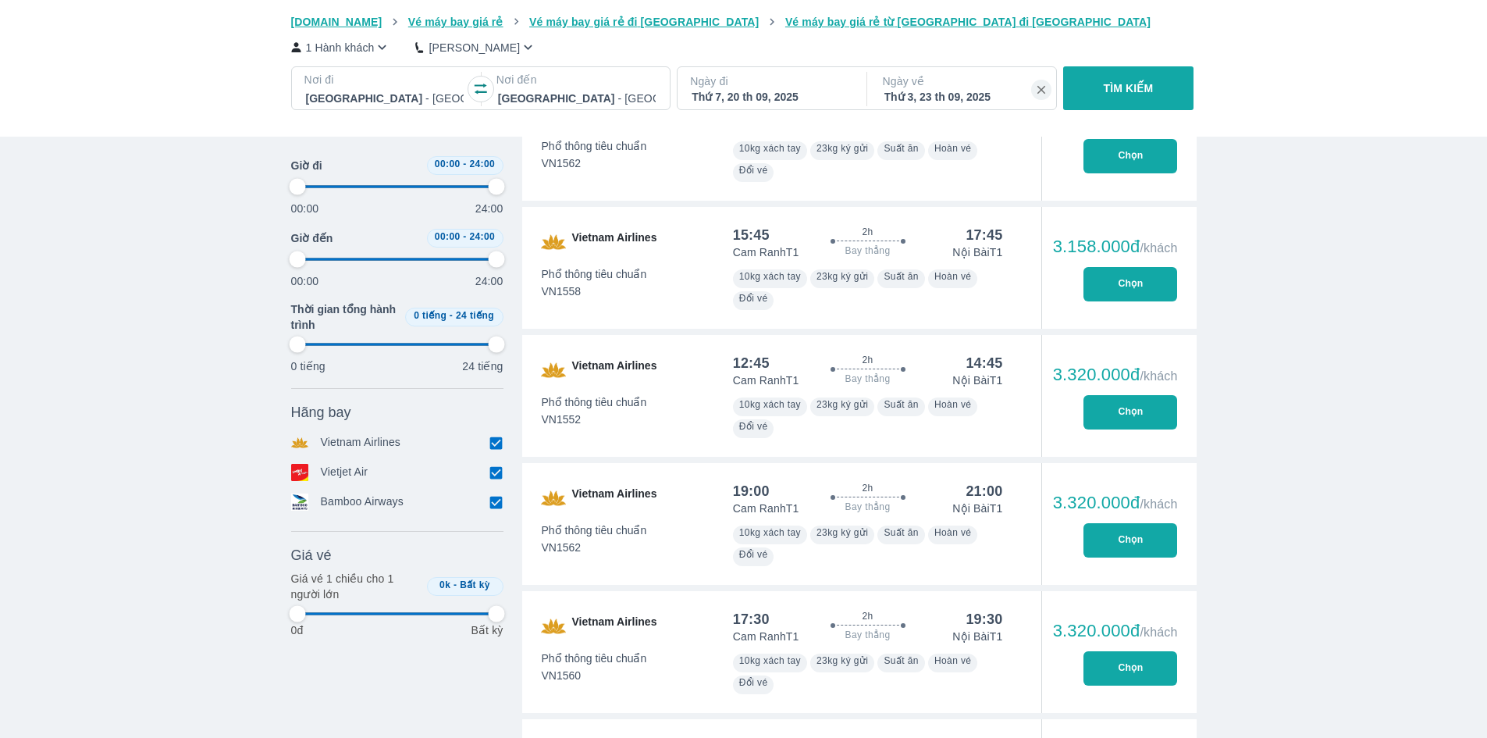
type input "97.9166666666667"
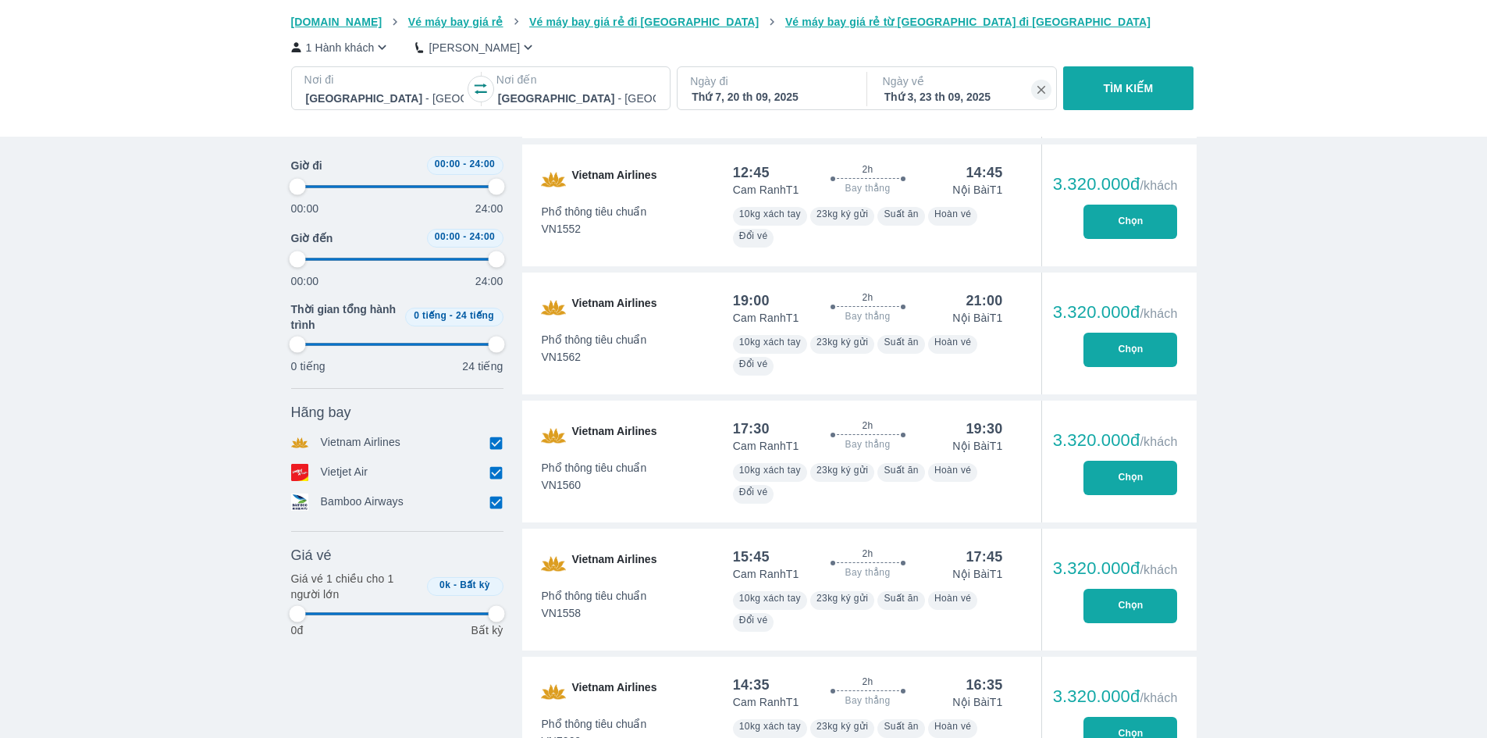
type input "97.9166666666667"
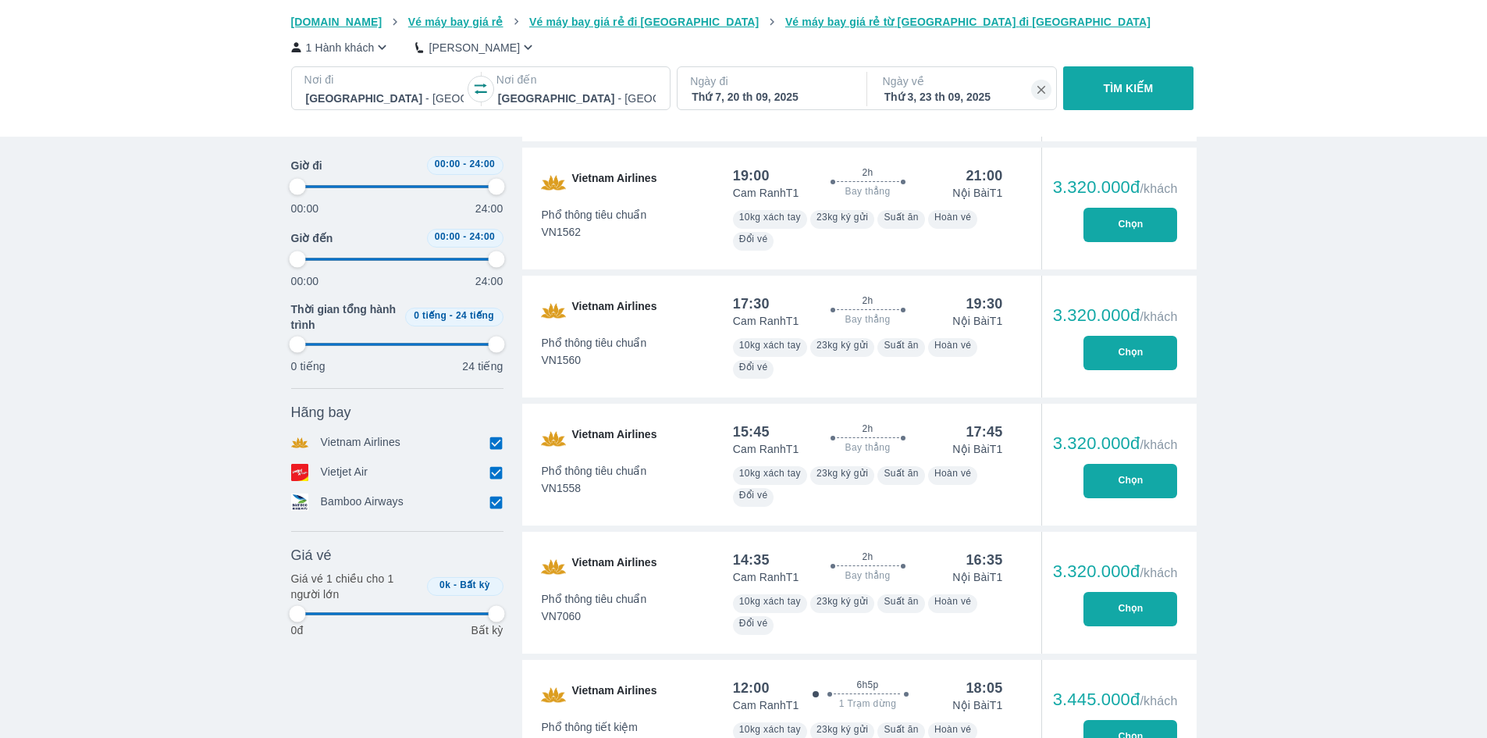
type input "97.9166666666667"
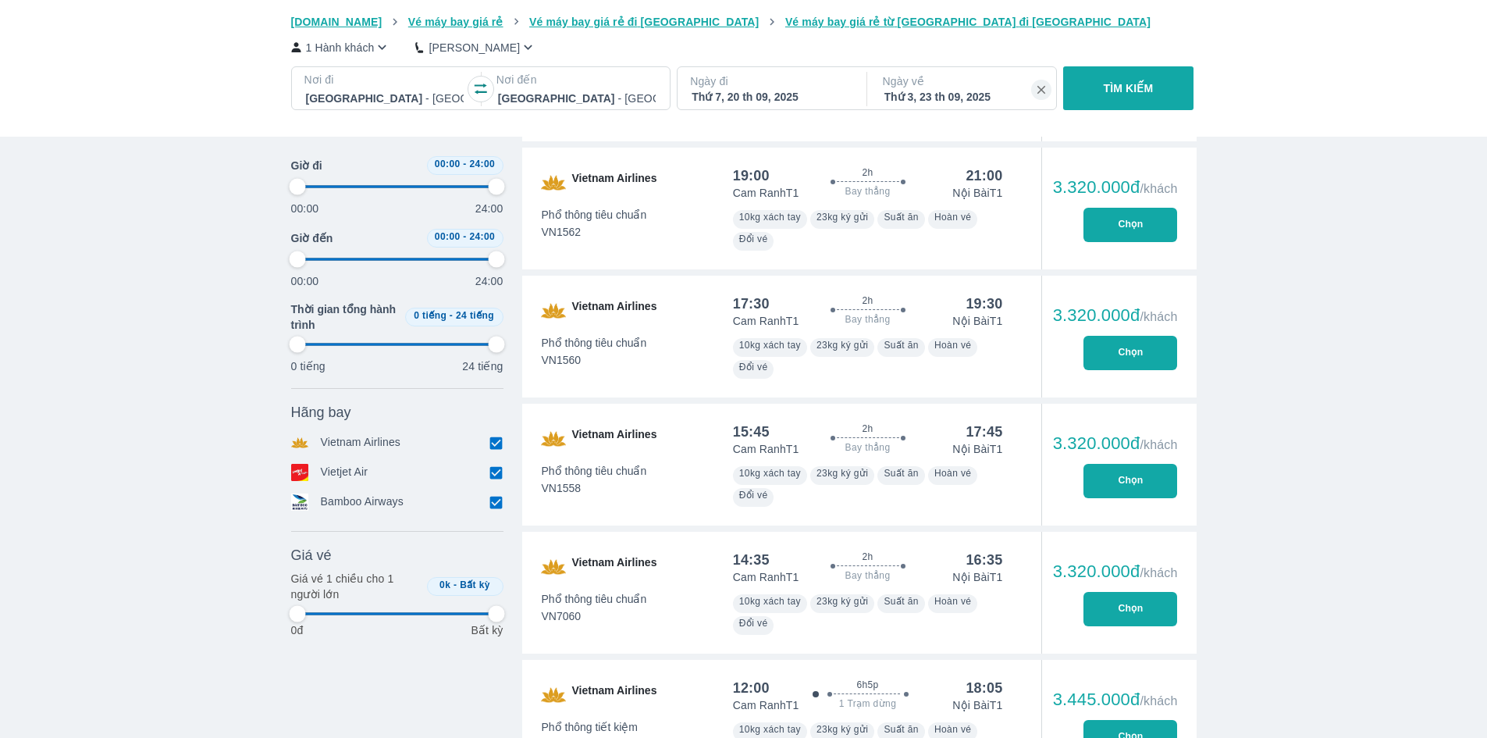
type input "97.9166666666667"
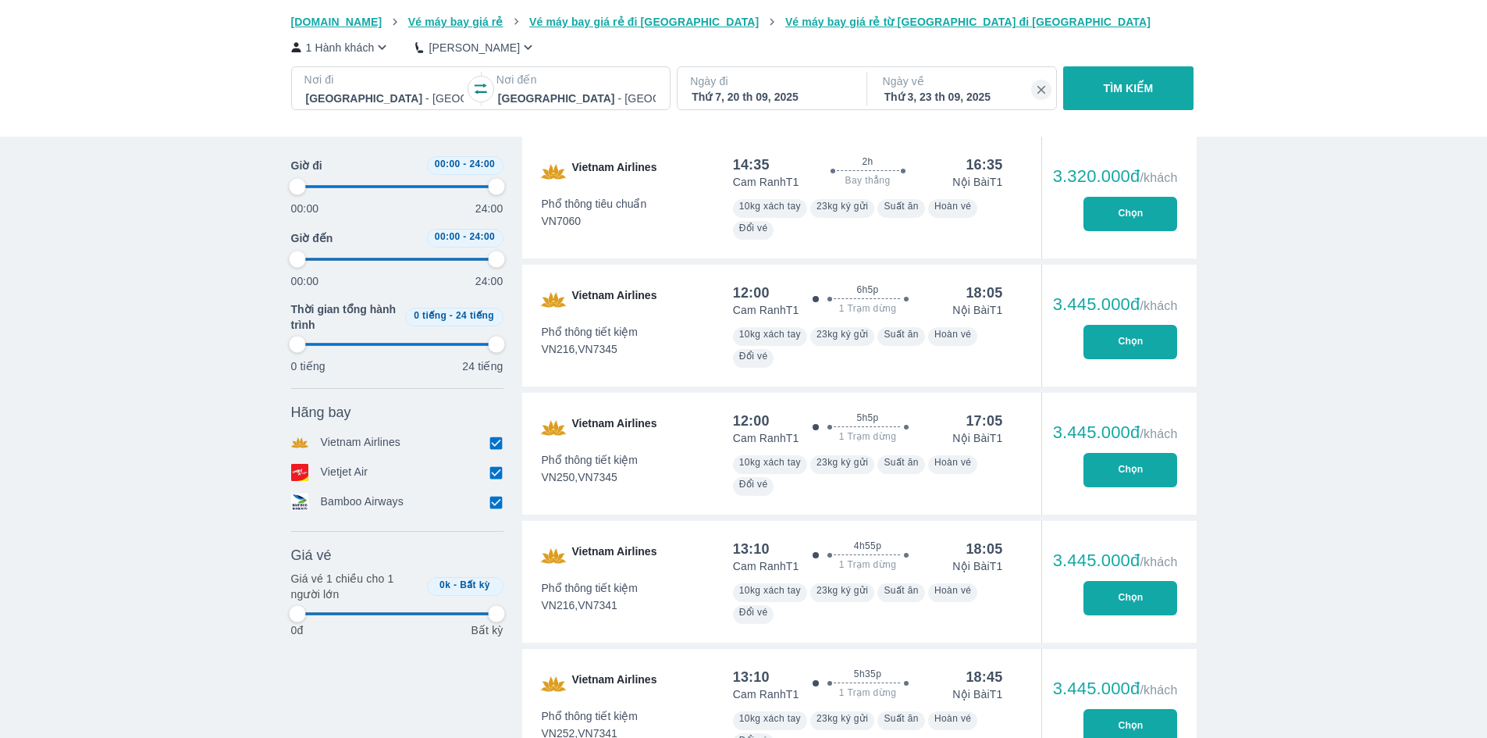
type input "97.9166666666667"
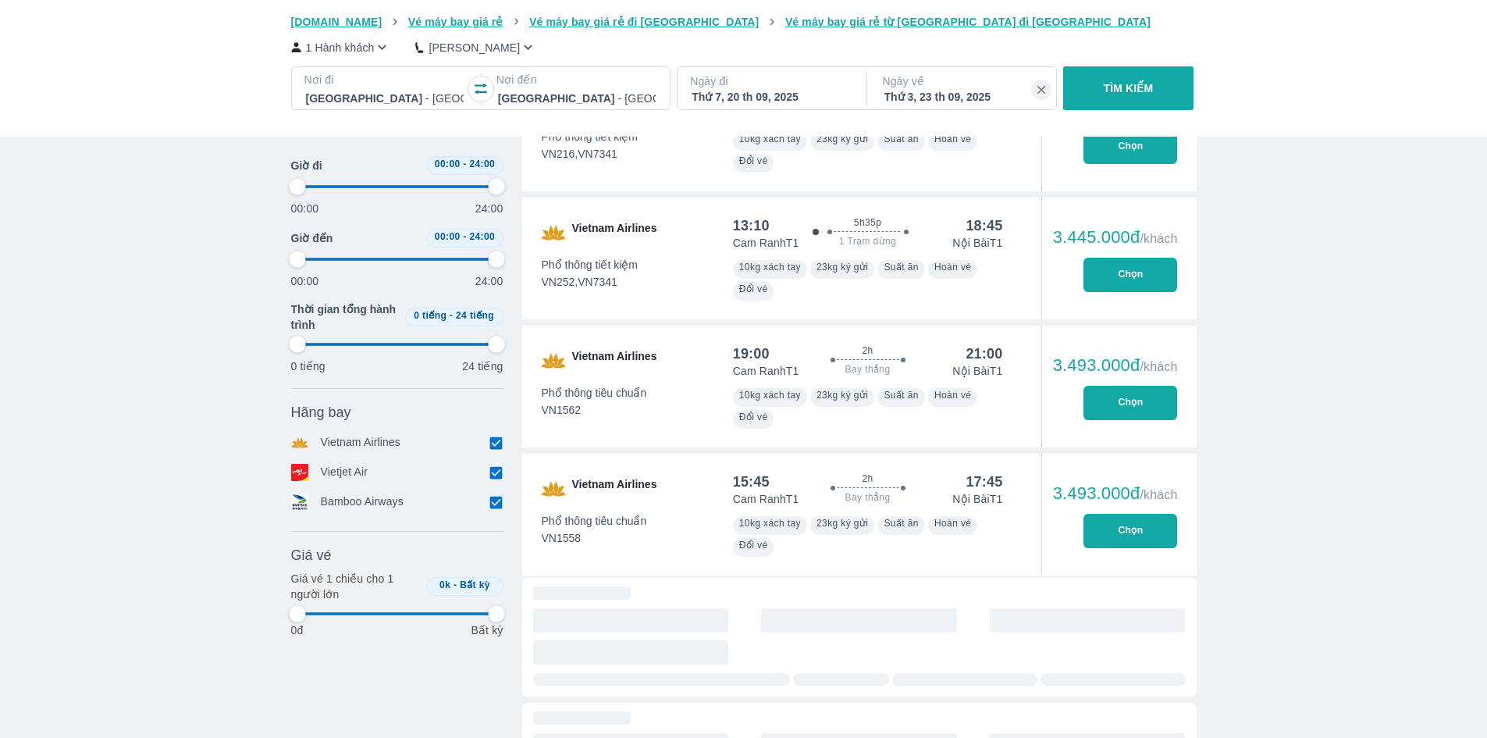
scroll to position [5074, 0]
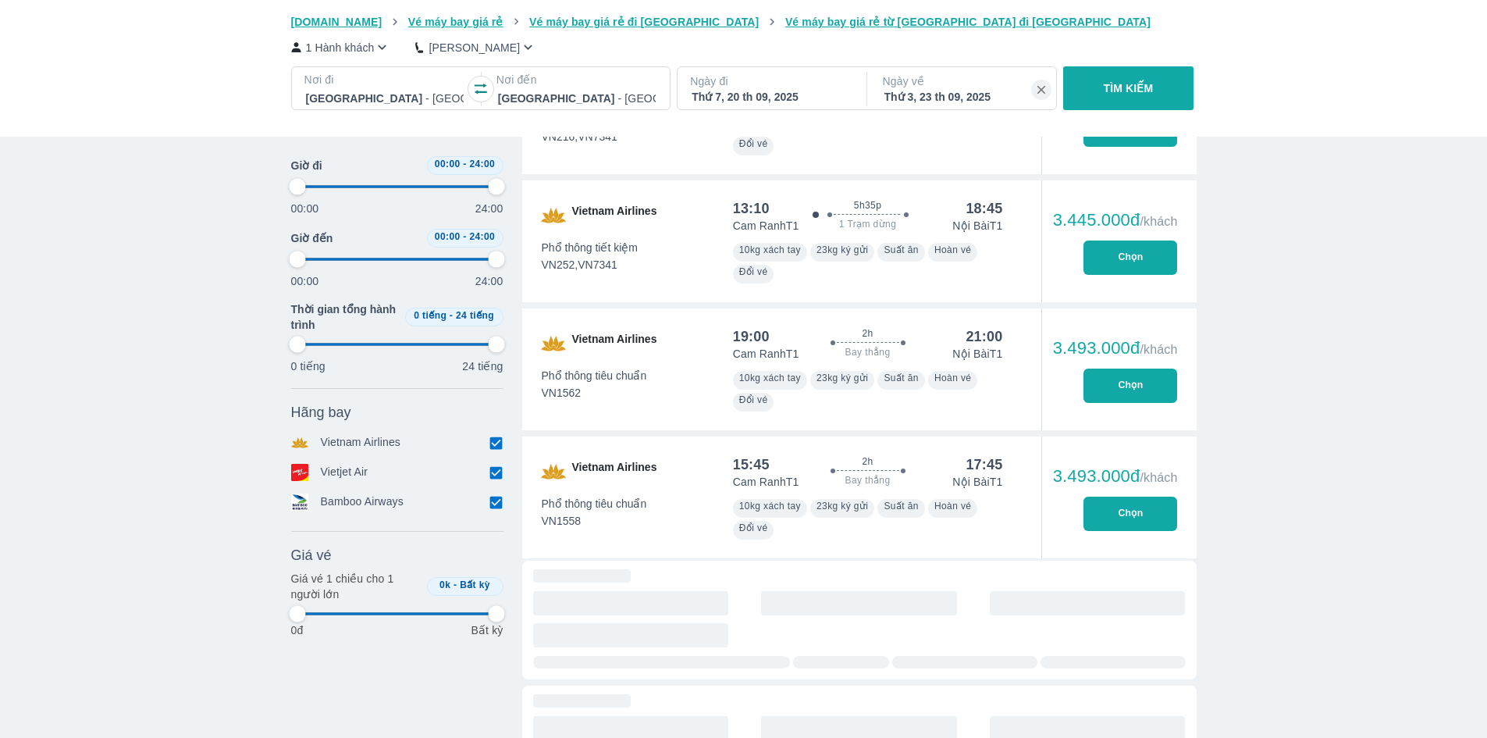
type input "97.9166666666667"
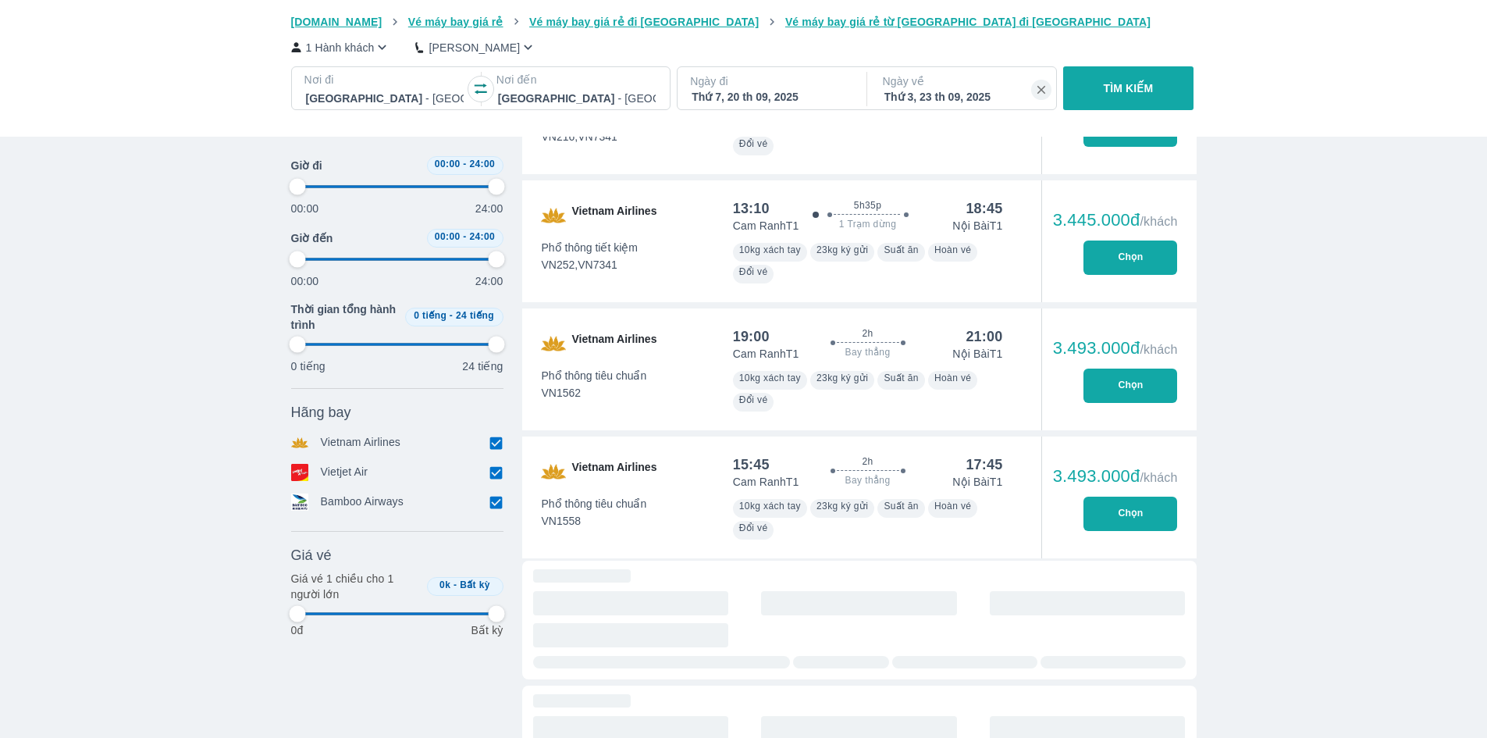
type input "97.9166666666667"
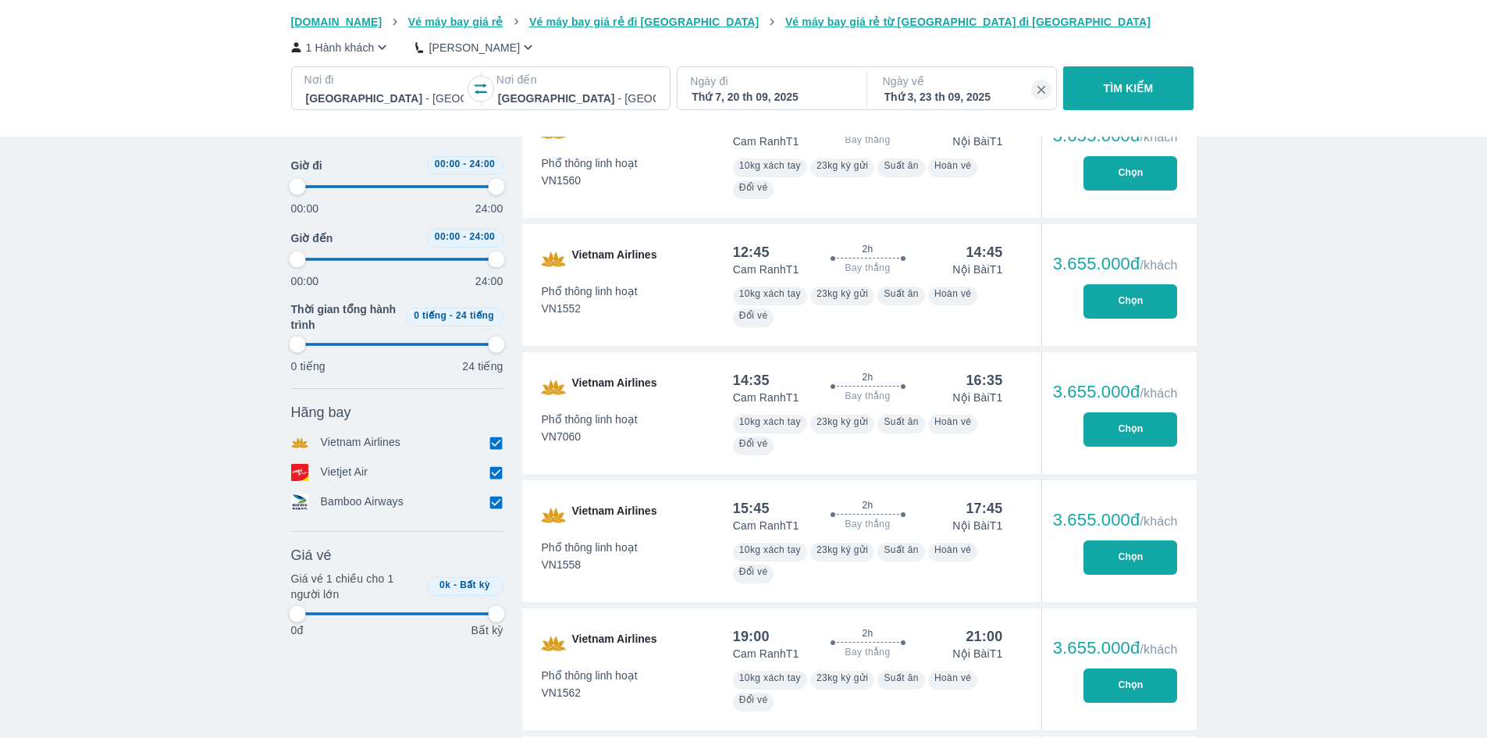
type input "97.9166666666667"
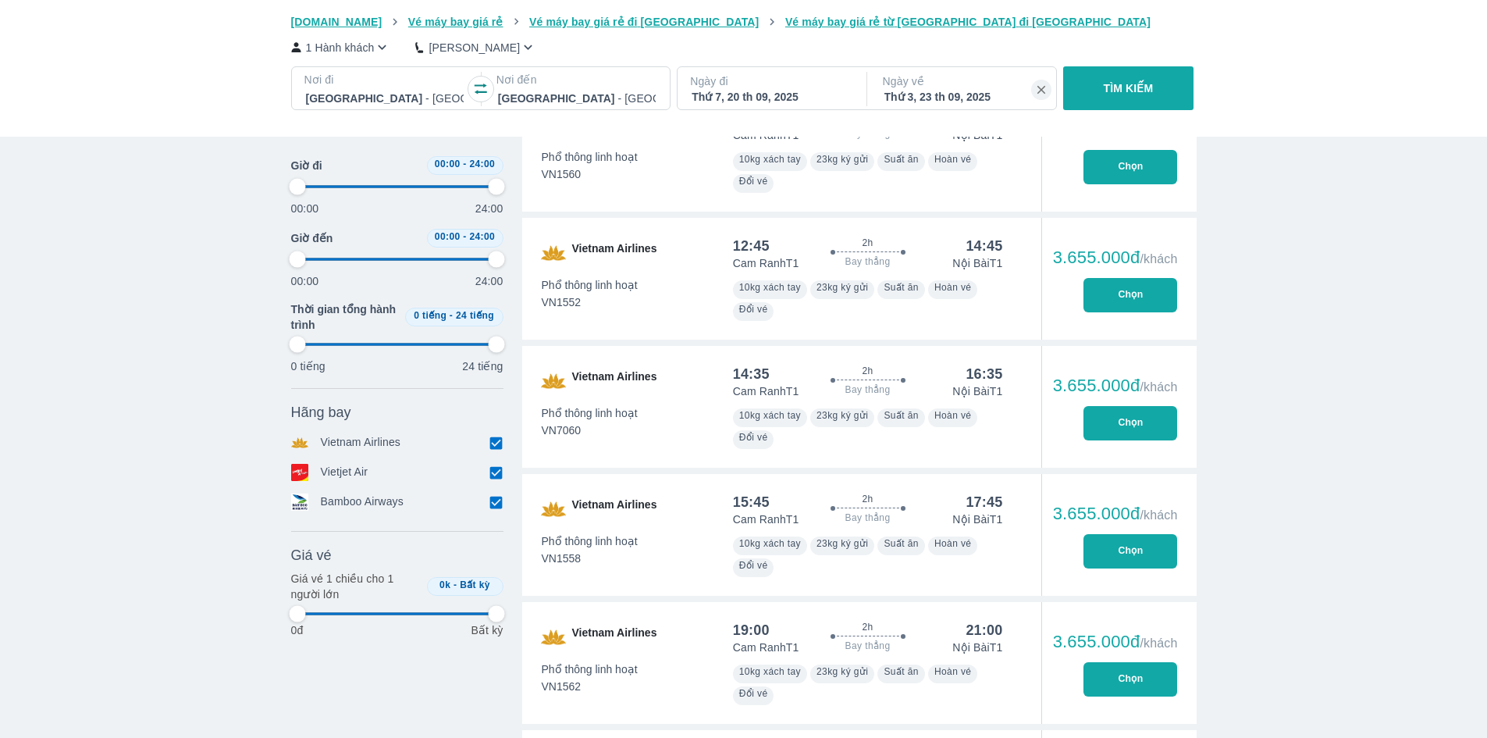
type input "97.9166666666667"
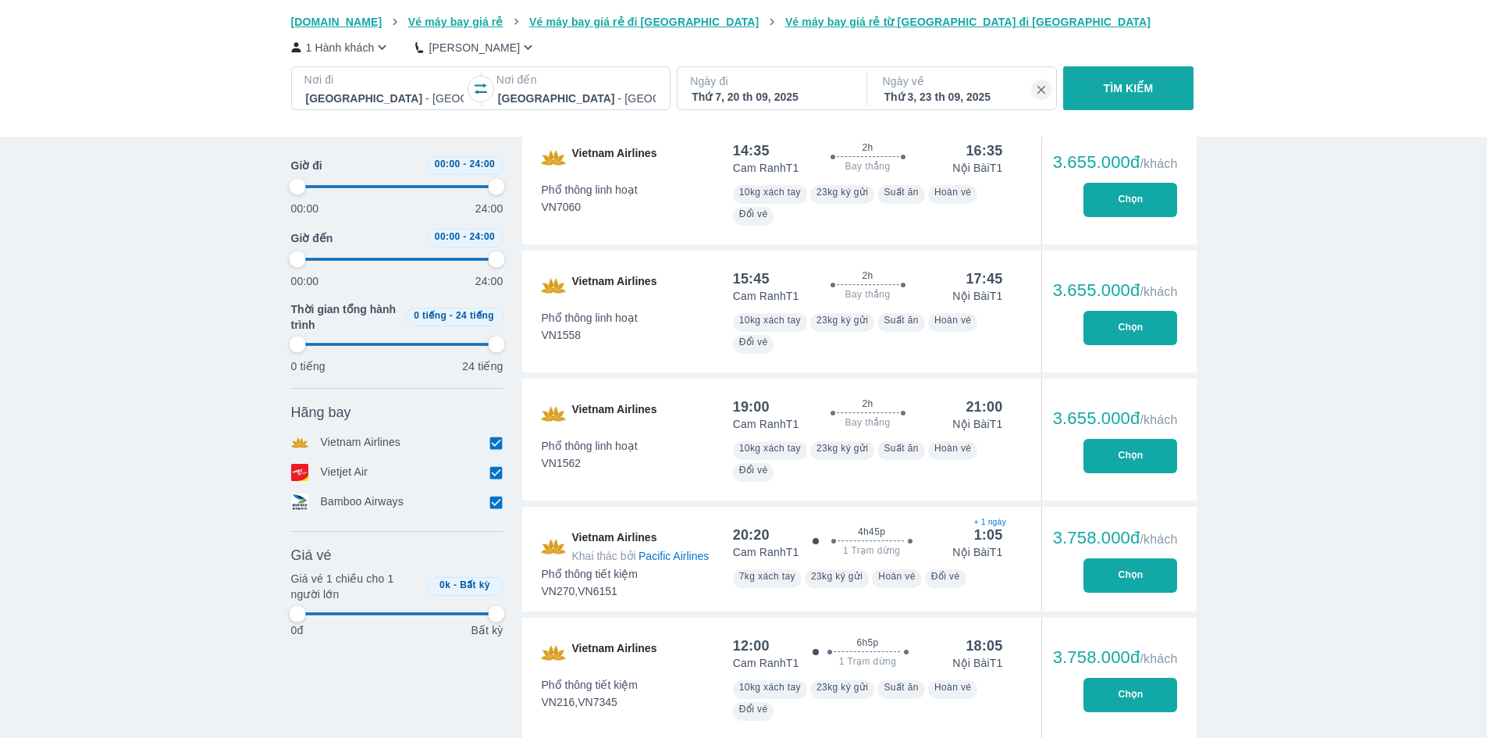
type input "97.9166666666667"
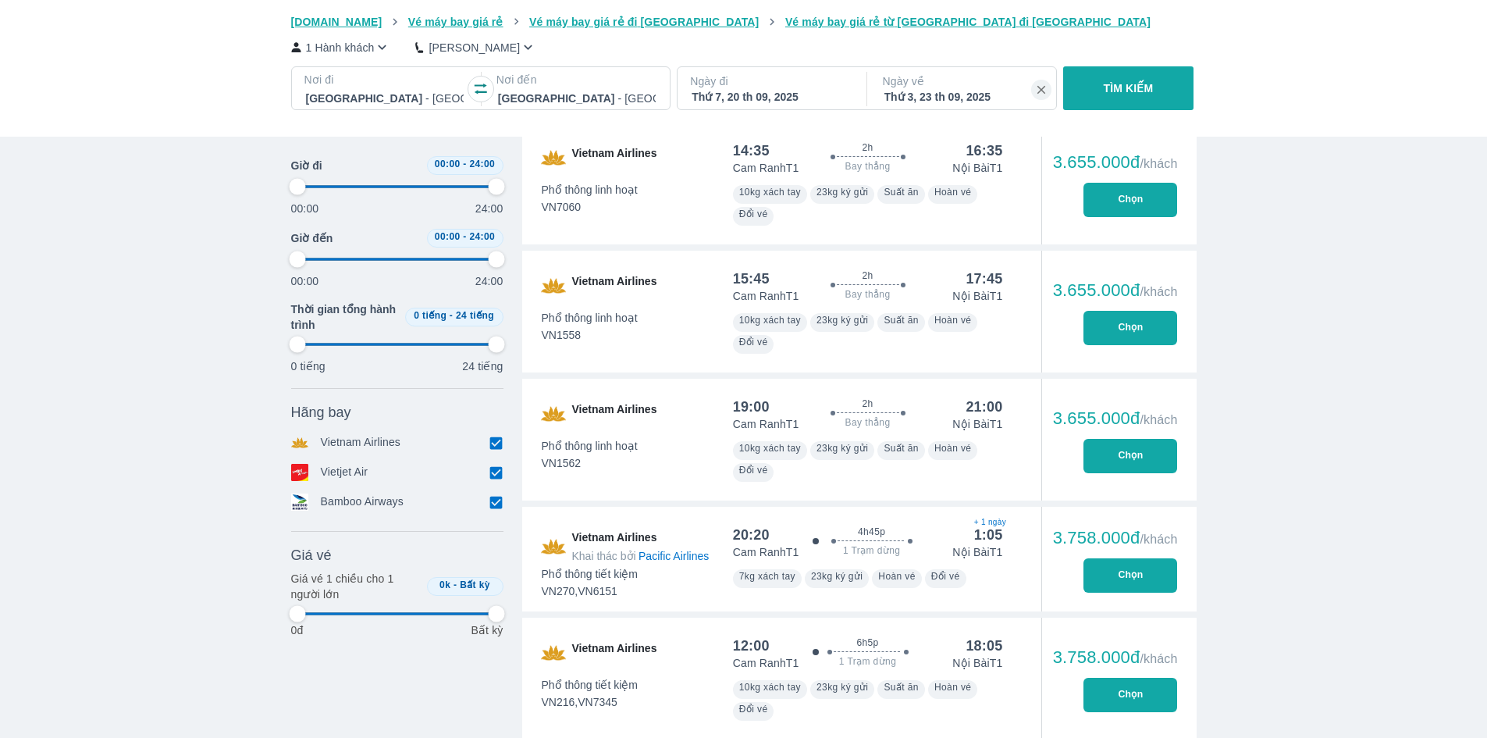
type input "97.9166666666667"
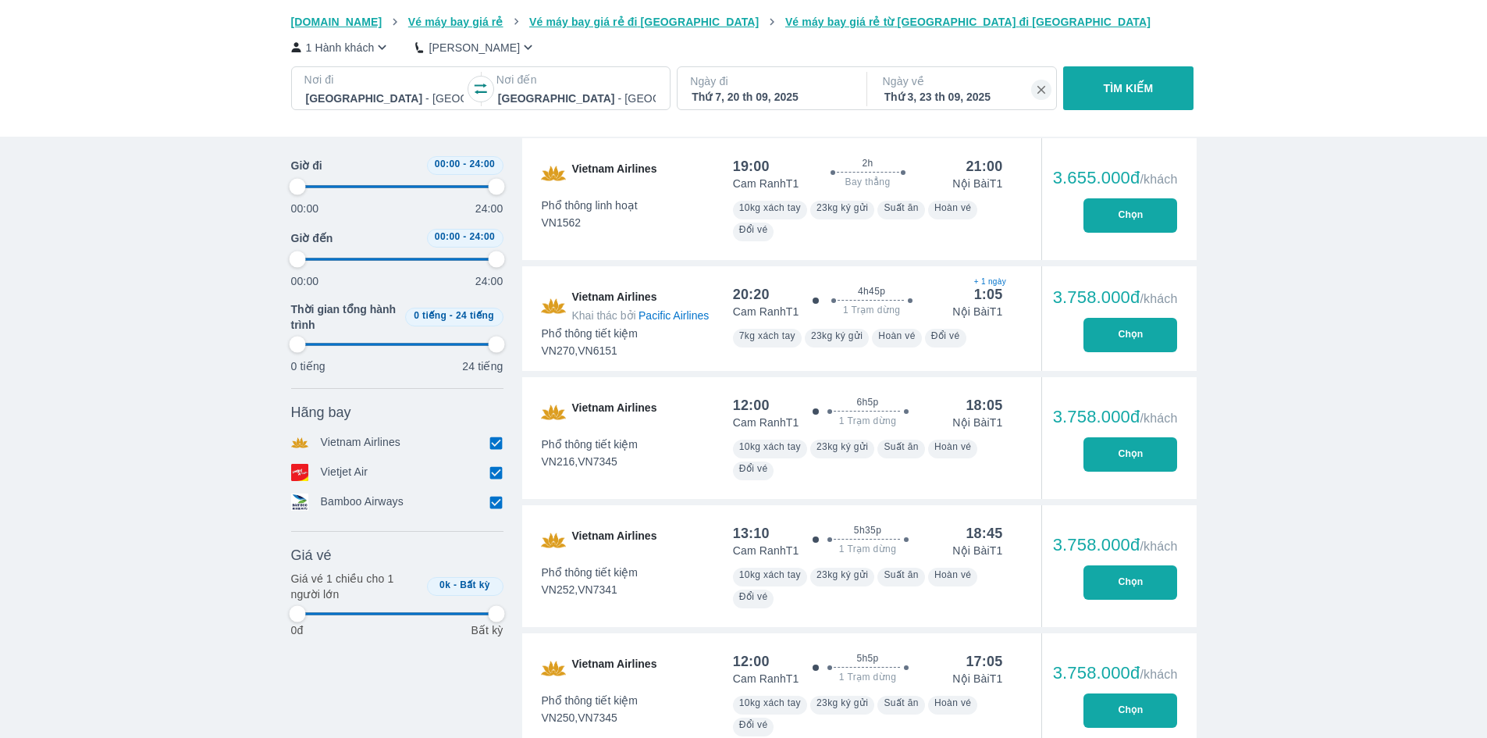
type input "97.9166666666667"
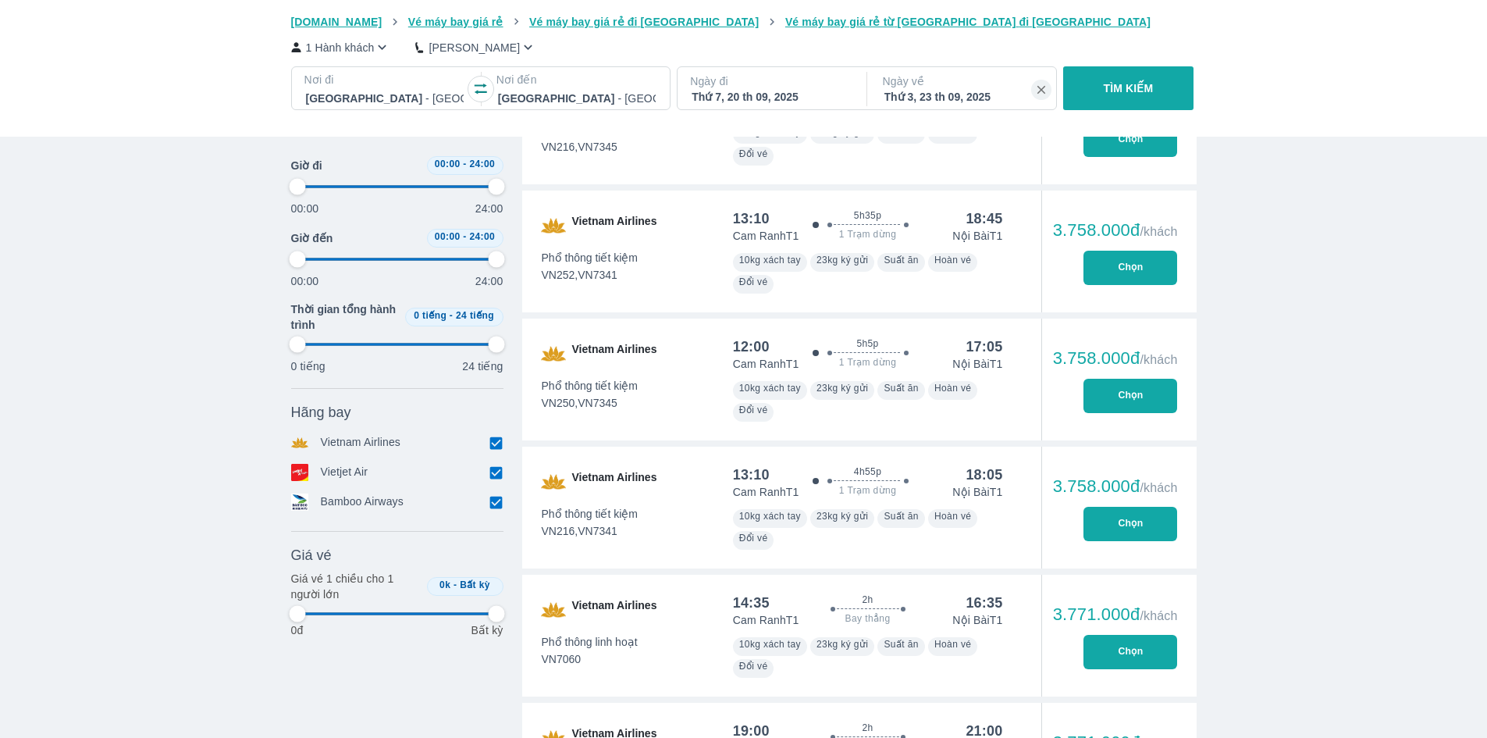
type input "97.9166666666667"
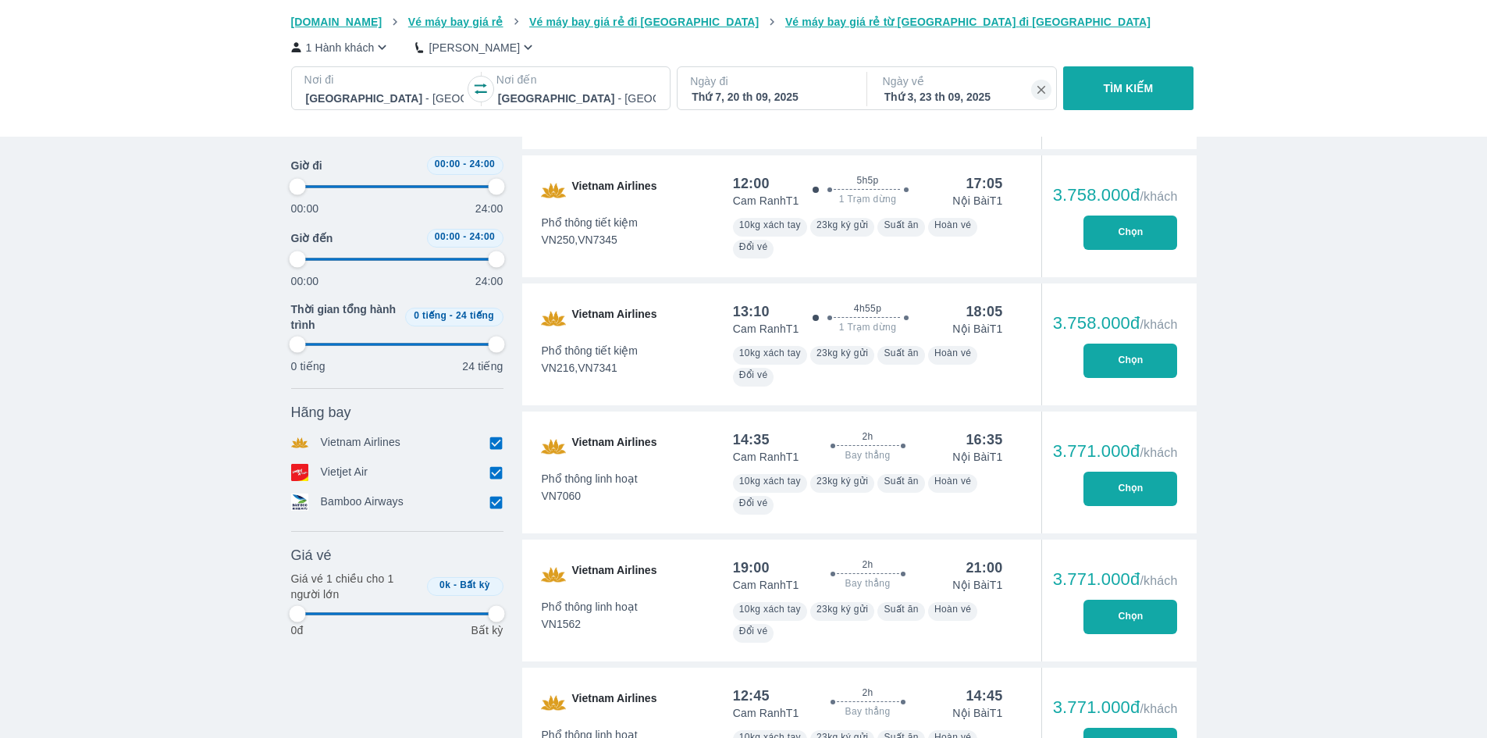
scroll to position [7104, 0]
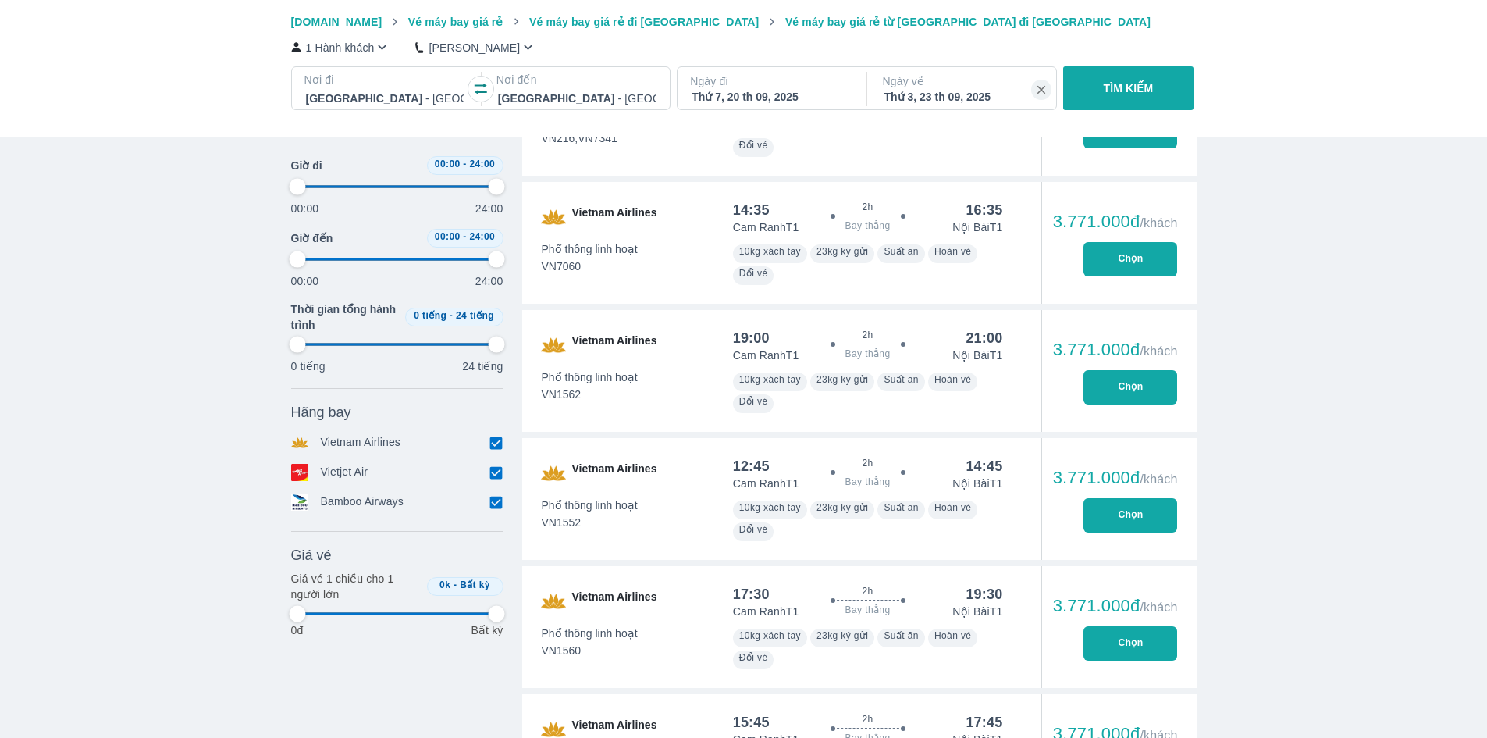
type input "97.9166666666667"
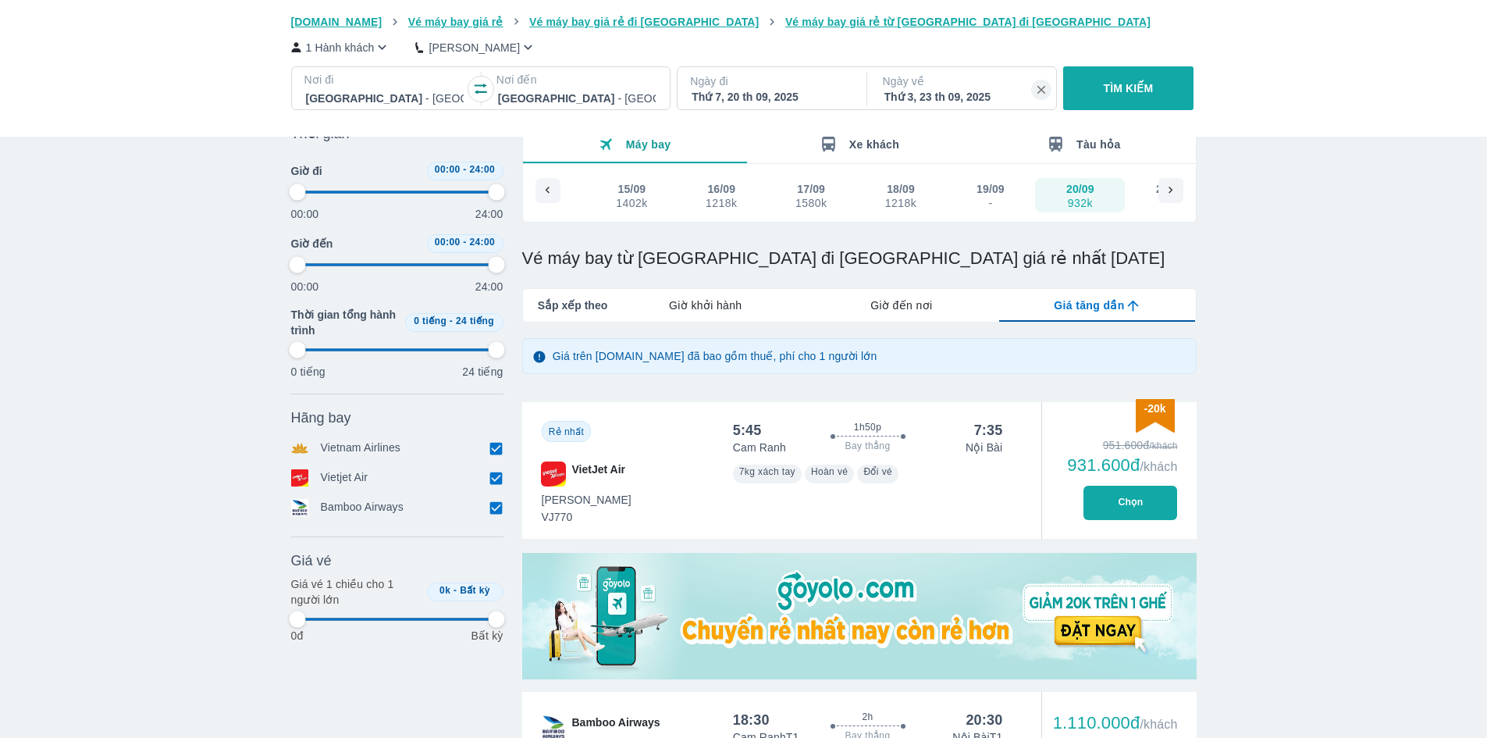
scroll to position [0, 0]
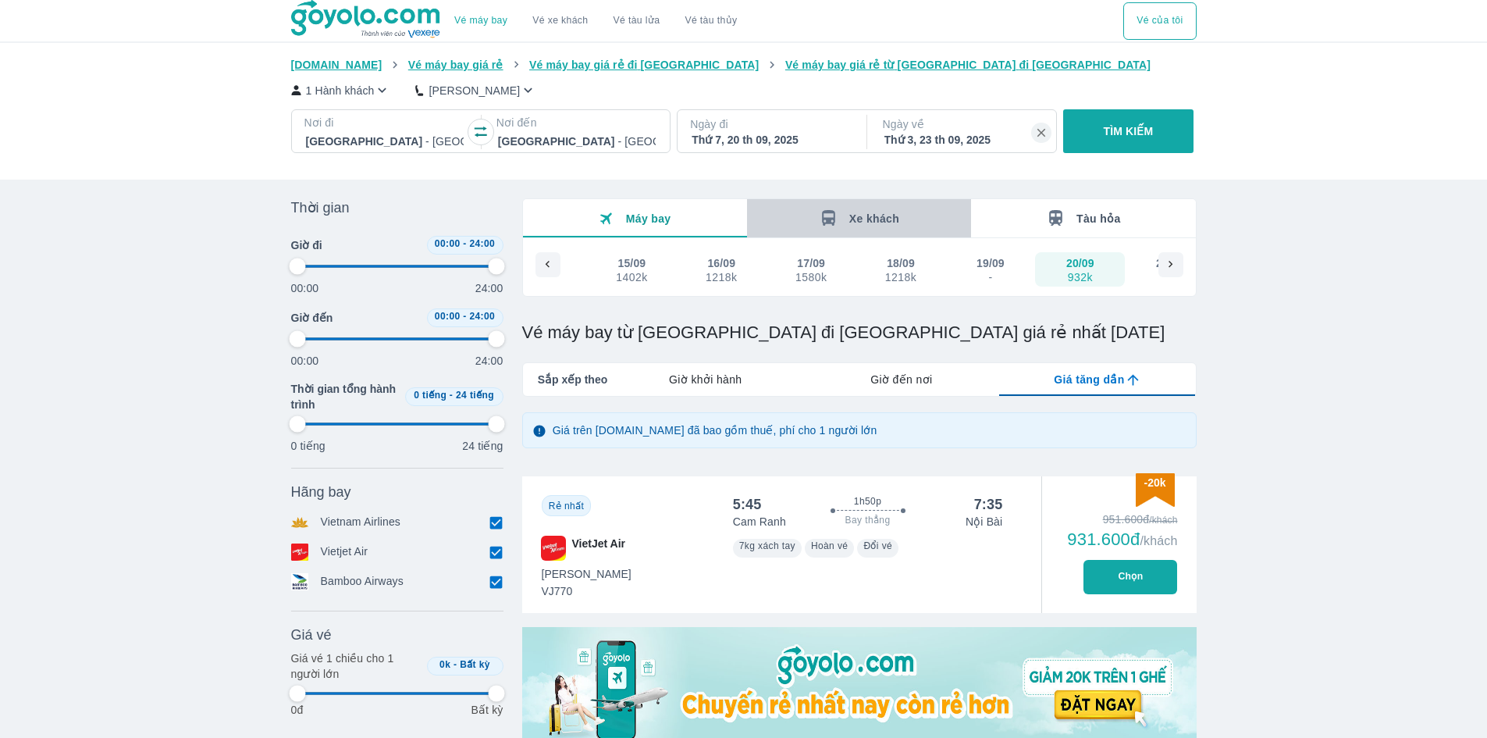
click at [884, 219] on span "Xe khách" at bounding box center [874, 218] width 50 height 12
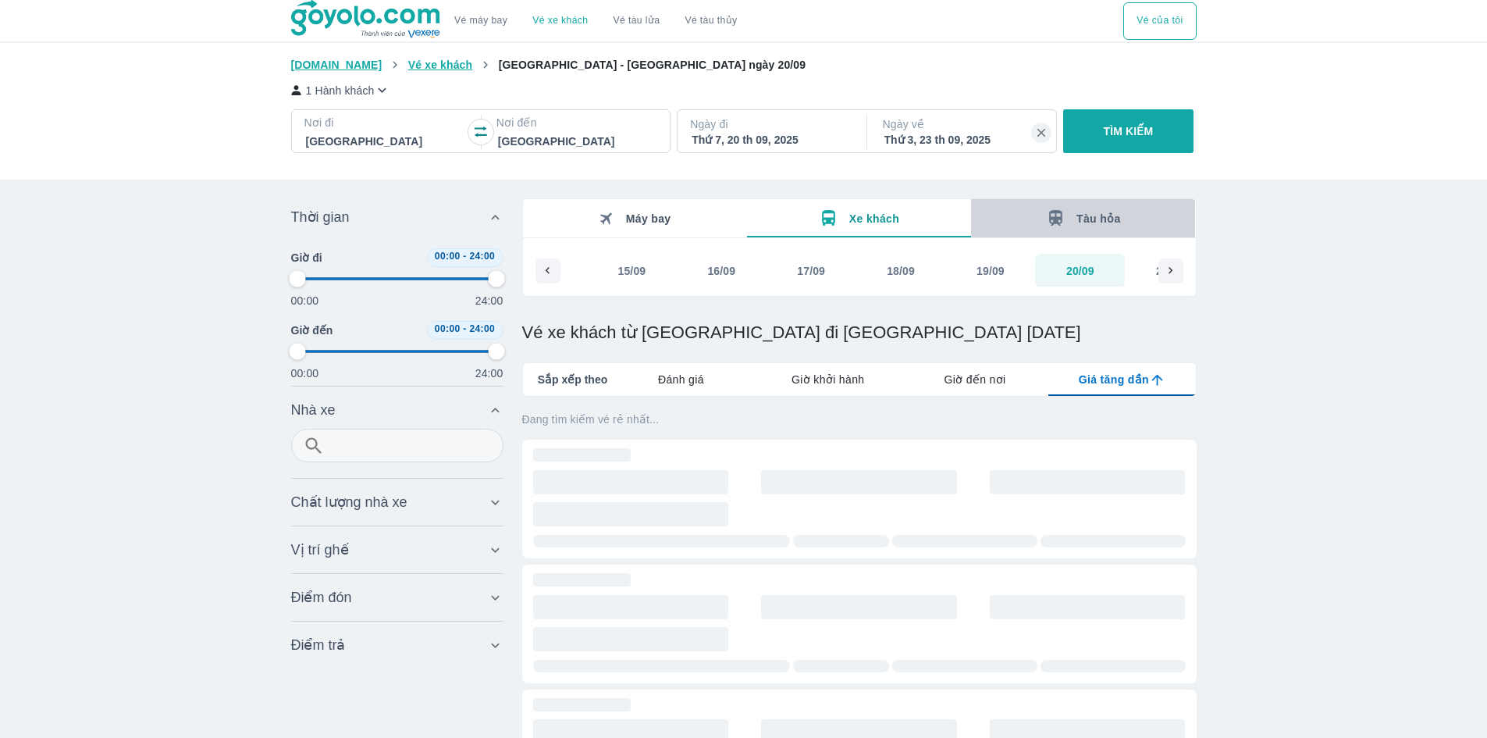
click at [1075, 222] on div "Tàu hỏa" at bounding box center [1083, 218] width 75 height 20
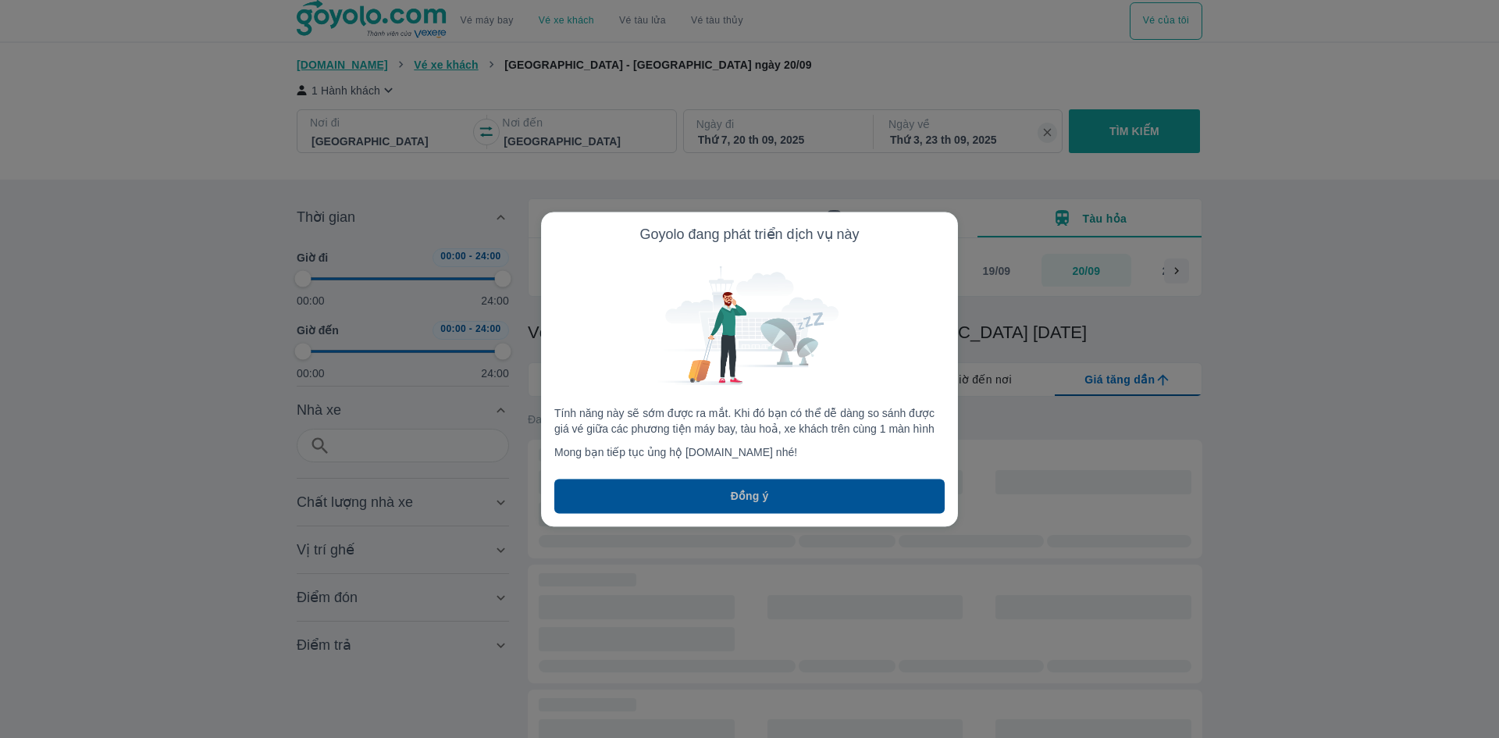
click at [785, 504] on button "Đồng ý" at bounding box center [749, 496] width 390 height 34
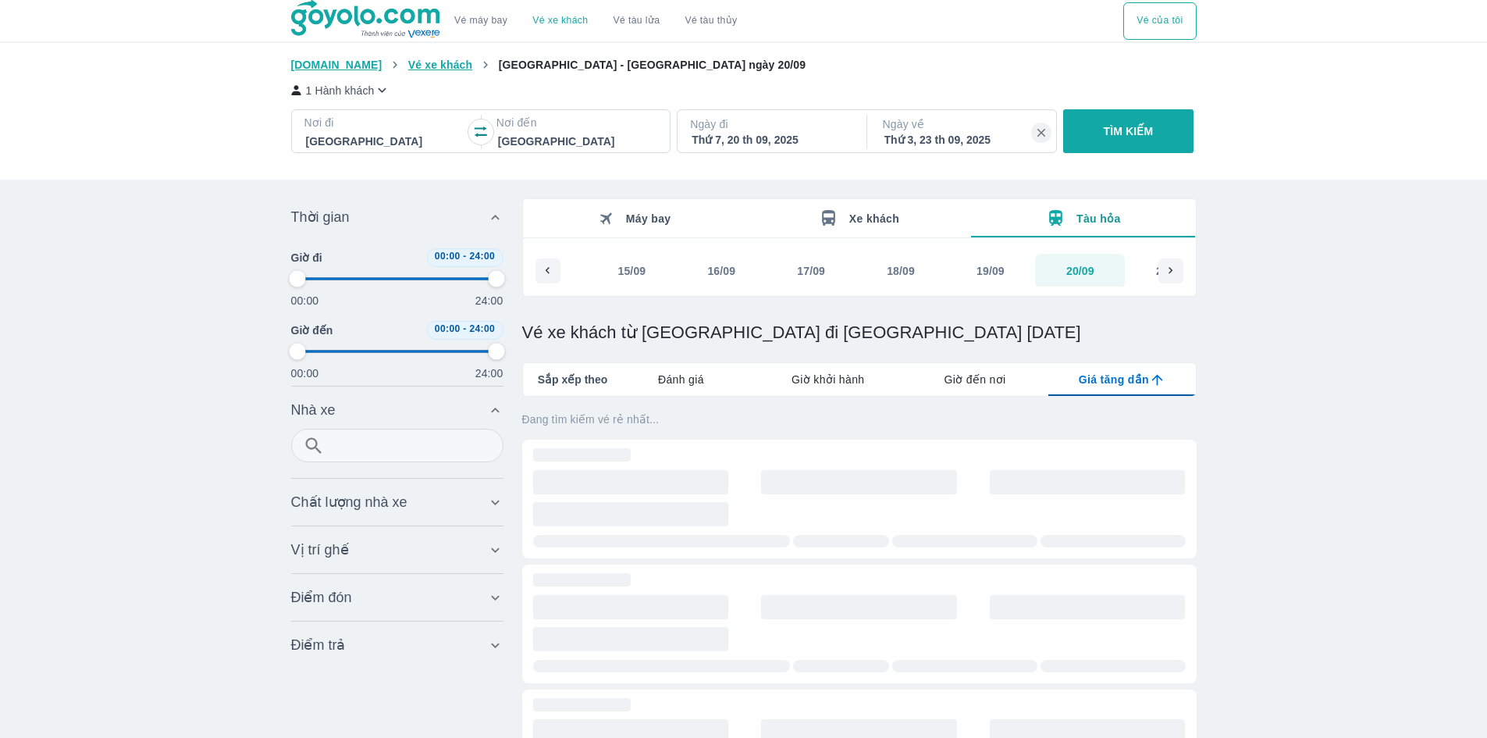
click at [487, 131] on icon "button" at bounding box center [481, 132] width 16 height 16
click at [479, 130] on icon "button" at bounding box center [481, 131] width 12 height 11
click at [568, 133] on div at bounding box center [577, 141] width 158 height 19
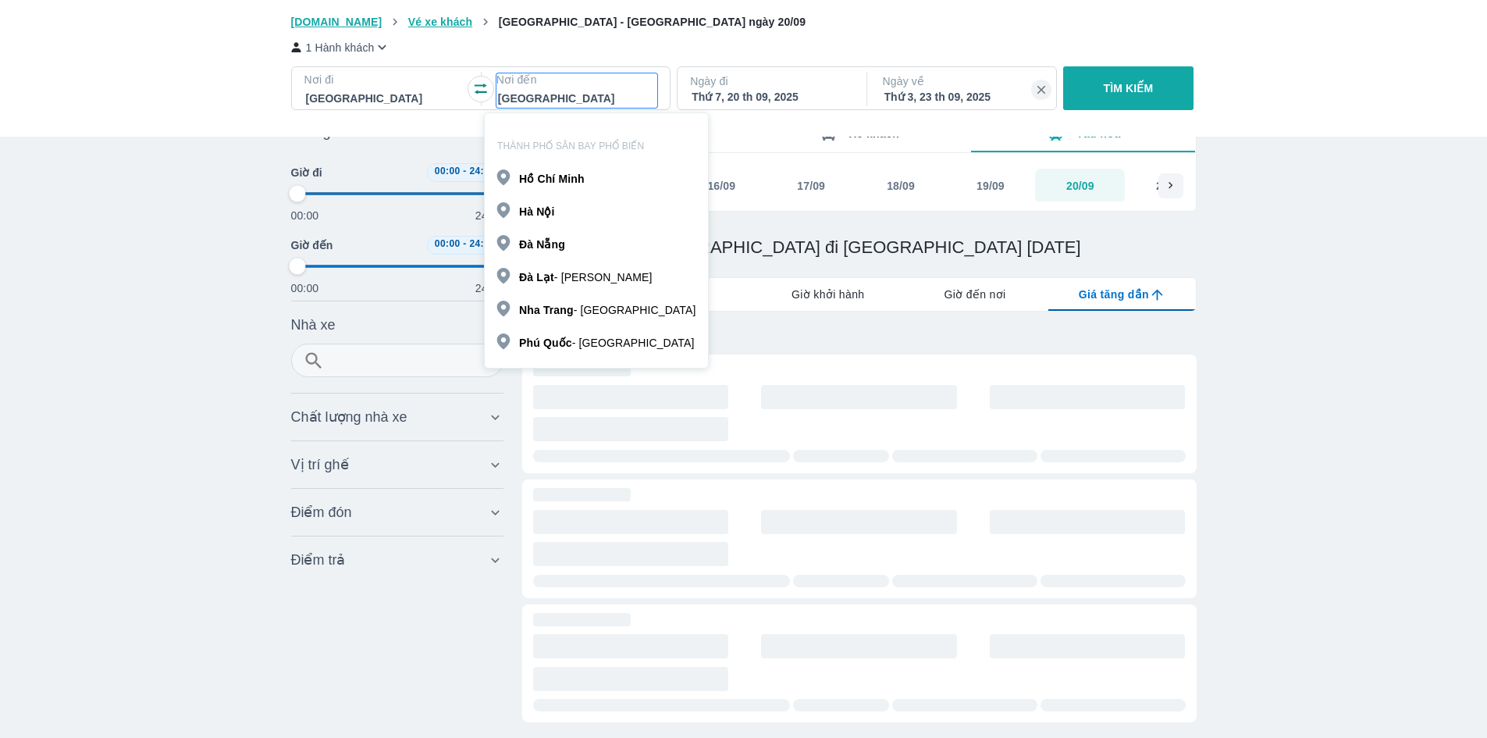
scroll to position [90, 0]
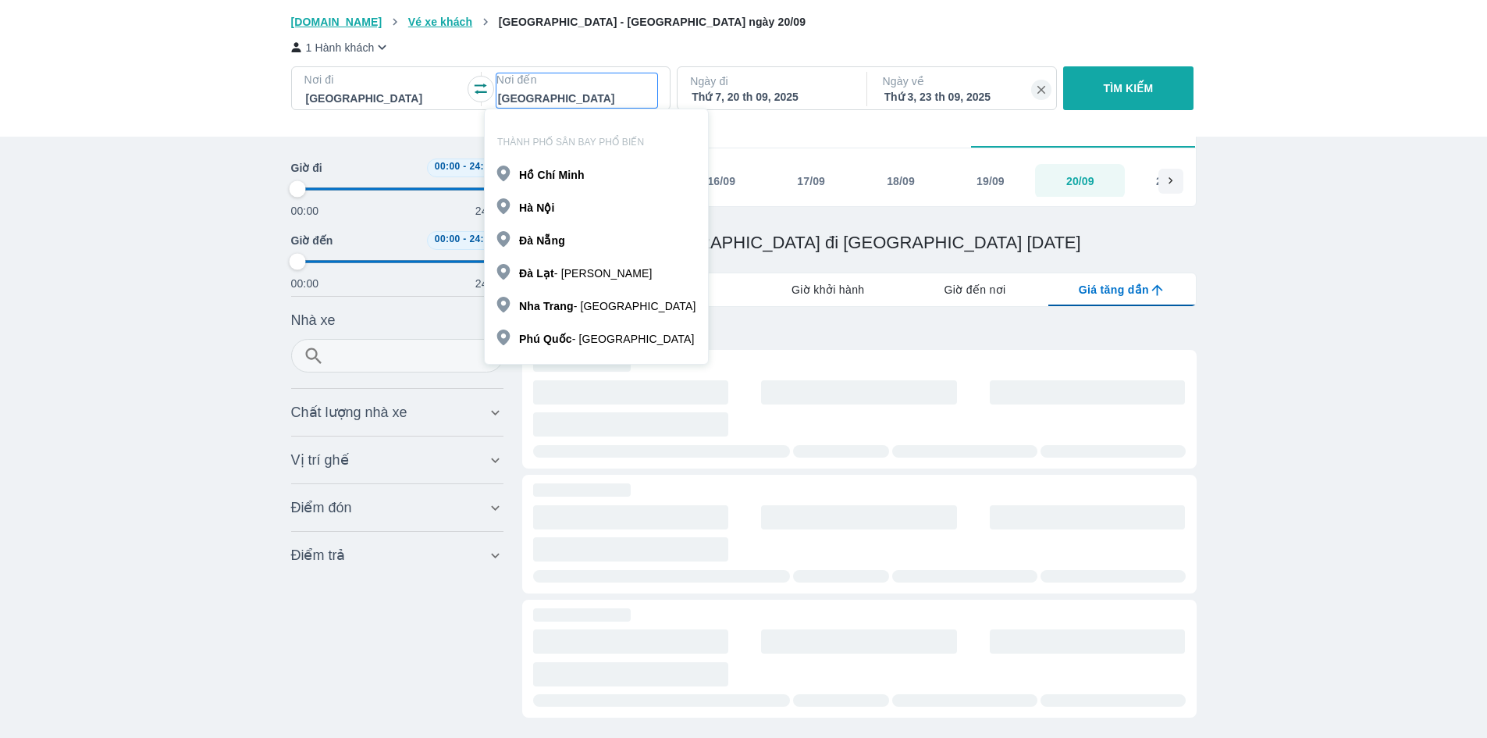
click at [592, 96] on div at bounding box center [577, 98] width 158 height 19
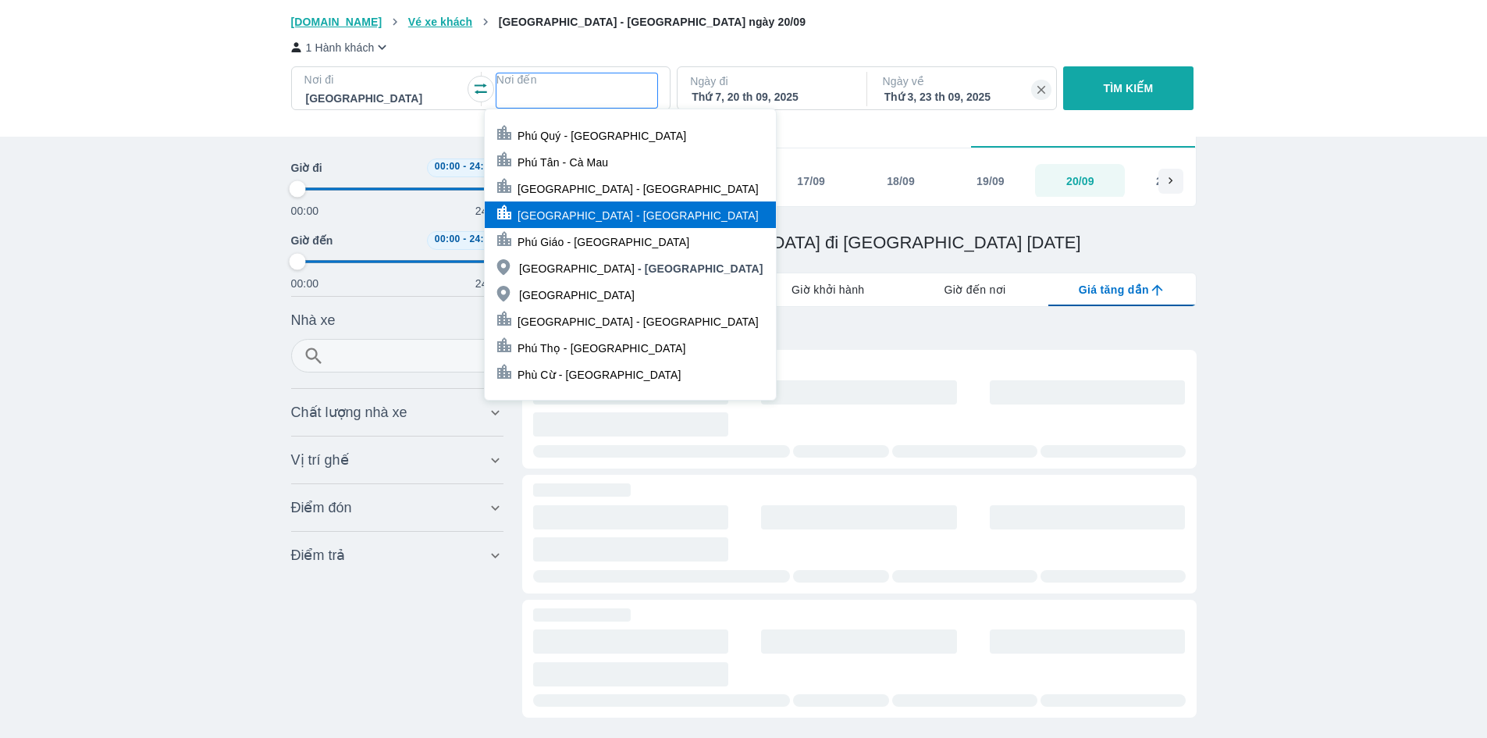
click at [591, 206] on div "[GEOGRAPHIC_DATA] - [GEOGRAPHIC_DATA]" at bounding box center [630, 214] width 291 height 27
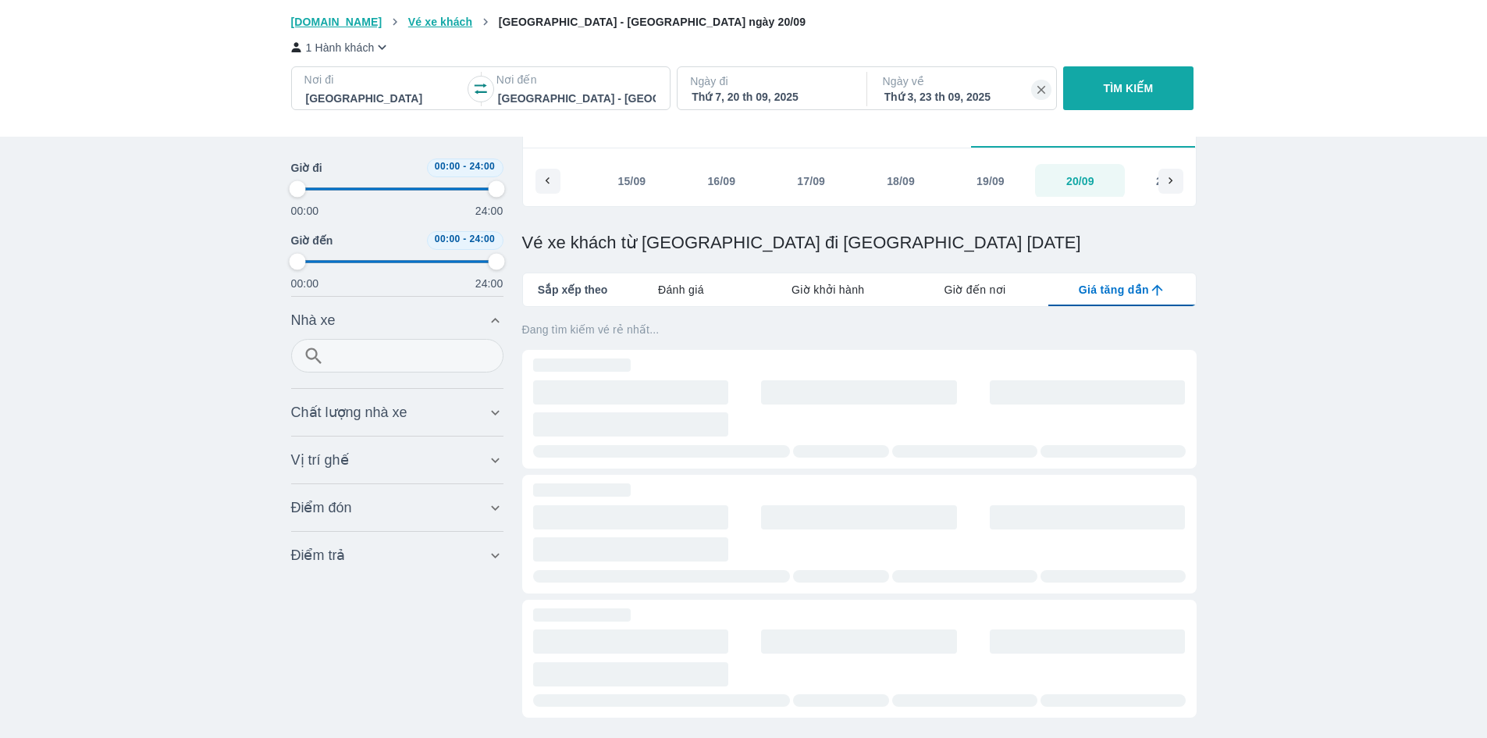
click at [362, 78] on p "Nơi đi" at bounding box center [384, 80] width 161 height 16
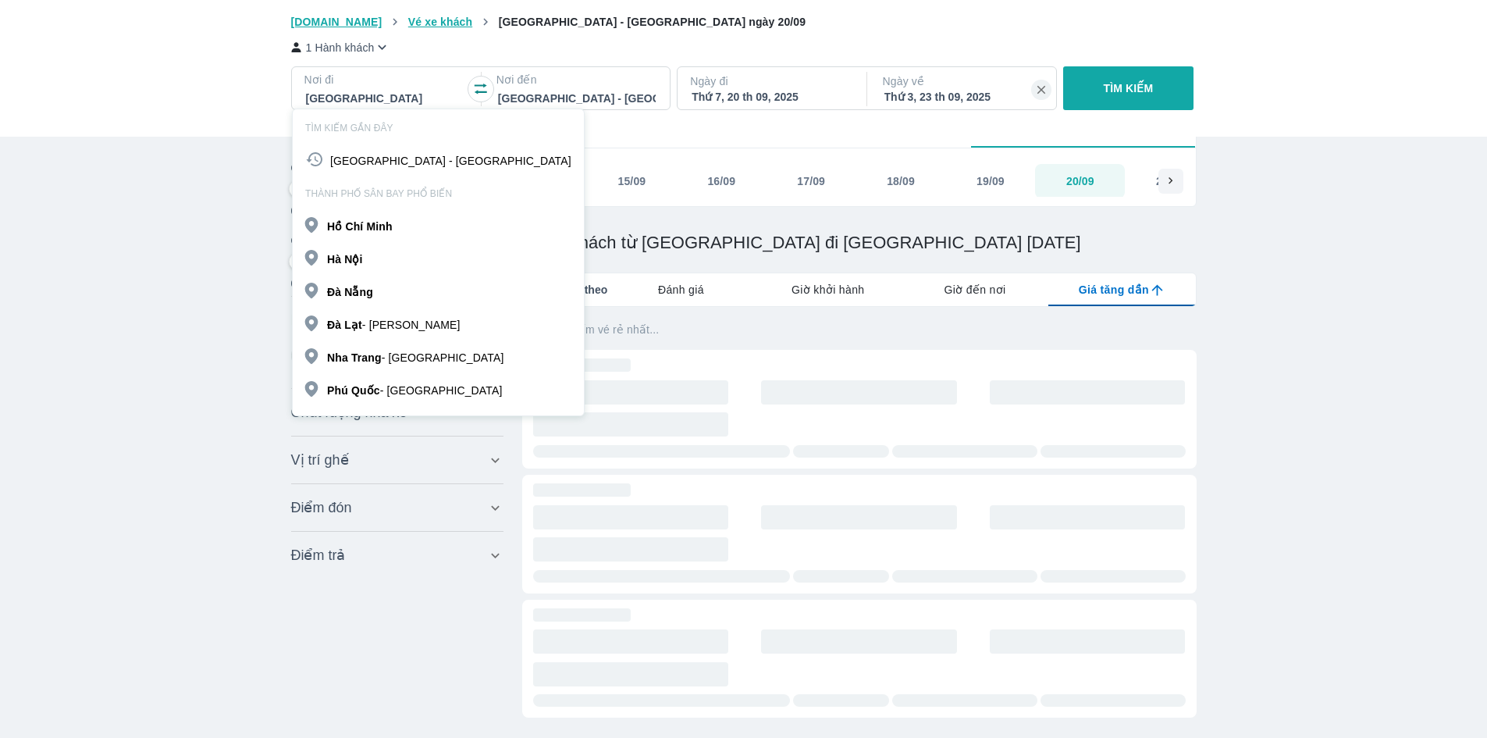
click at [386, 361] on p "[GEOGRAPHIC_DATA] - [GEOGRAPHIC_DATA]" at bounding box center [415, 358] width 176 height 16
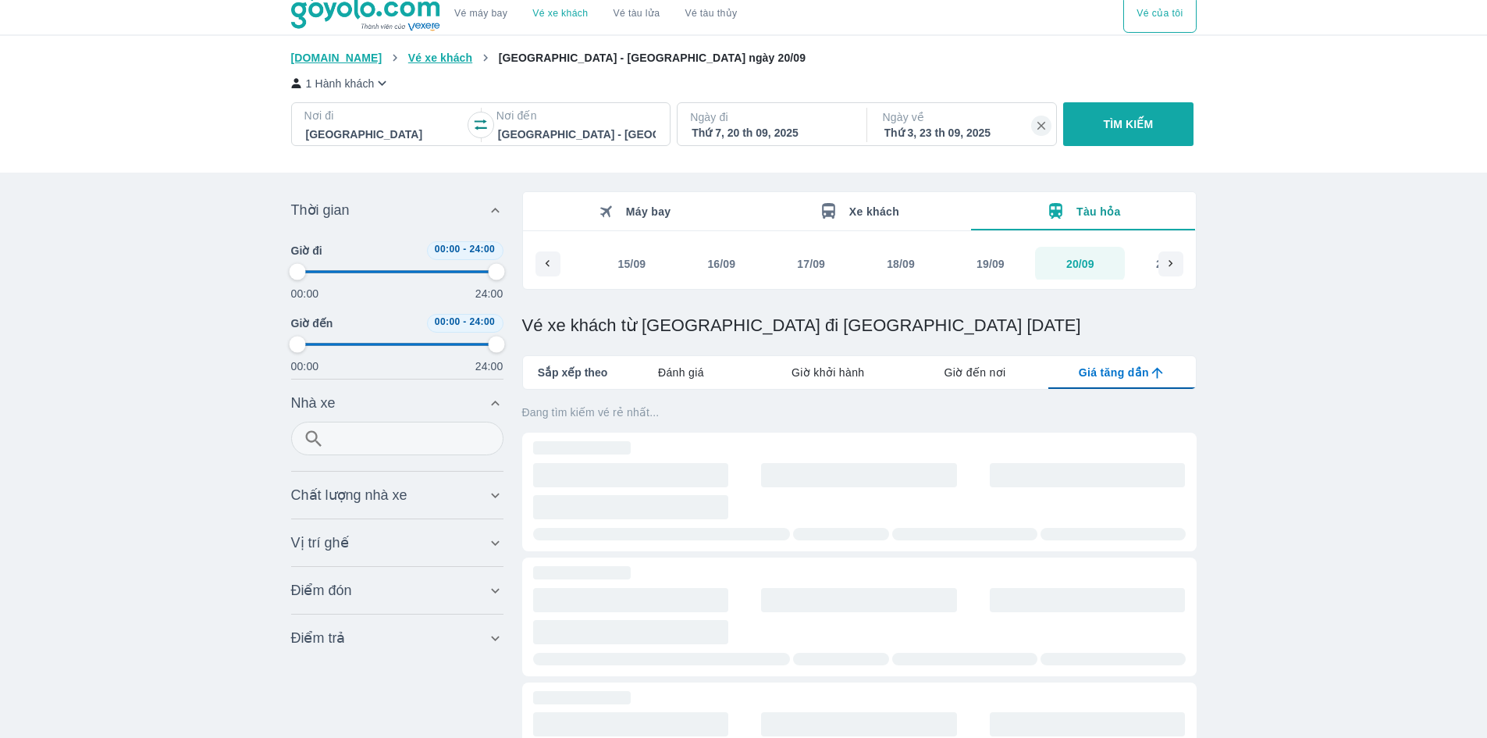
scroll to position [0, 0]
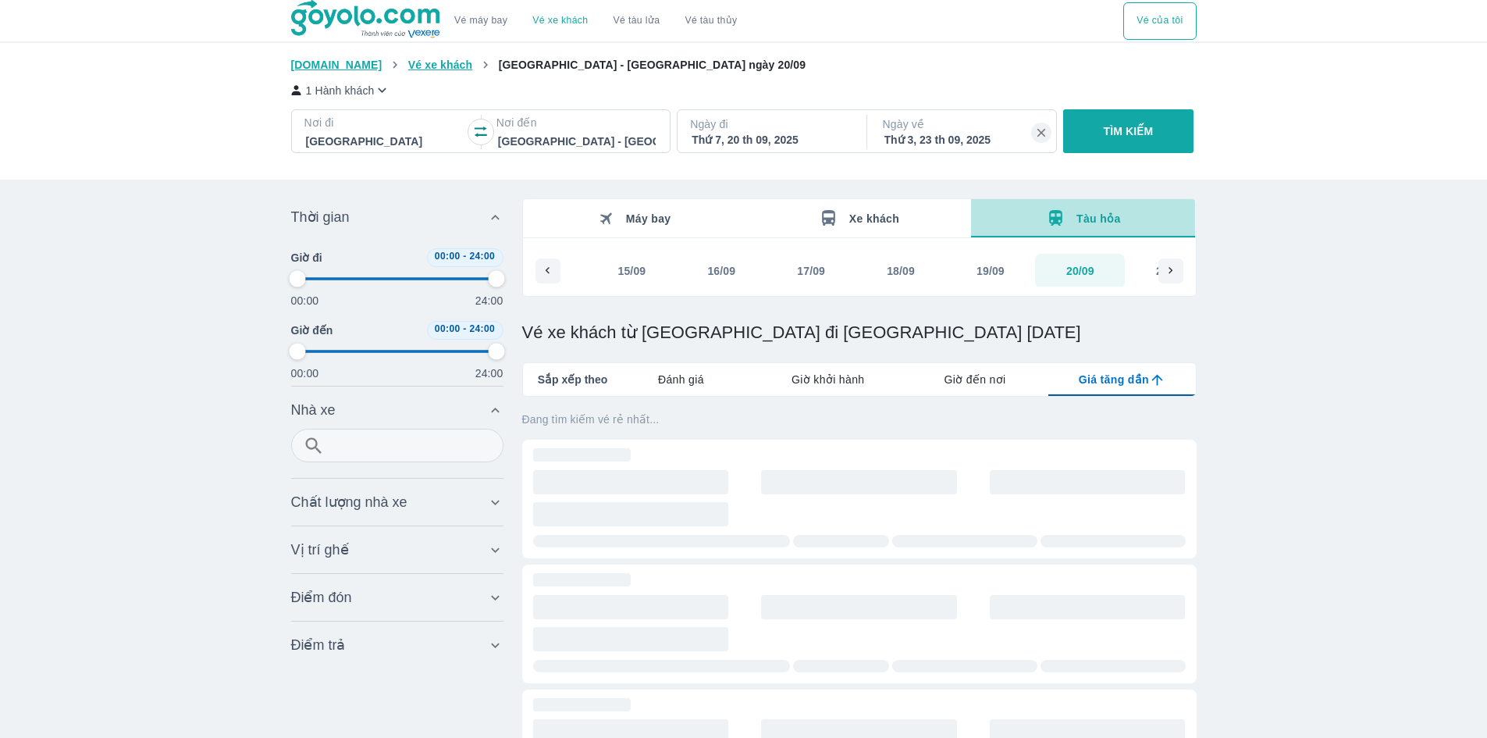
click at [1059, 212] on icon "button" at bounding box center [1055, 218] width 13 height 16
click at [556, 383] on span "Sắp xếp theo" at bounding box center [573, 380] width 70 height 16
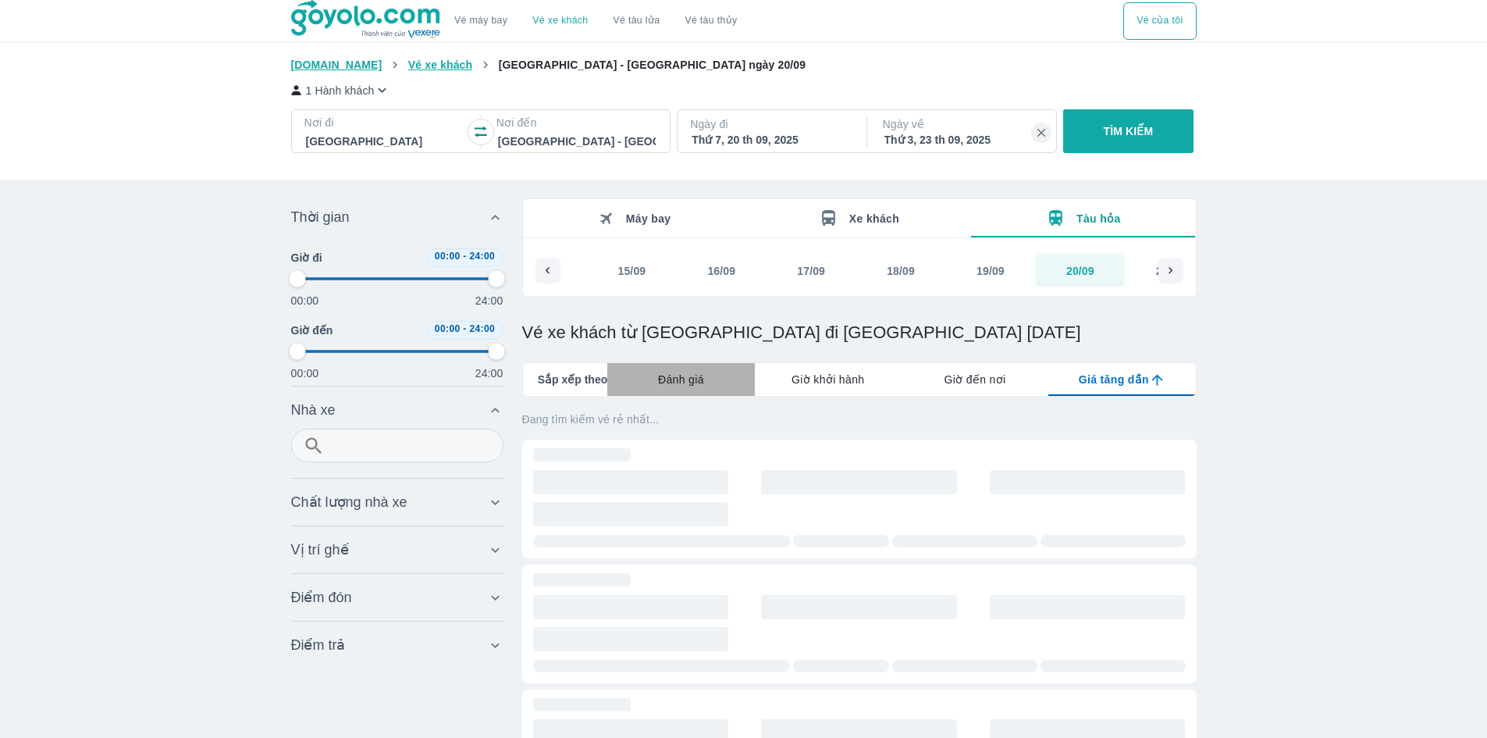
click at [657, 383] on div "Đánh giá" at bounding box center [680, 379] width 147 height 33
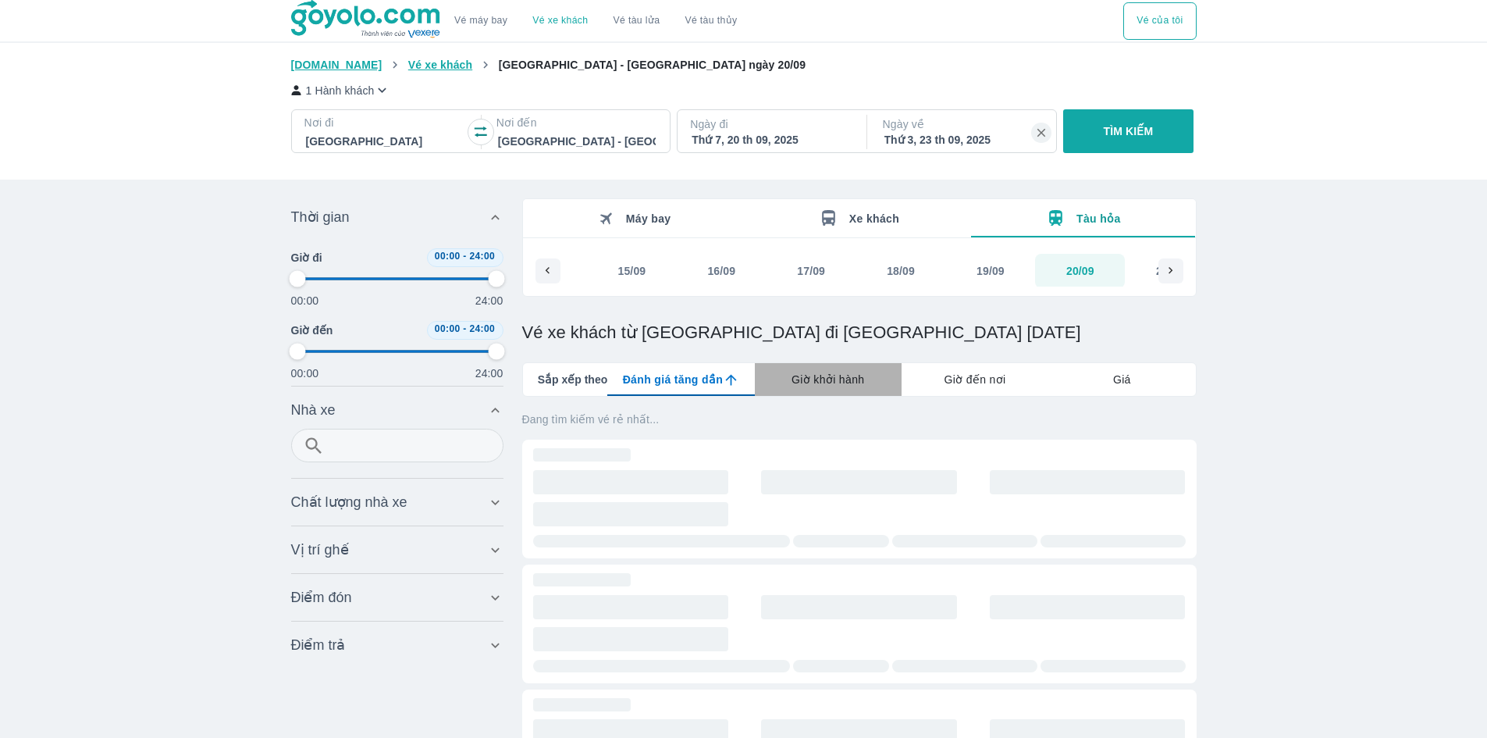
click at [774, 375] on div "Giờ khởi hành" at bounding box center [828, 379] width 147 height 33
click at [956, 390] on div "Giờ đến nơi" at bounding box center [975, 379] width 147 height 33
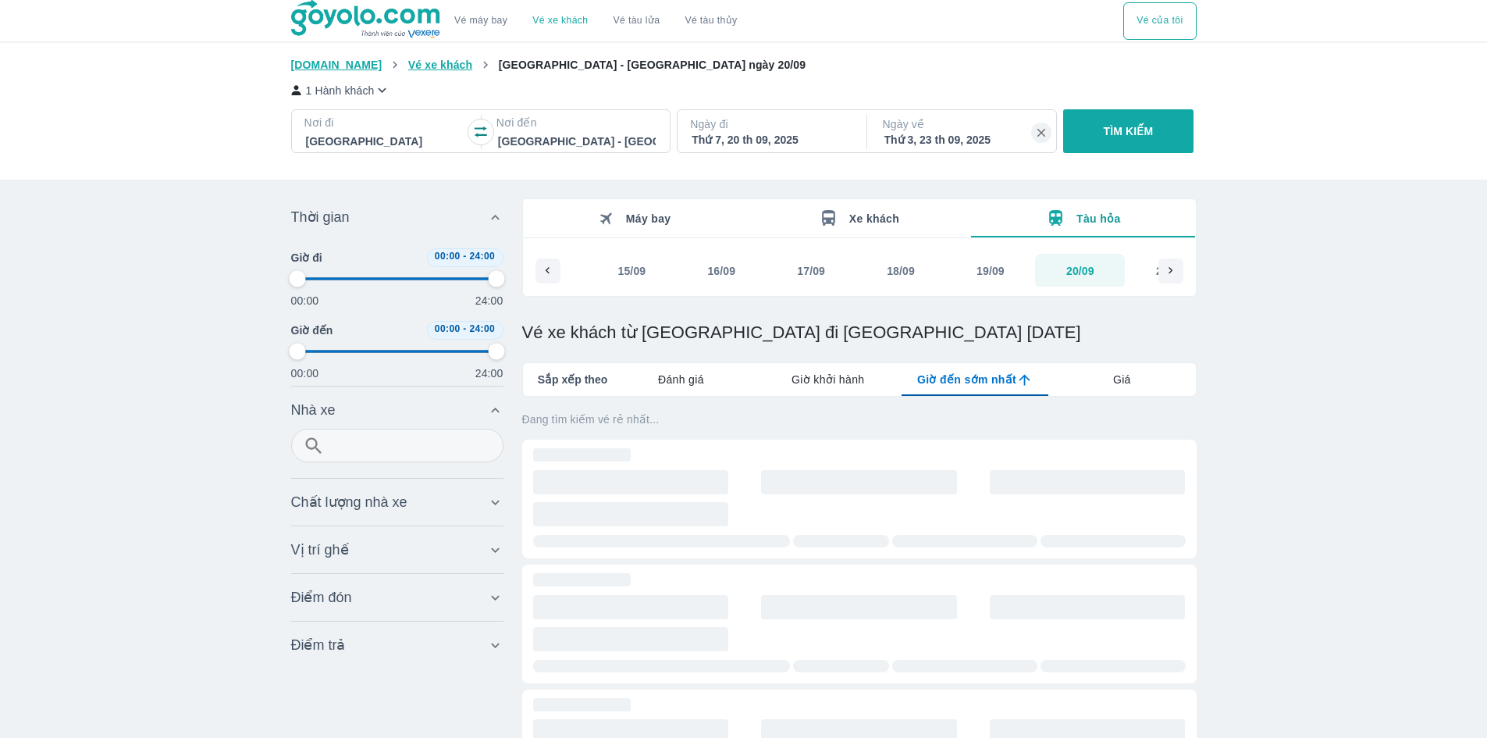
click at [627, 21] on link "Vé tàu lửa" at bounding box center [637, 20] width 72 height 37
